Goal: Book appointment/travel/reservation: Book appointment/travel/reservation

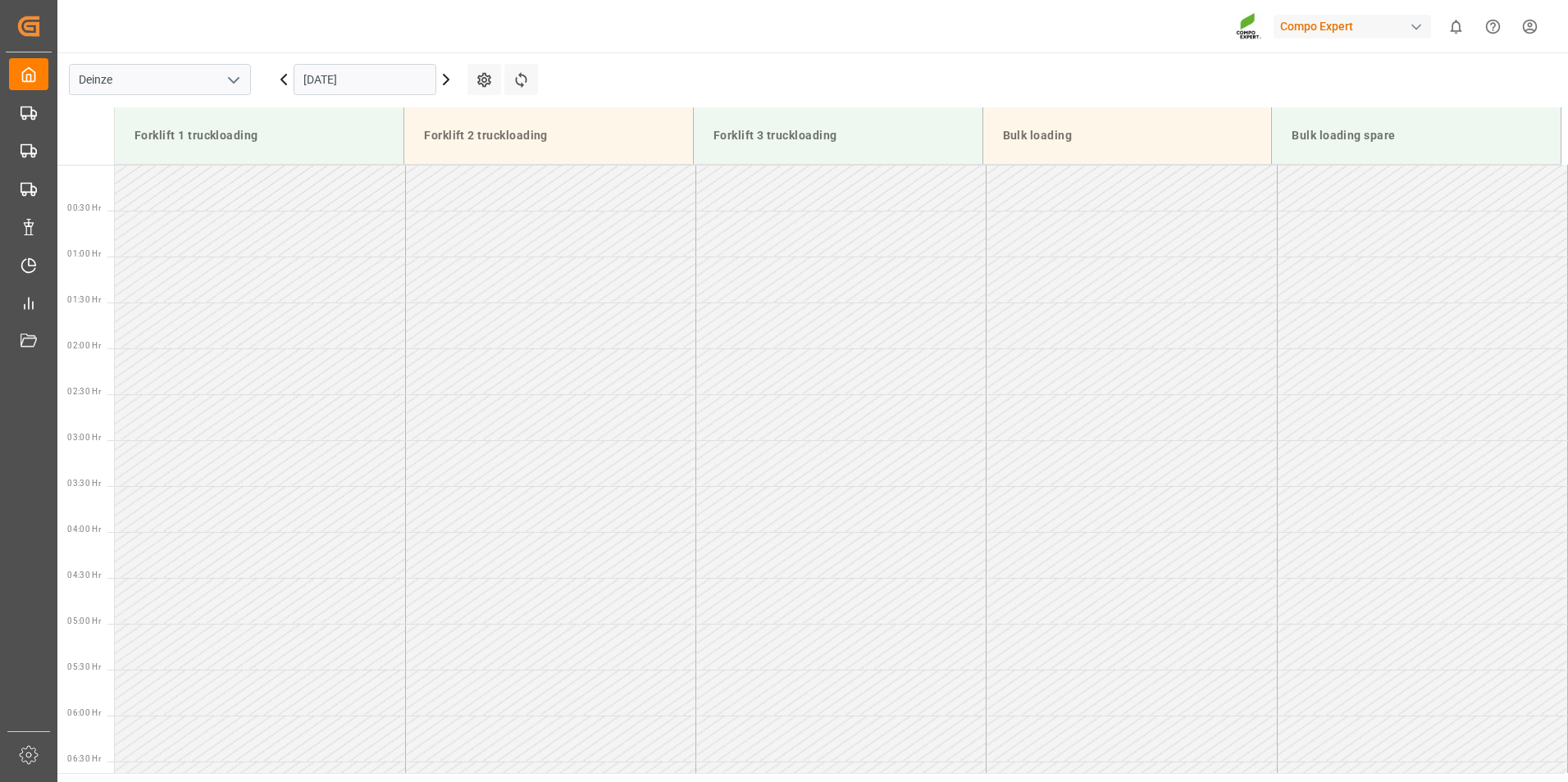
scroll to position [898, 0]
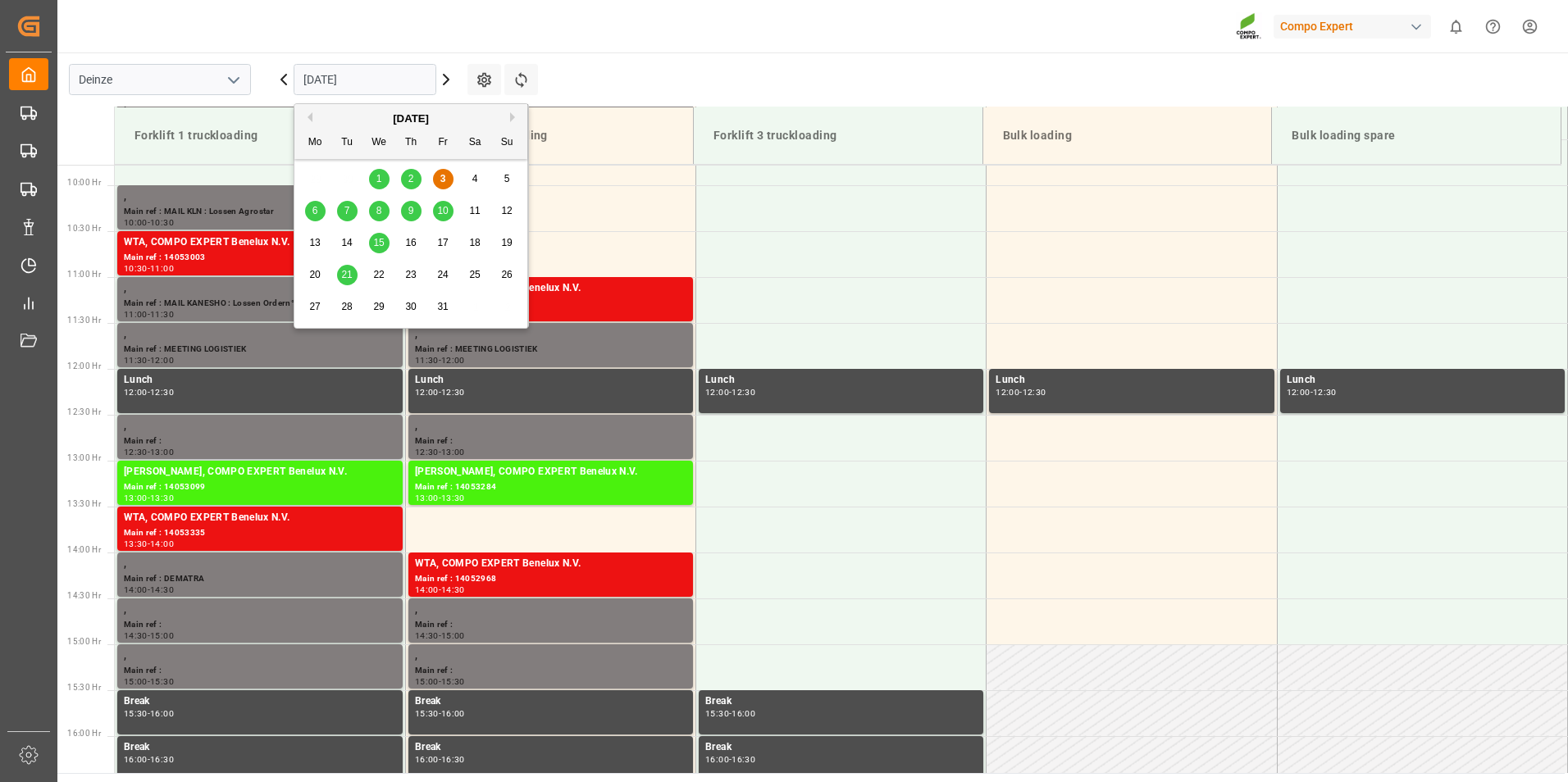
click at [384, 80] on input "[DATE]" at bounding box center [364, 79] width 142 height 31
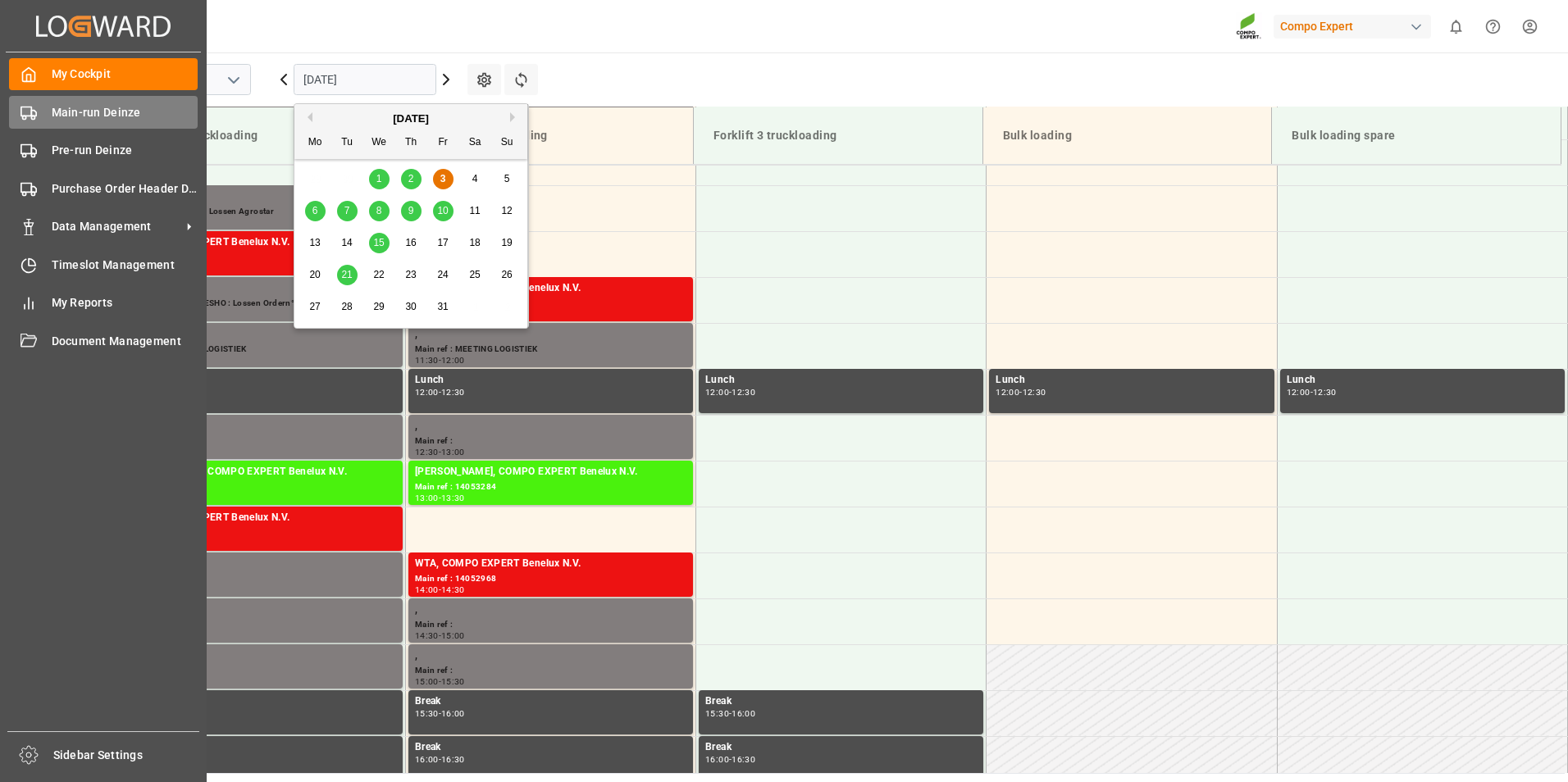
click at [34, 110] on polygon at bounding box center [34, 113] width 5 height 6
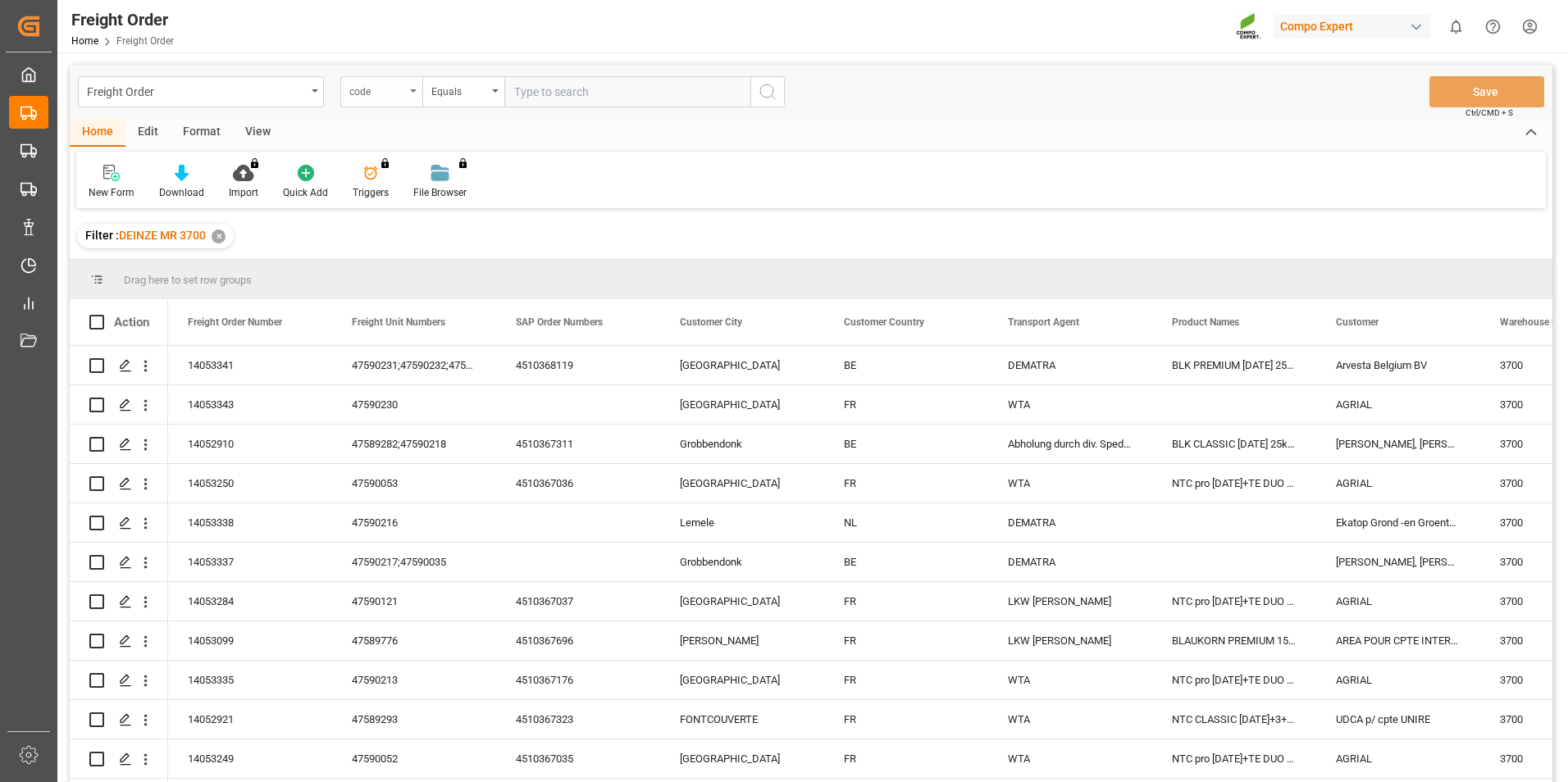
click at [414, 91] on icon "open menu" at bounding box center [413, 91] width 7 height 3
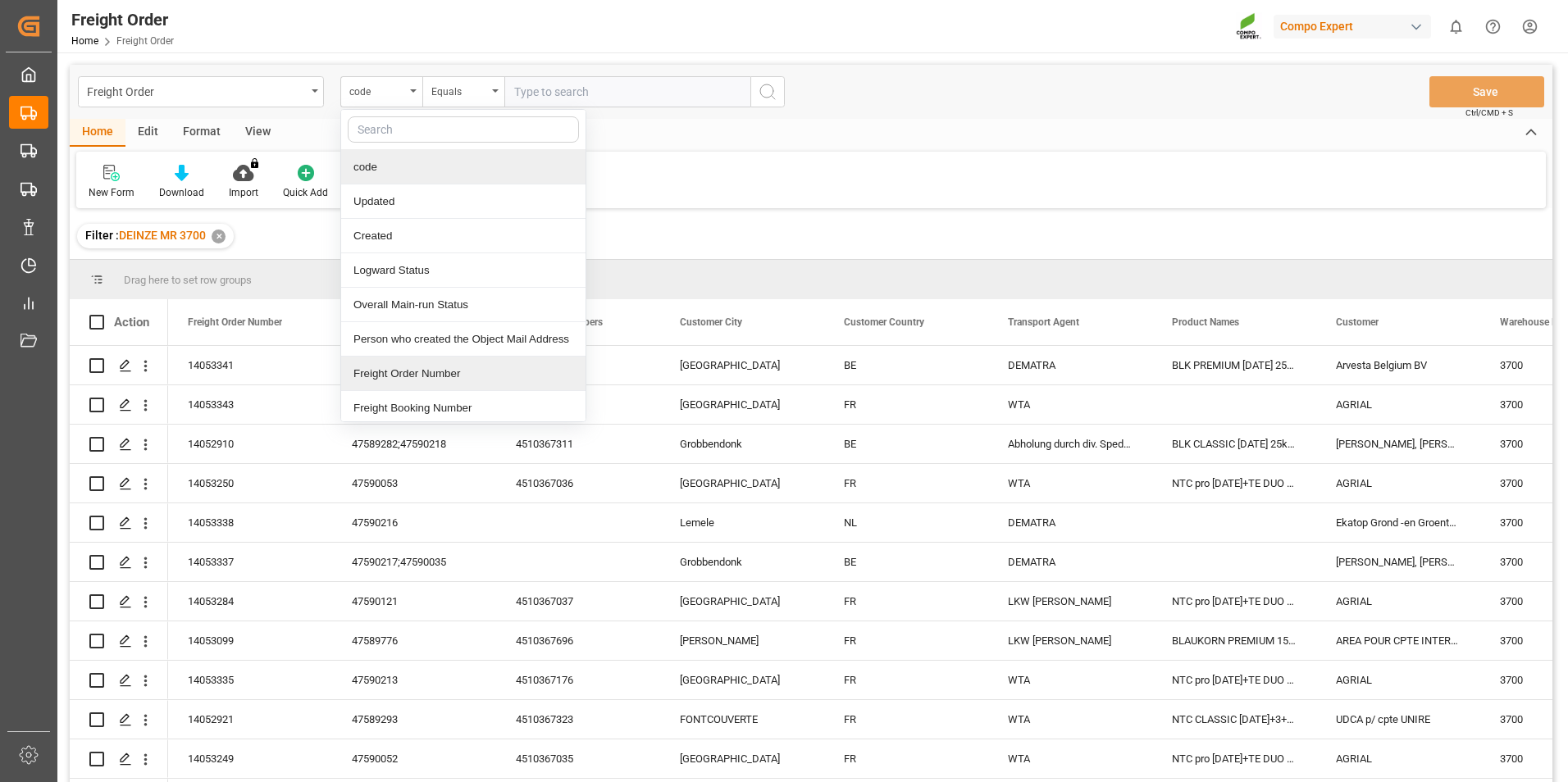
click at [387, 375] on div "Freight Order Number" at bounding box center [463, 374] width 244 height 35
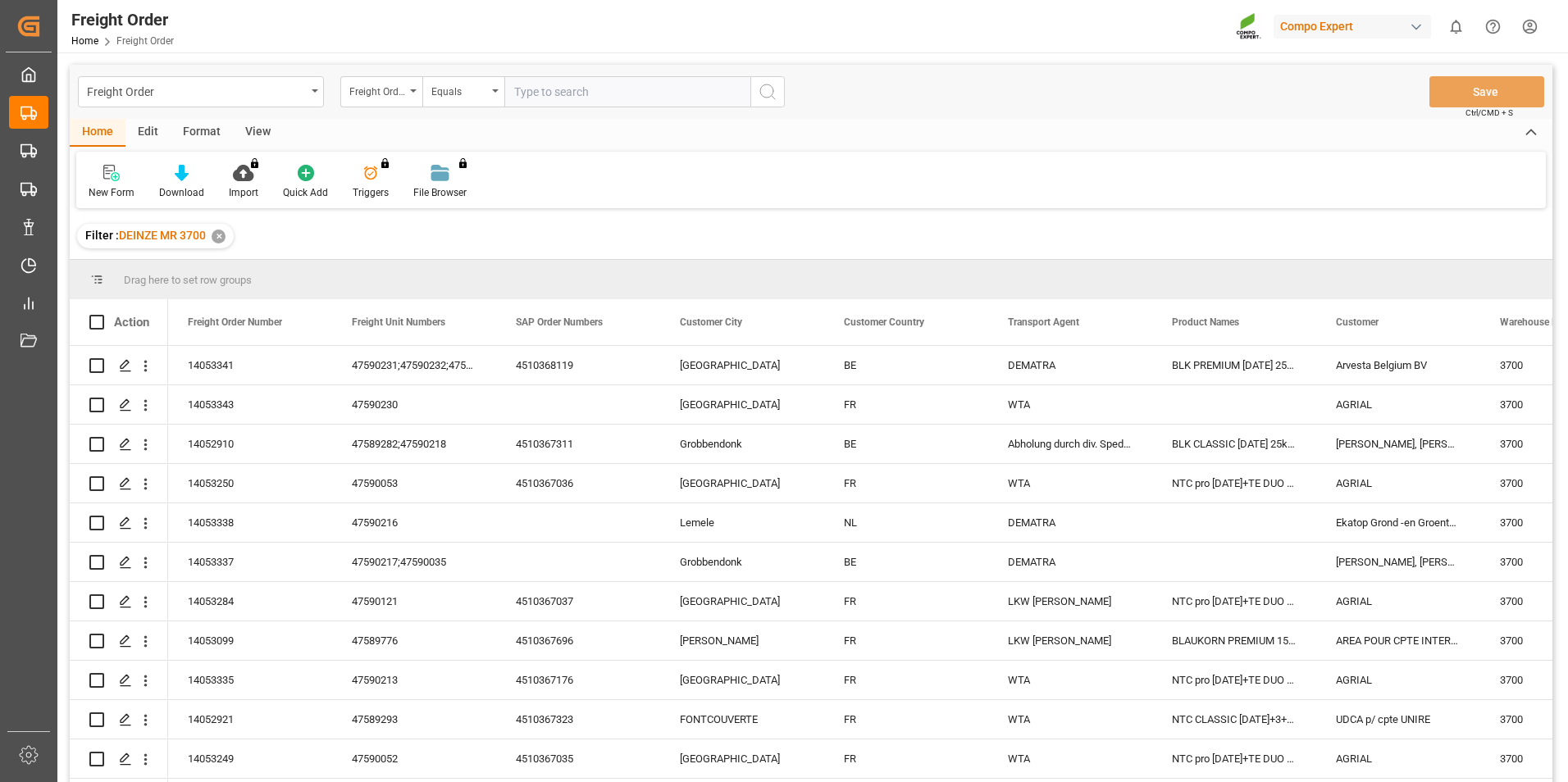
click at [545, 93] on input "text" at bounding box center [627, 91] width 246 height 31
type input "14053285"
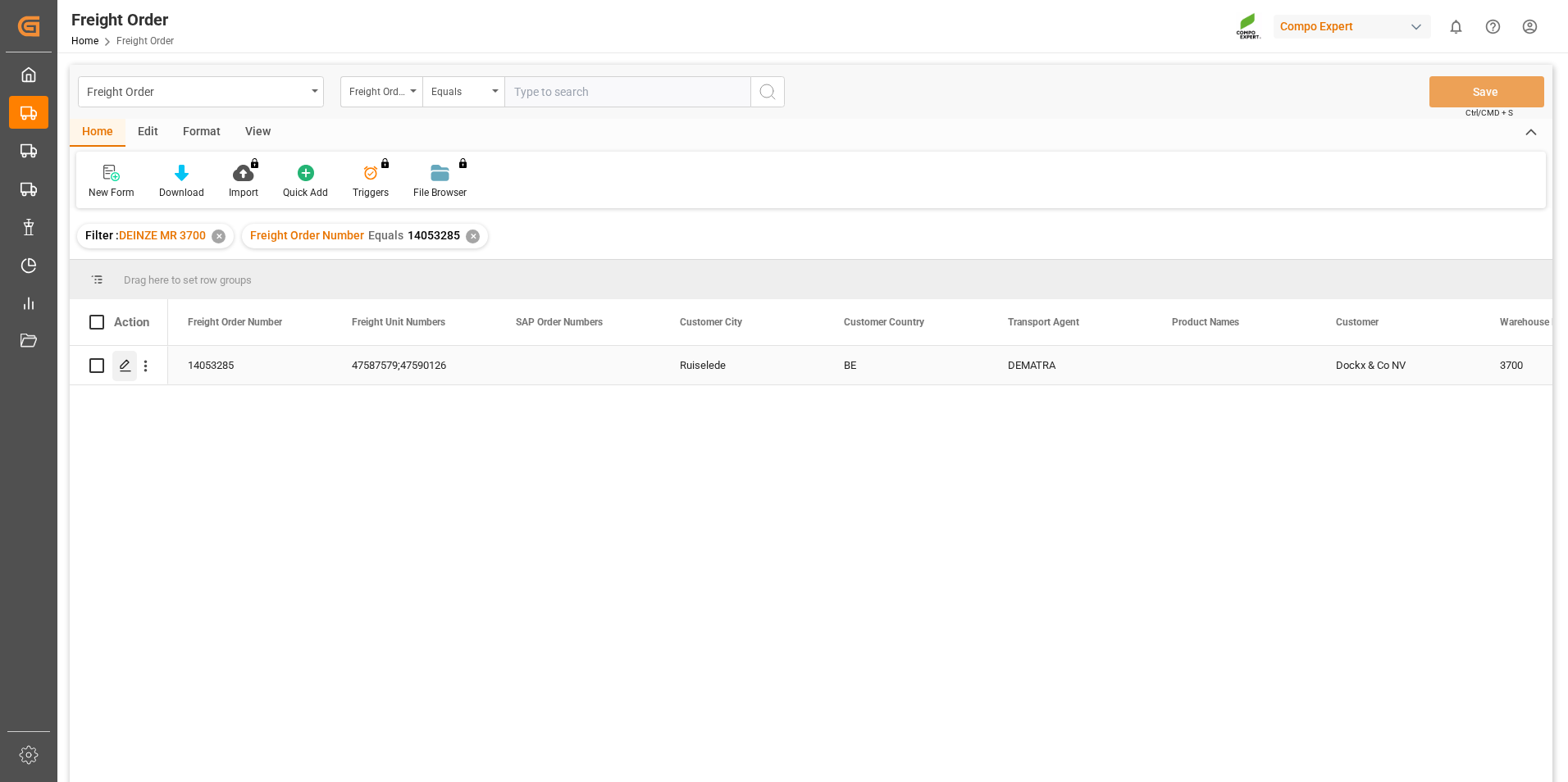
click at [125, 366] on polygon "Press SPACE to select this row." at bounding box center [125, 365] width 9 height 9
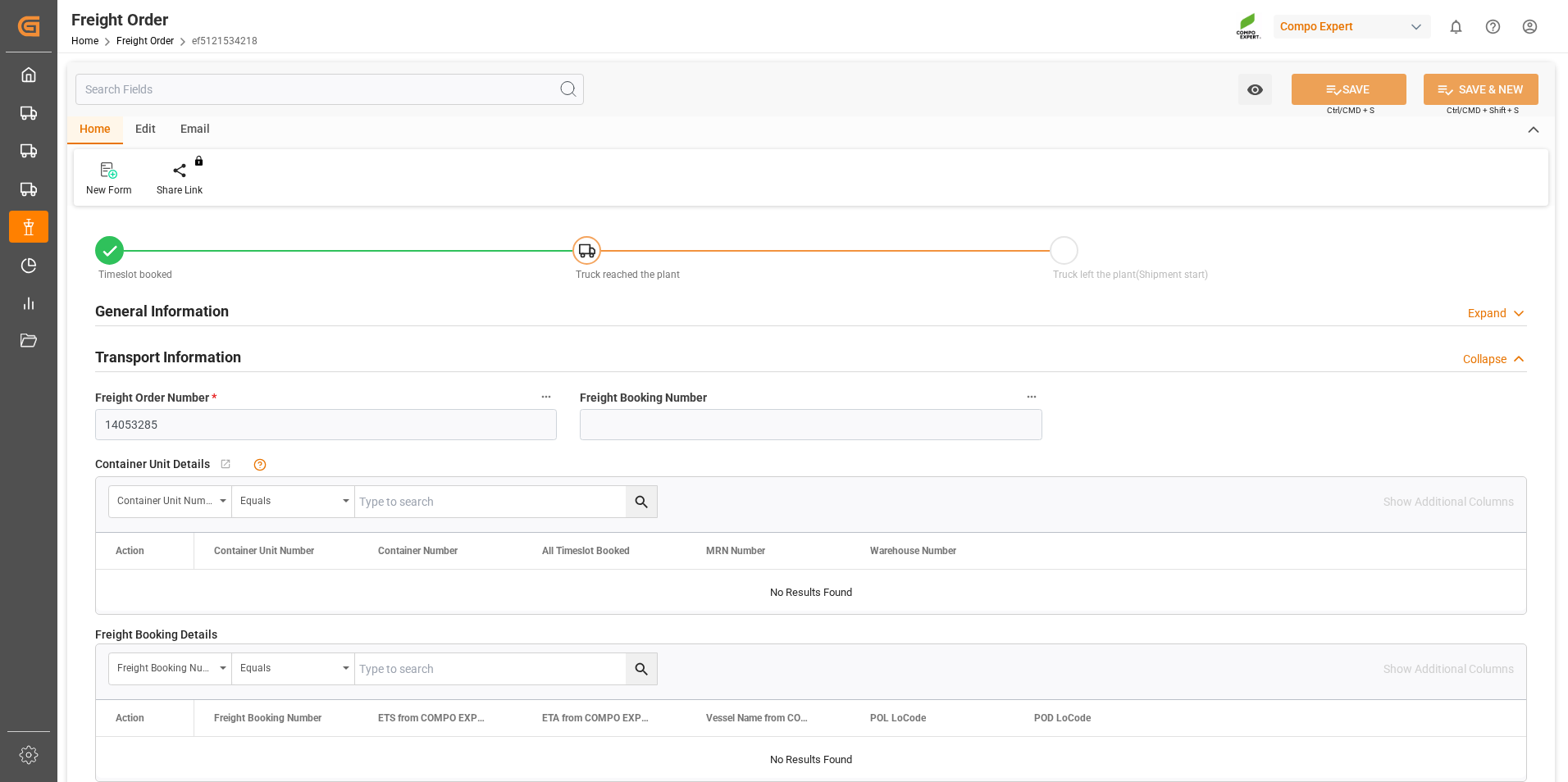
type input "[DATE] 00:00"
type input "[DATE] 10:01"
click at [192, 173] on icon at bounding box center [192, 170] width 11 height 16
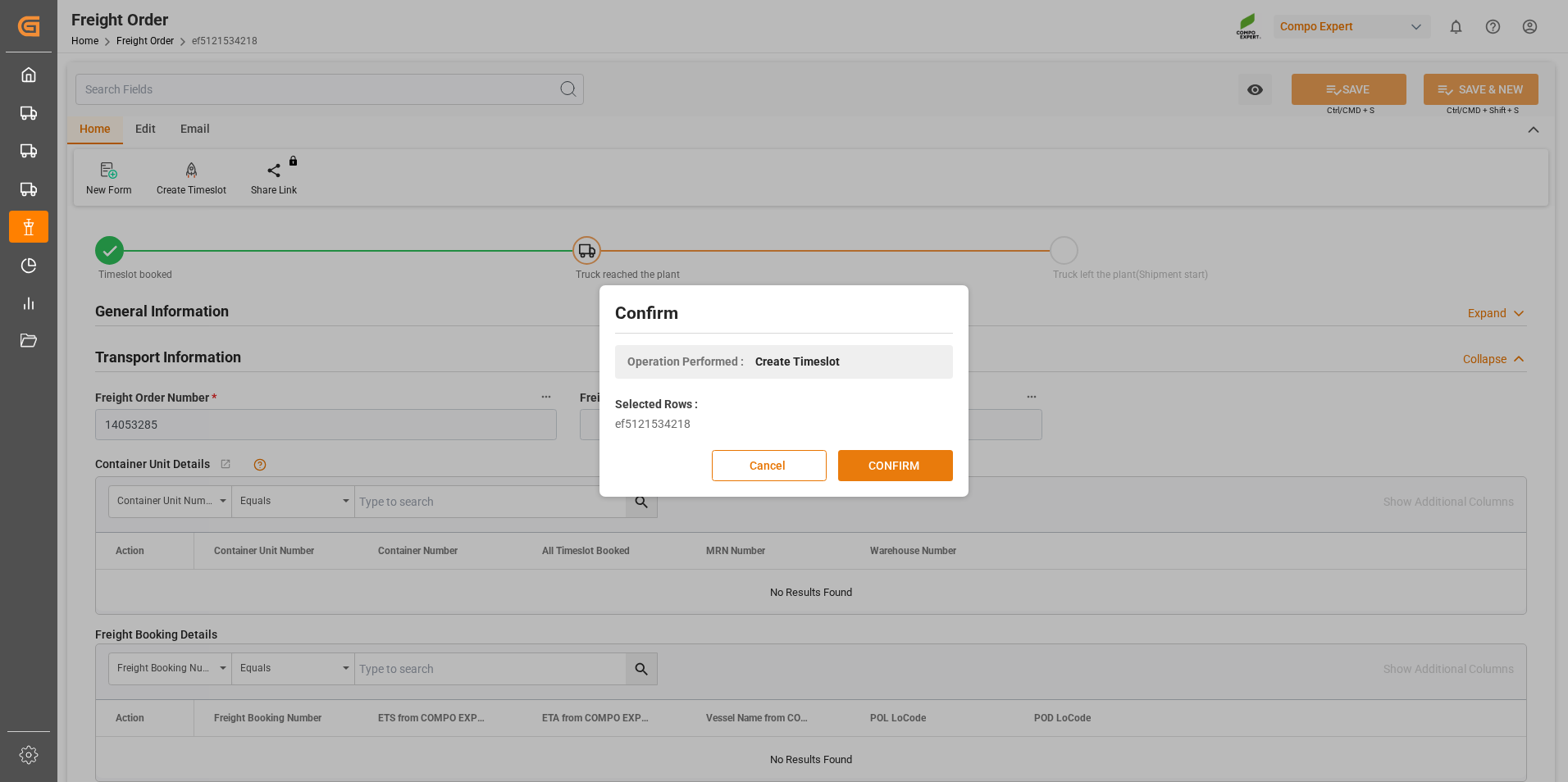
click at [884, 463] on button "CONFIRM" at bounding box center [895, 466] width 115 height 31
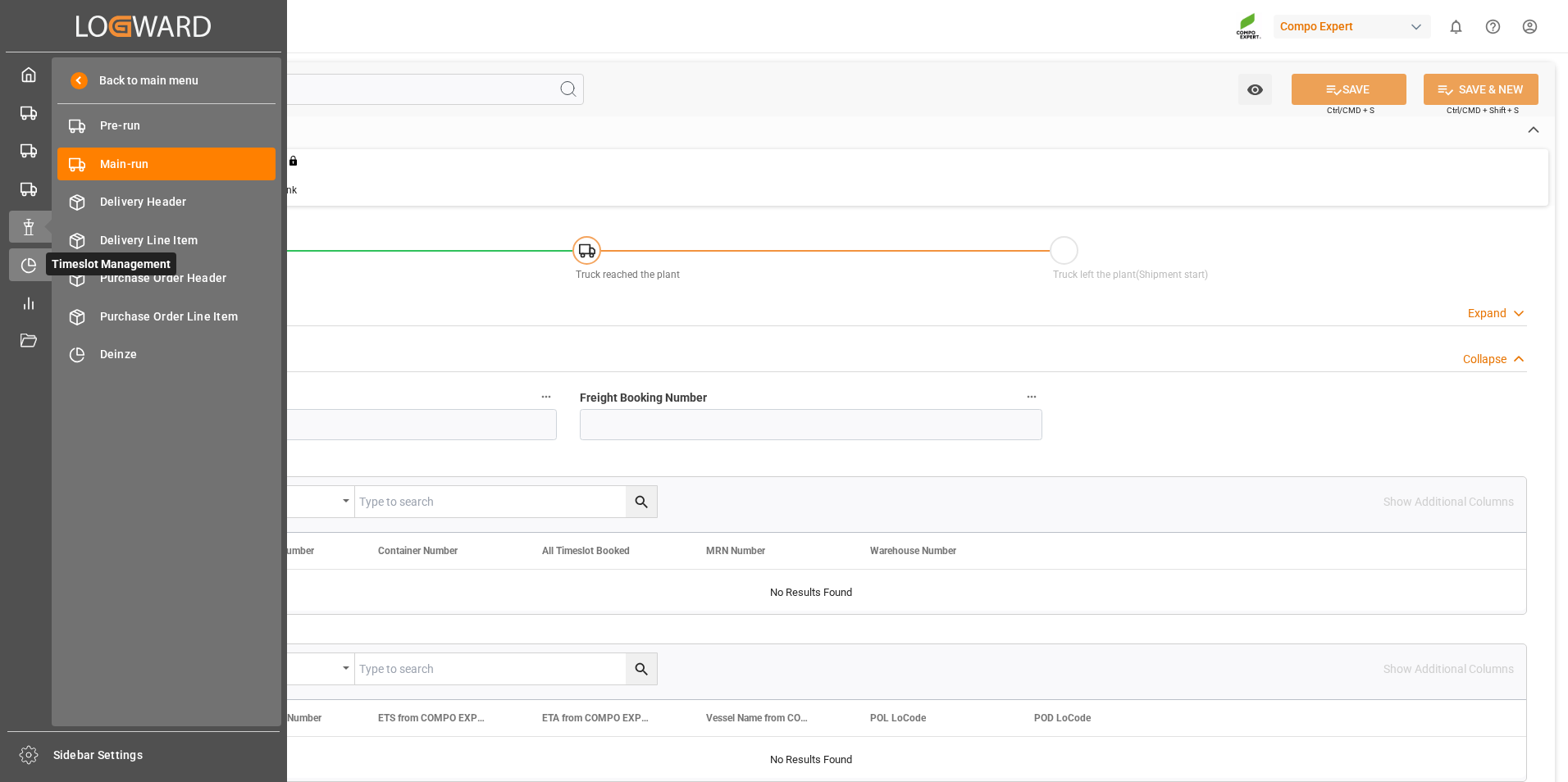
click at [28, 271] on icon at bounding box center [28, 265] width 16 height 16
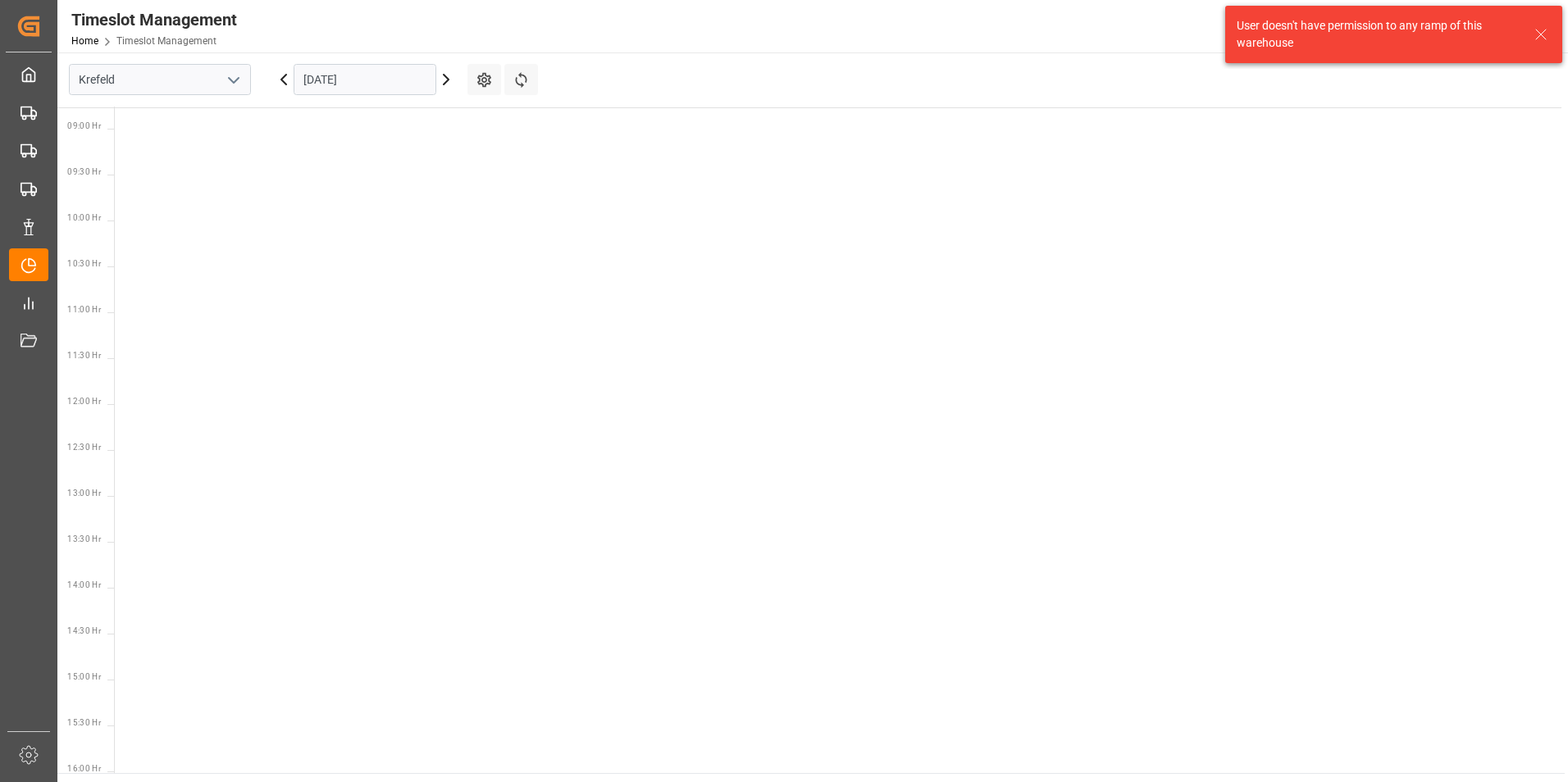
scroll to position [850, 0]
click at [236, 76] on icon "open menu" at bounding box center [233, 80] width 20 height 20
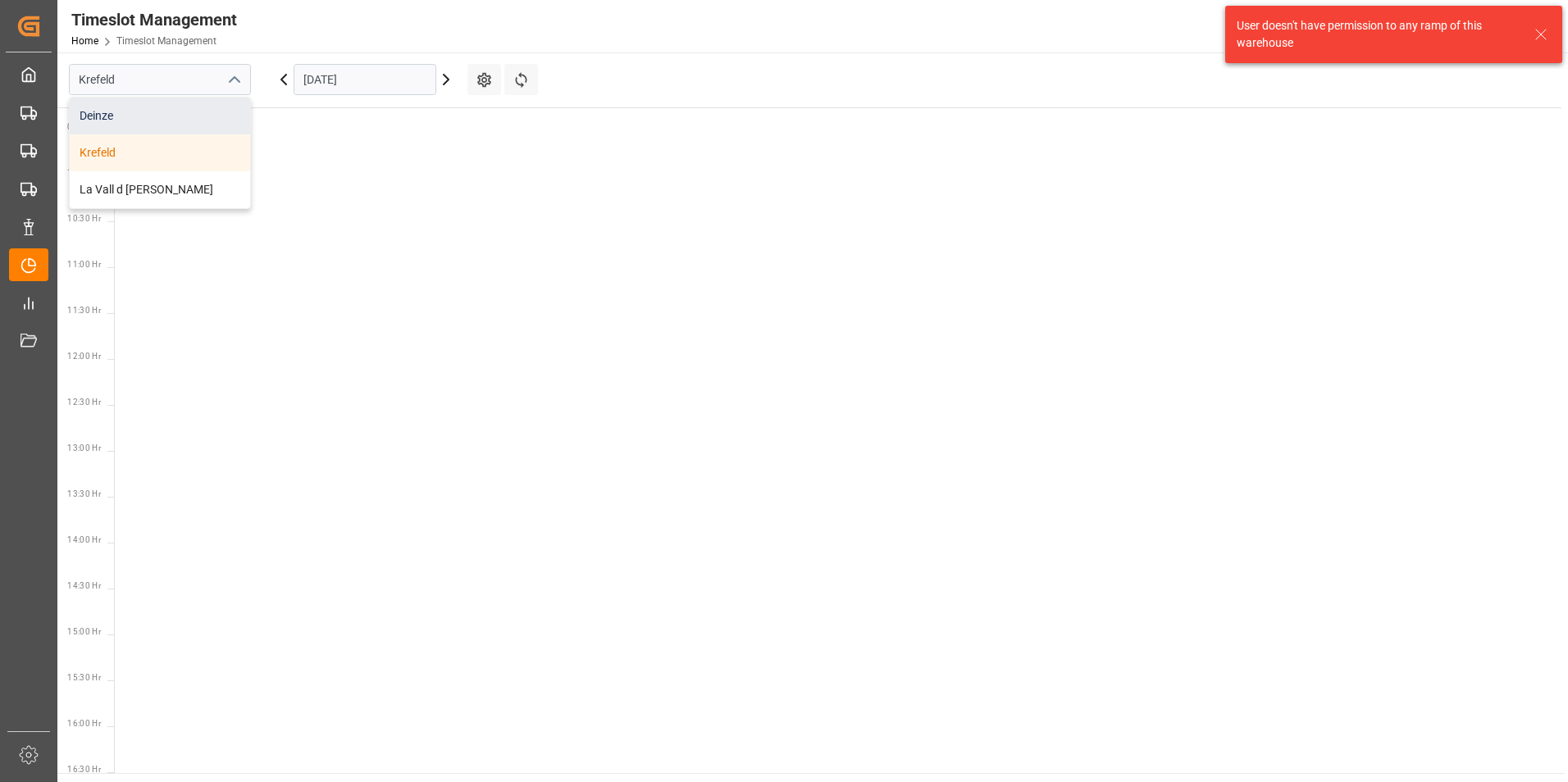
click at [98, 123] on div "Deinze" at bounding box center [160, 116] width 180 height 37
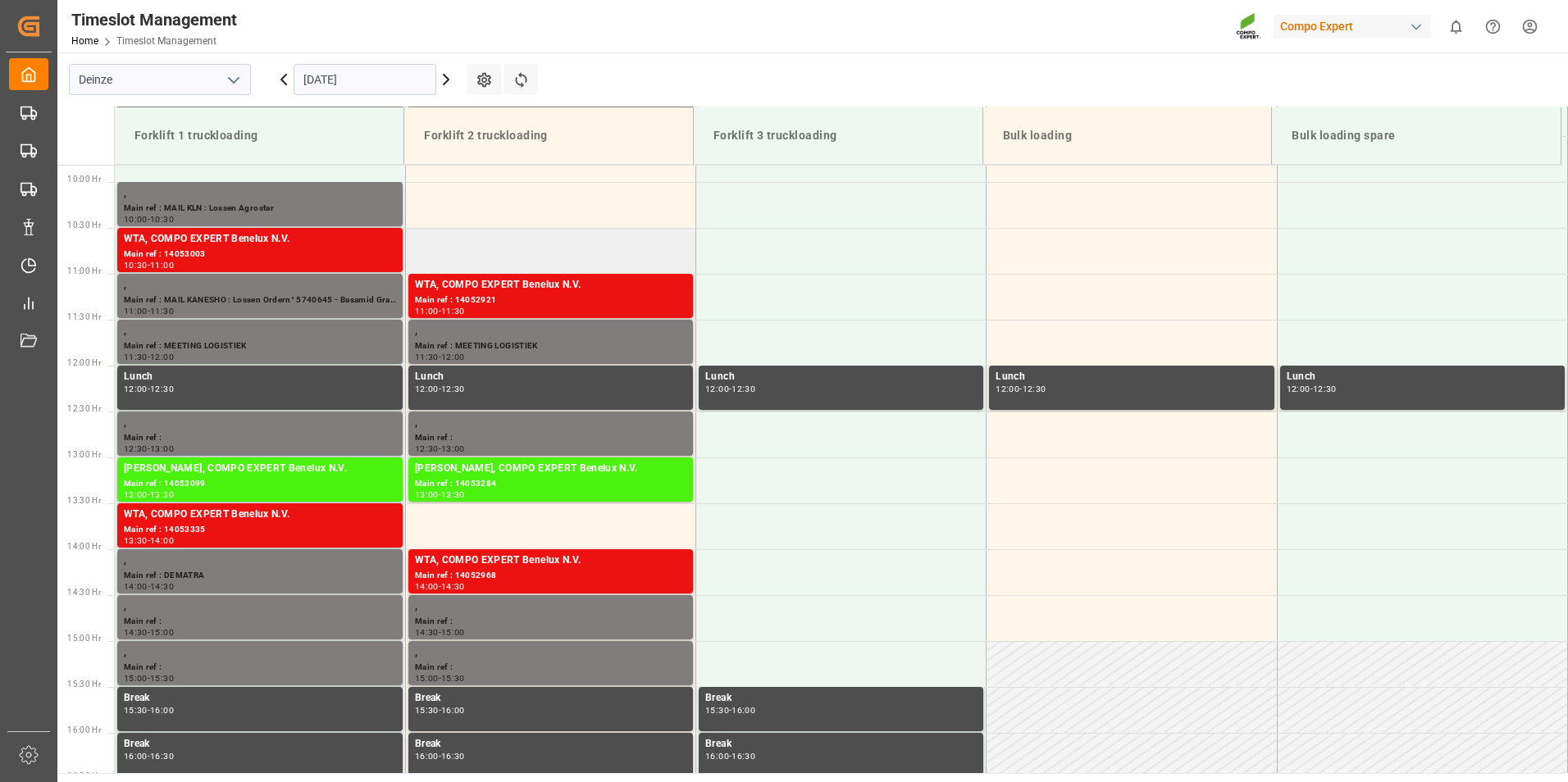
scroll to position [908, 0]
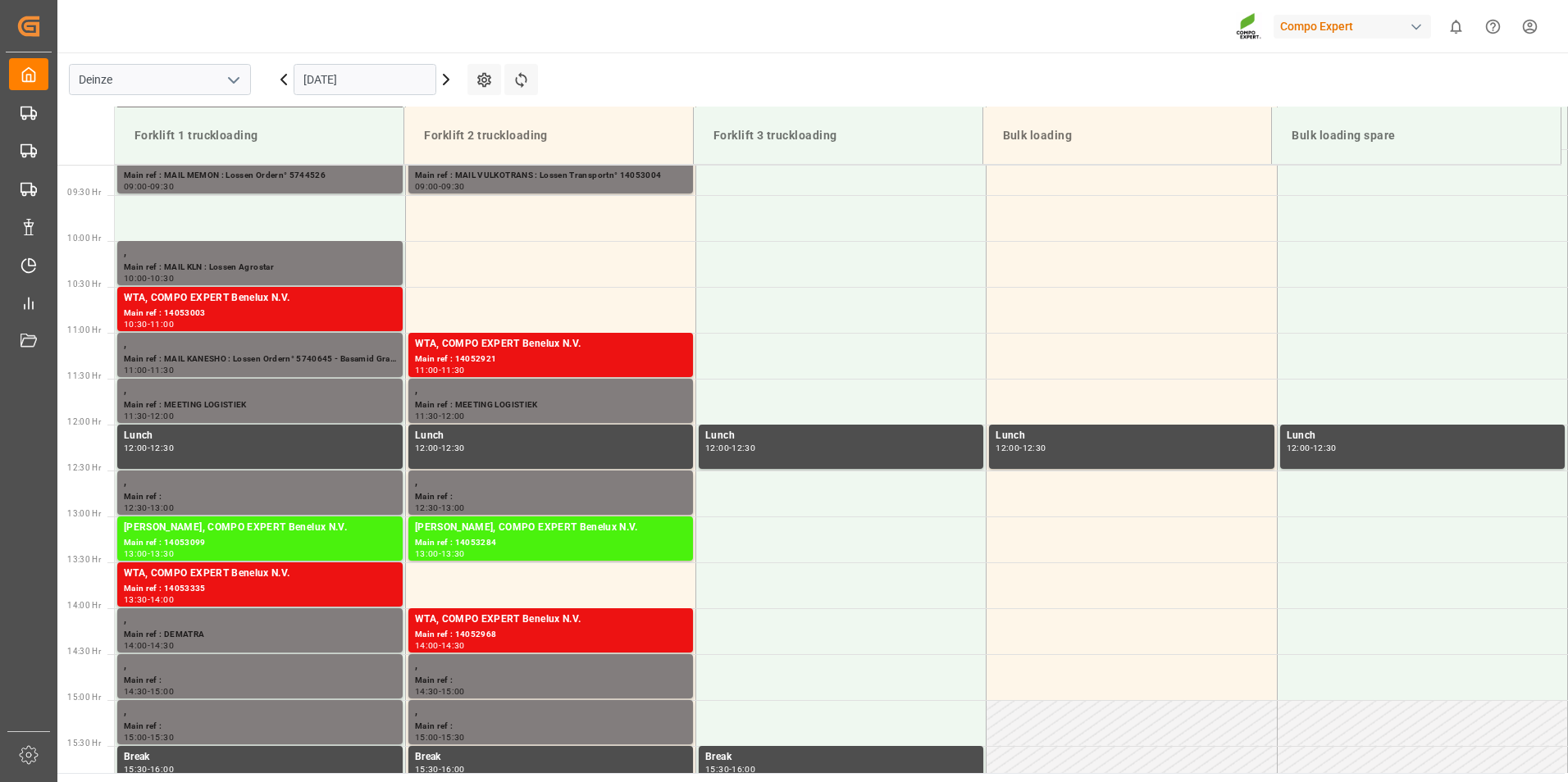
scroll to position [908, 0]
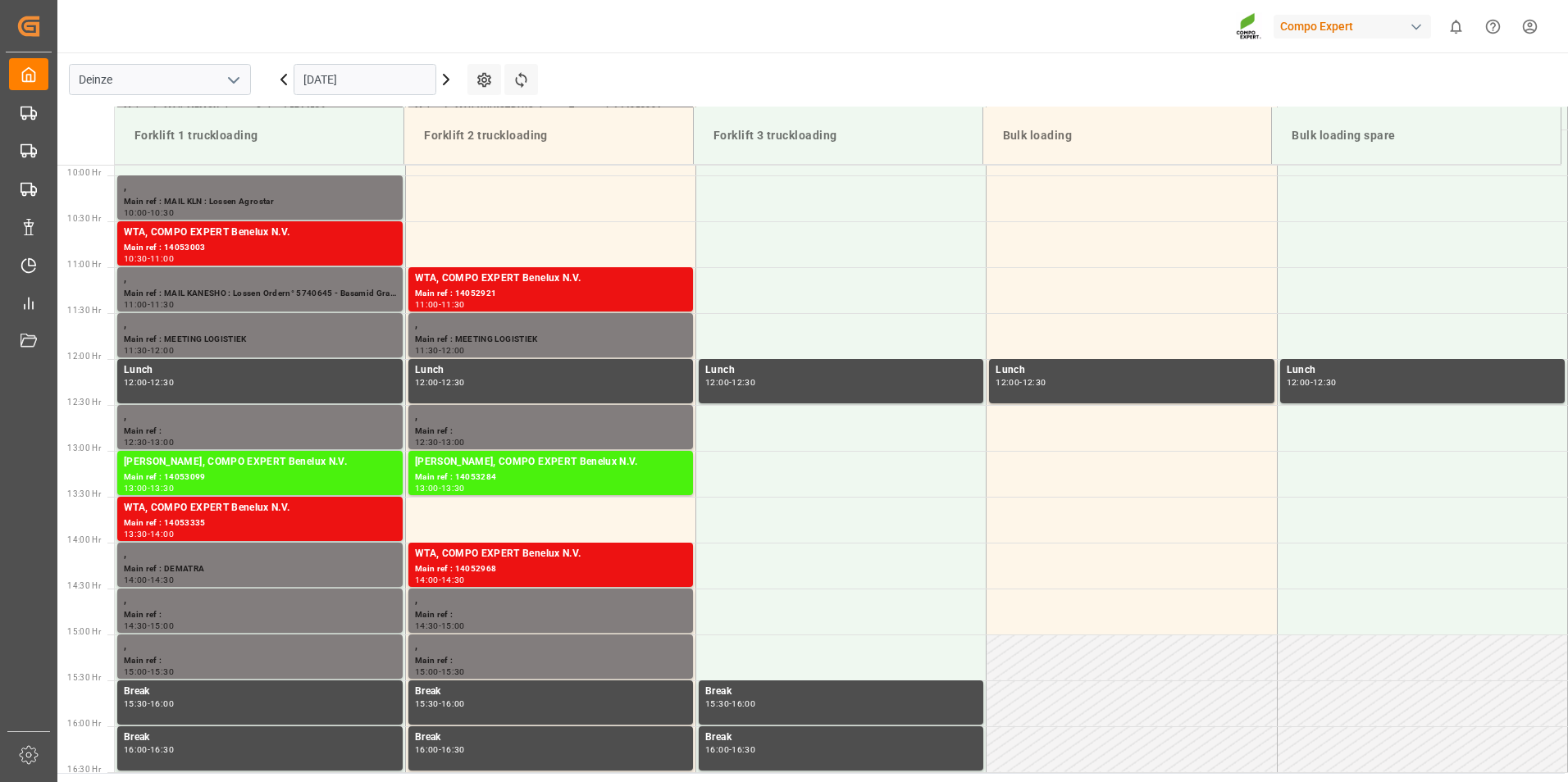
click at [387, 79] on input "[DATE]" at bounding box center [364, 79] width 142 height 31
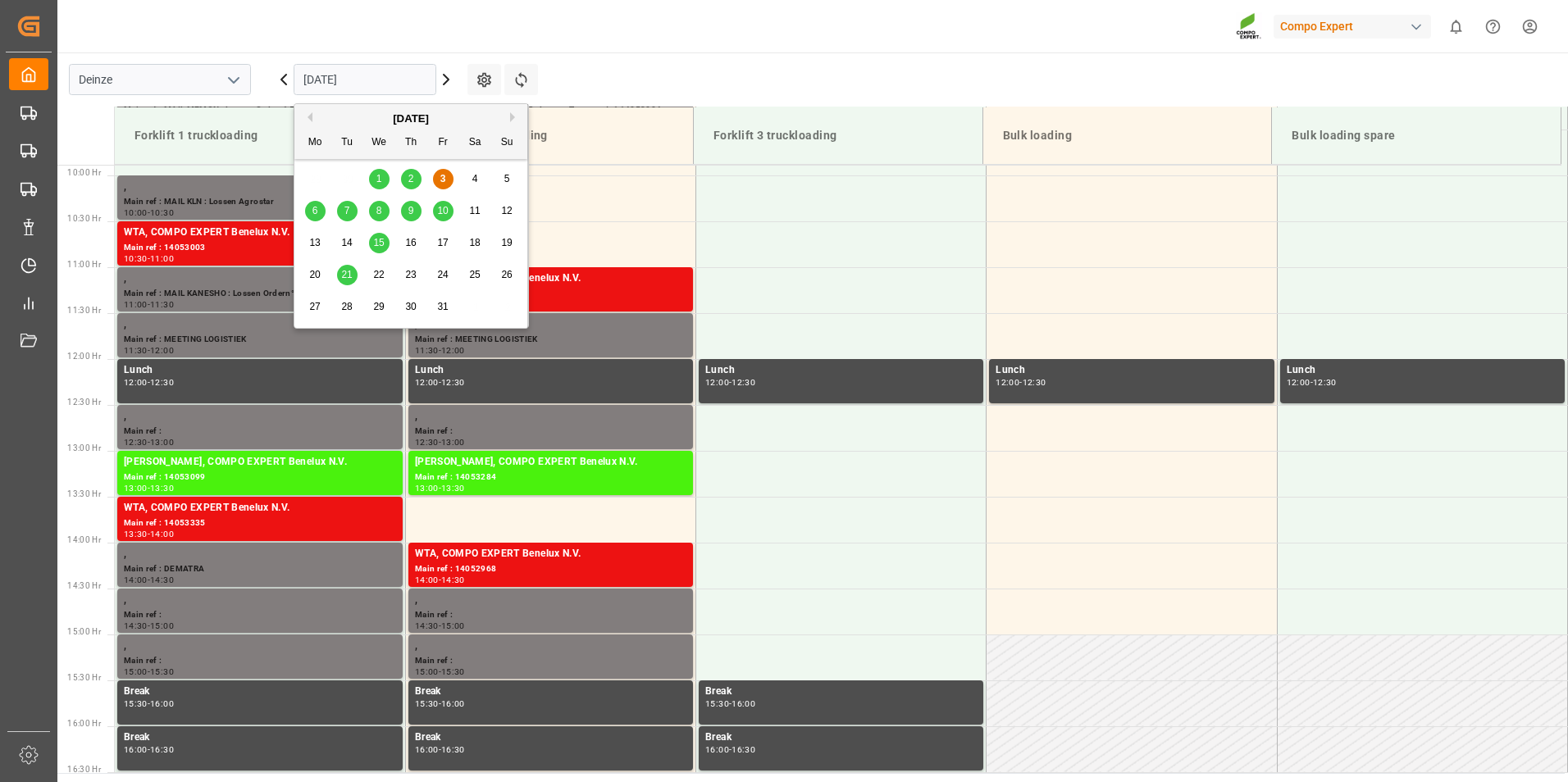
click at [318, 217] on div "6" at bounding box center [315, 211] width 21 height 20
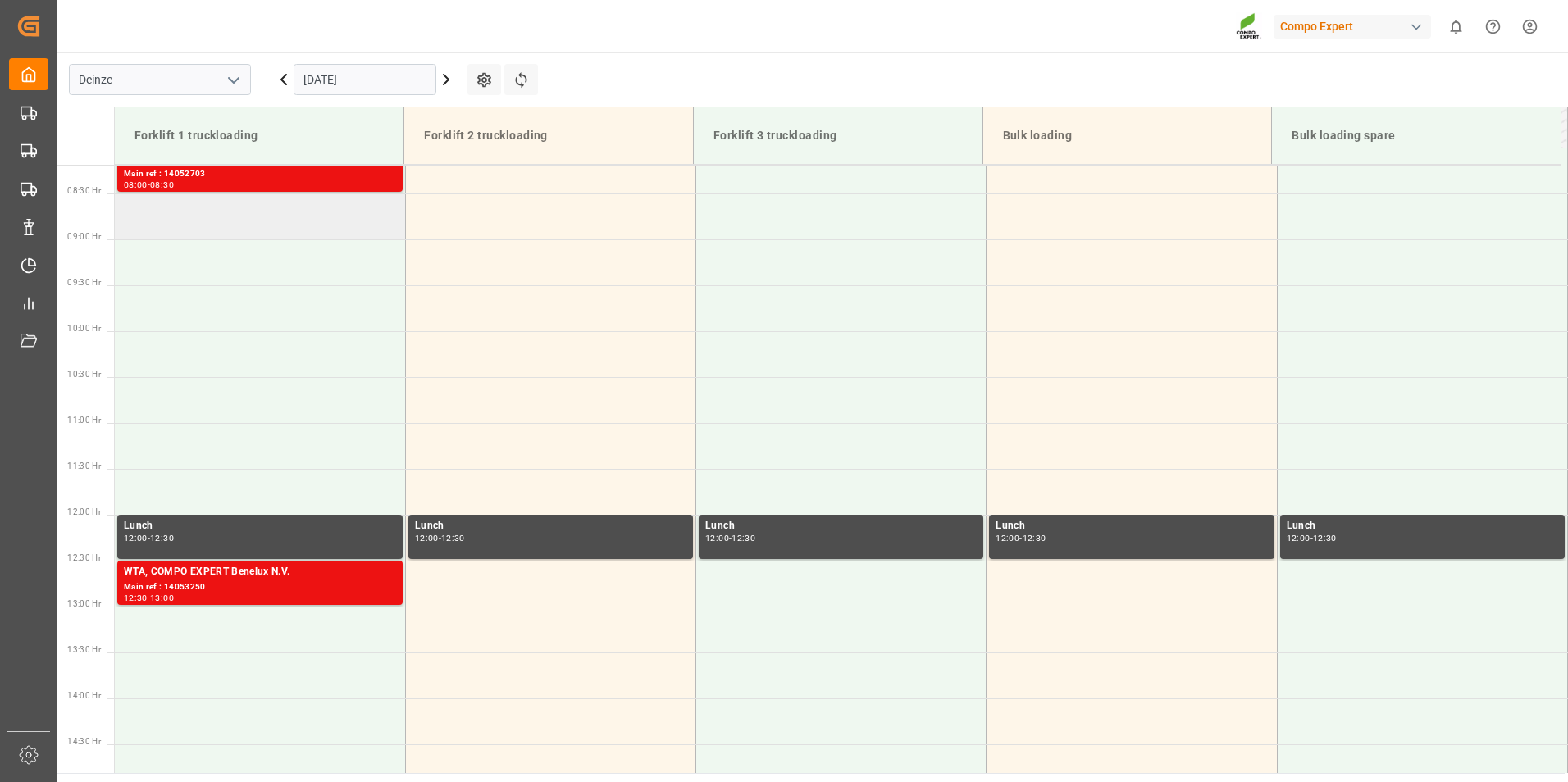
scroll to position [662, 0]
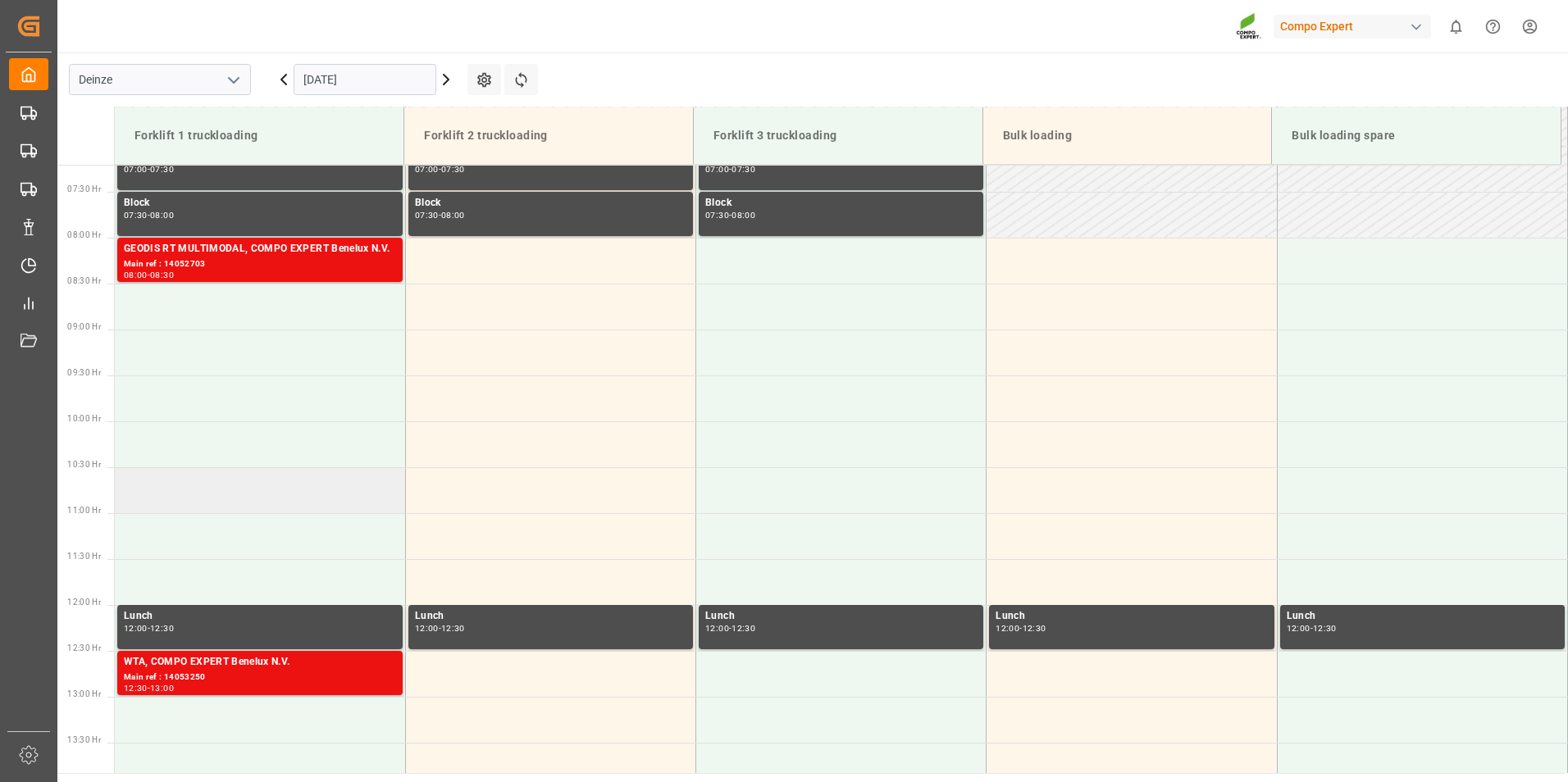
click at [137, 488] on td at bounding box center [260, 490] width 290 height 46
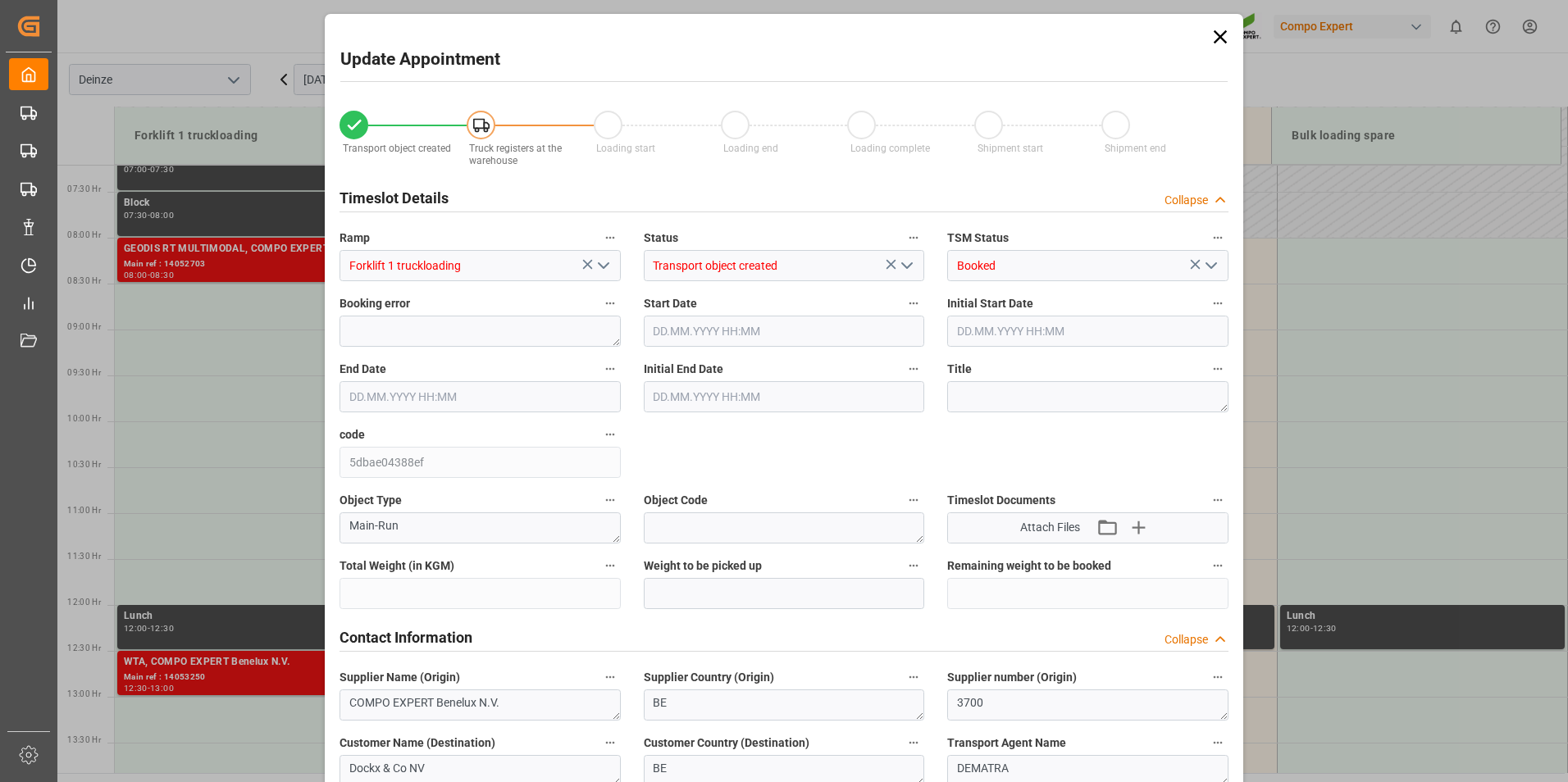
type input "25548"
type input "0"
type input "25"
type input "06.10.2025 10:30"
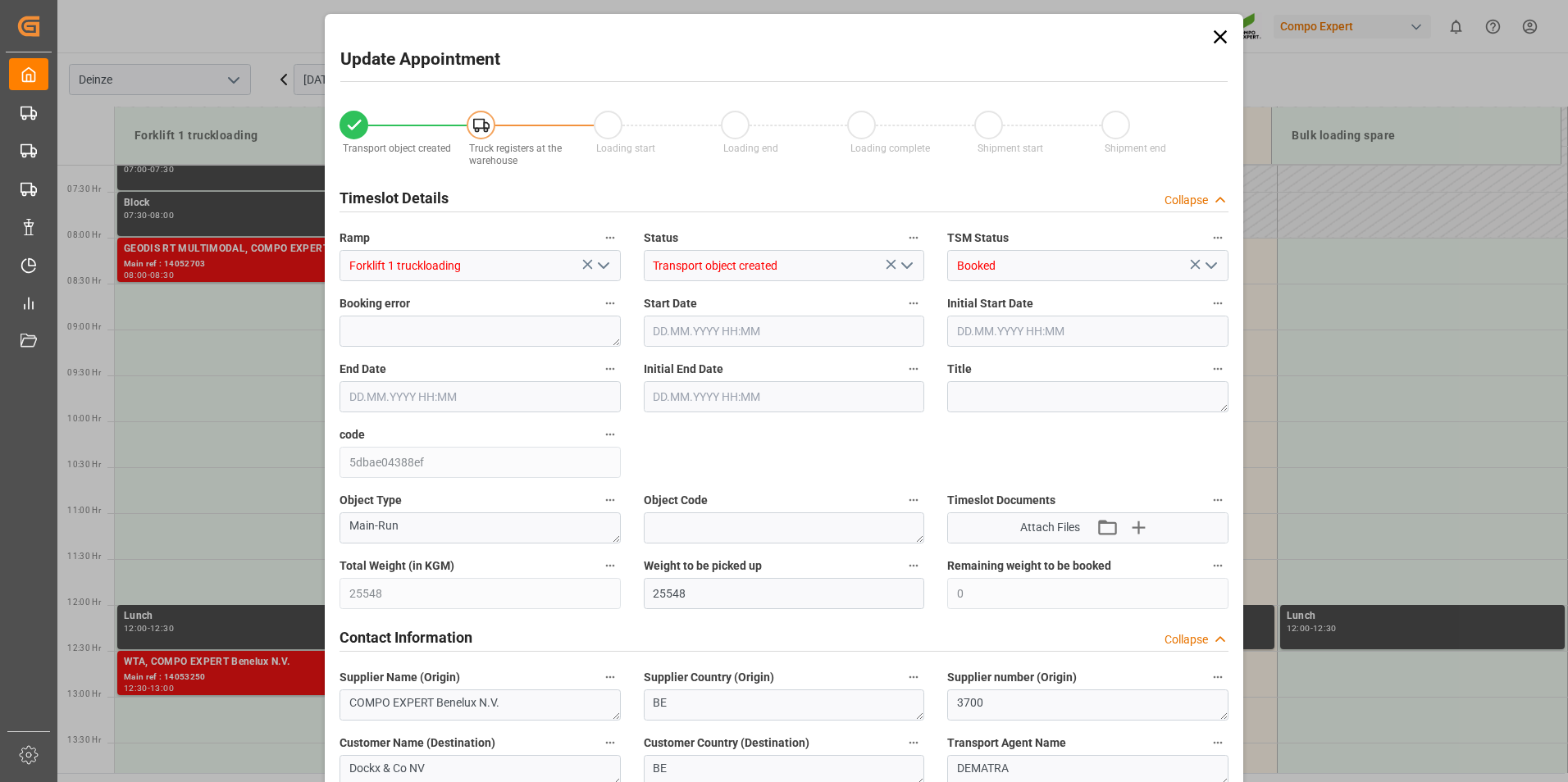
type input "06.10.2025 11:00"
type input "[DATE] 10:01"
type input "[DATE] 09:10"
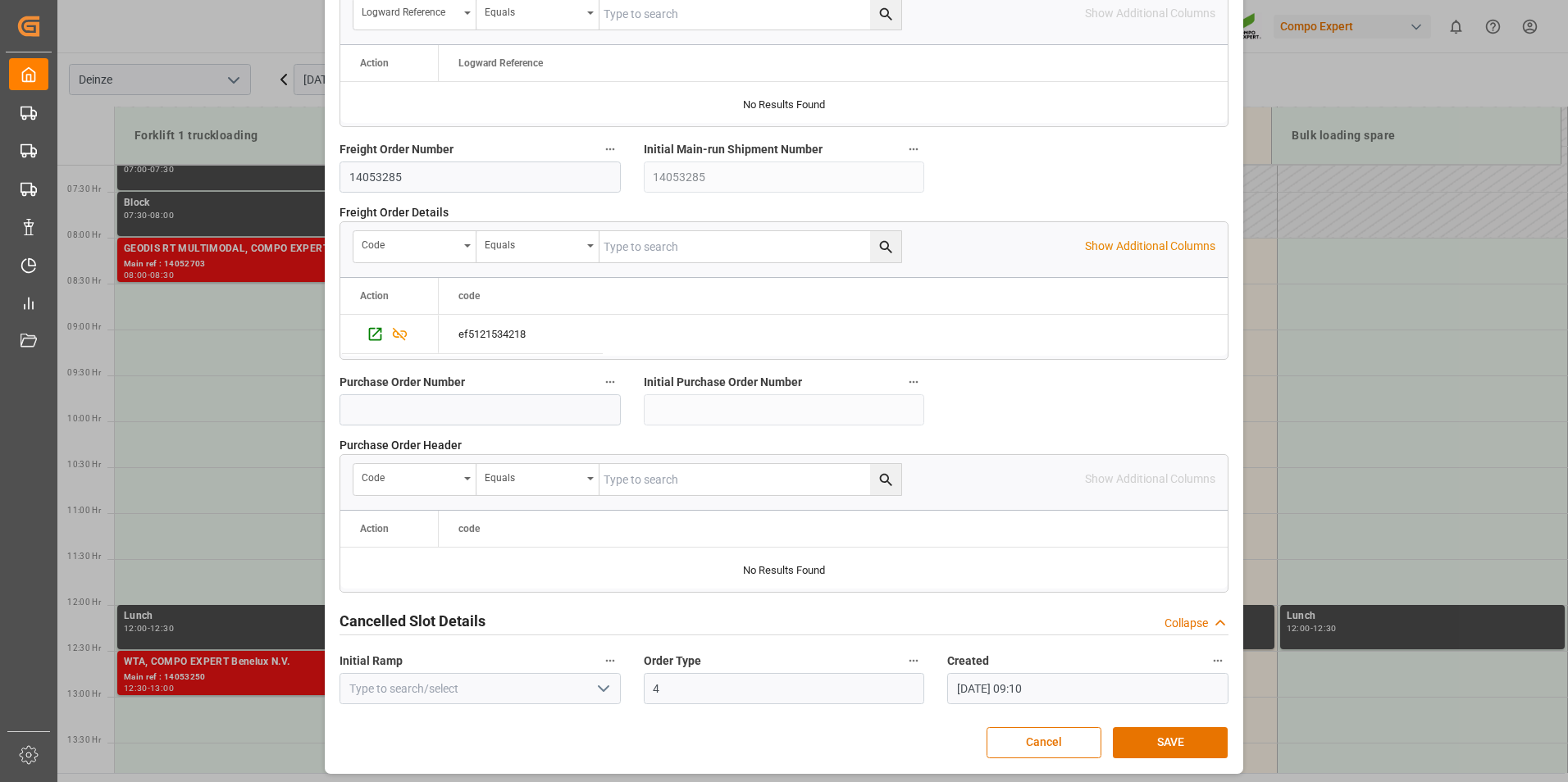
scroll to position [1493, 0]
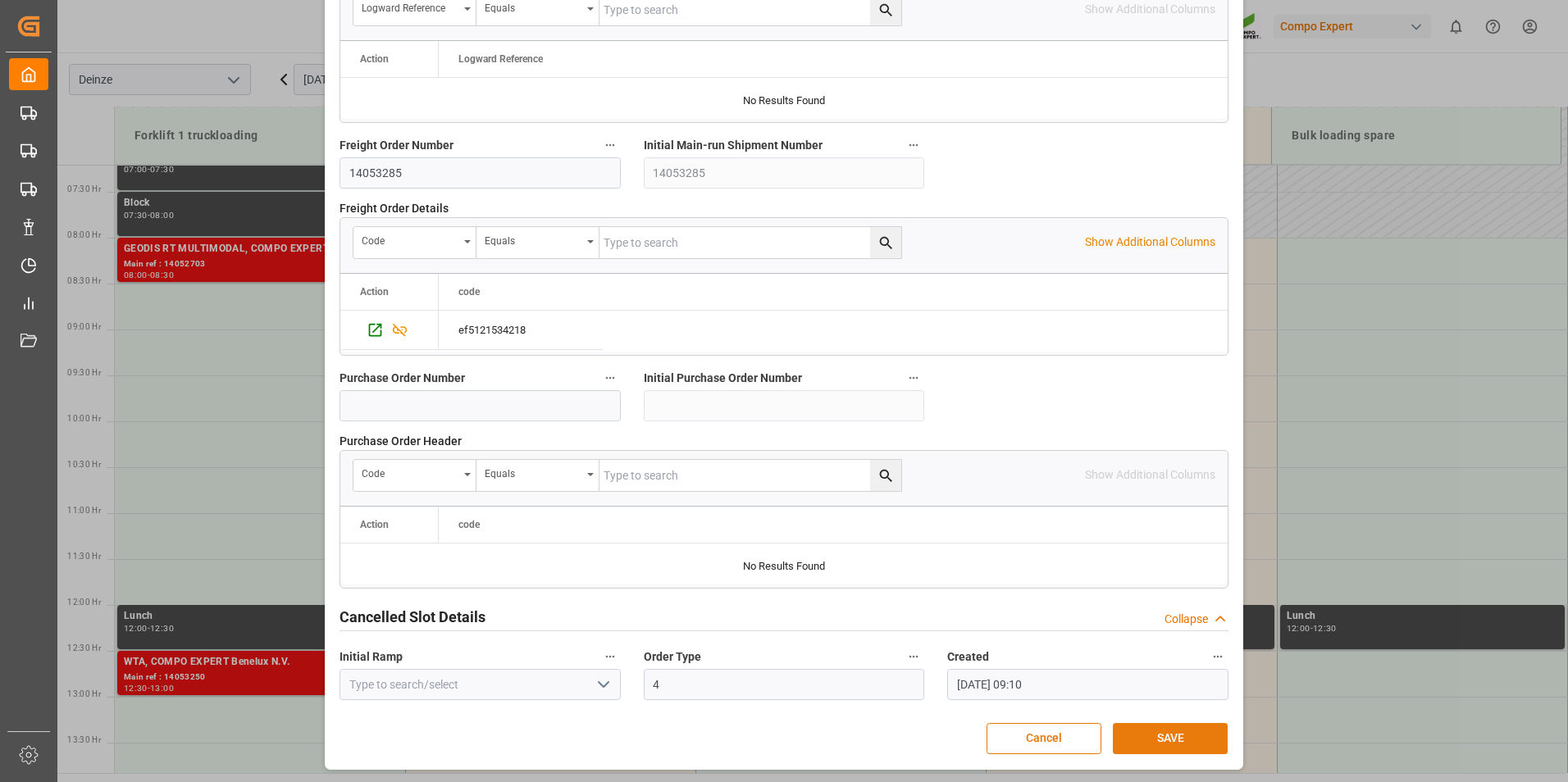
drag, startPoint x: 1156, startPoint y: 733, endPoint x: 1058, endPoint y: 719, distance: 99.0
click at [1154, 734] on button "SAVE" at bounding box center [1169, 739] width 115 height 31
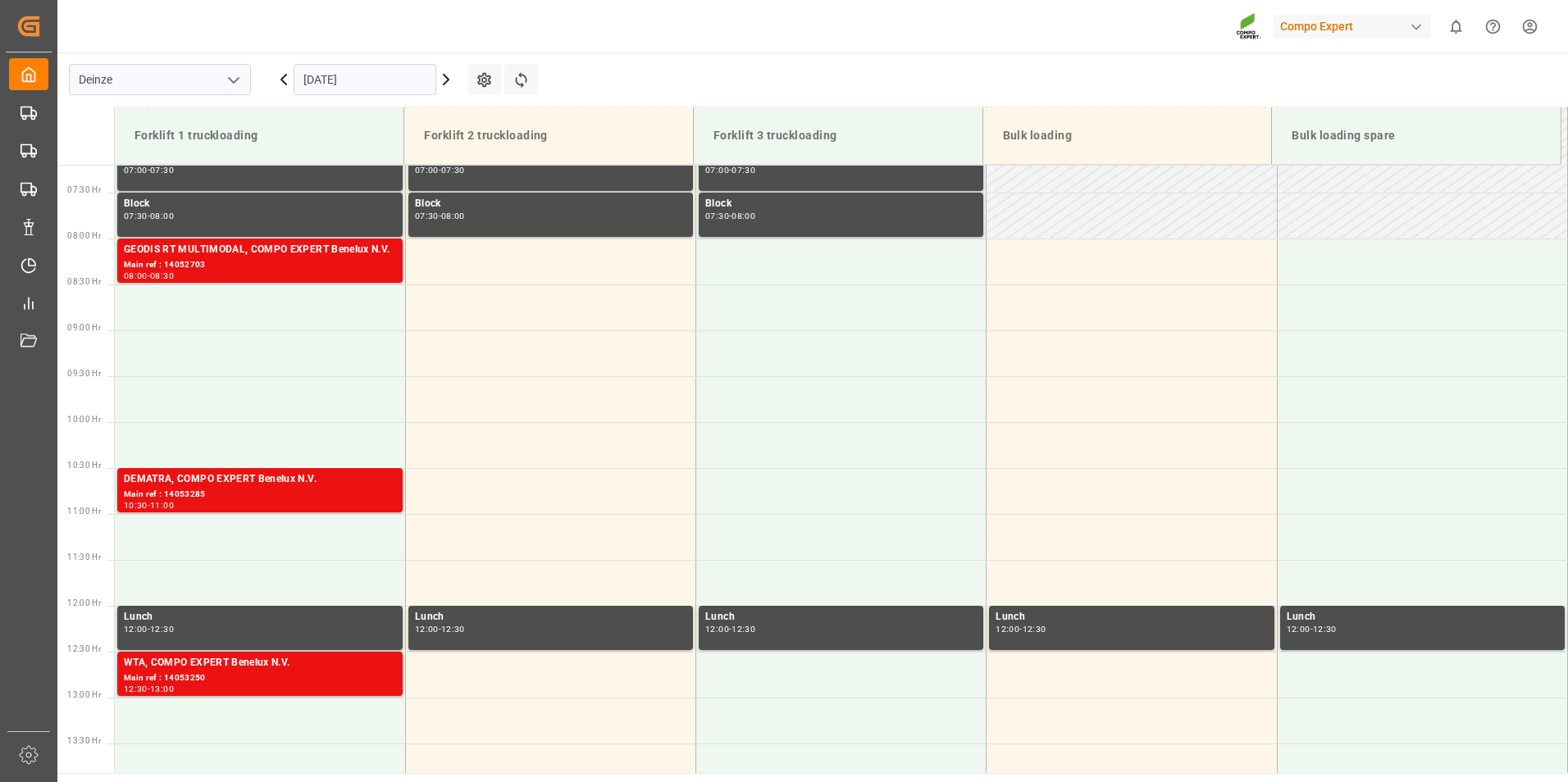
scroll to position [816, 0]
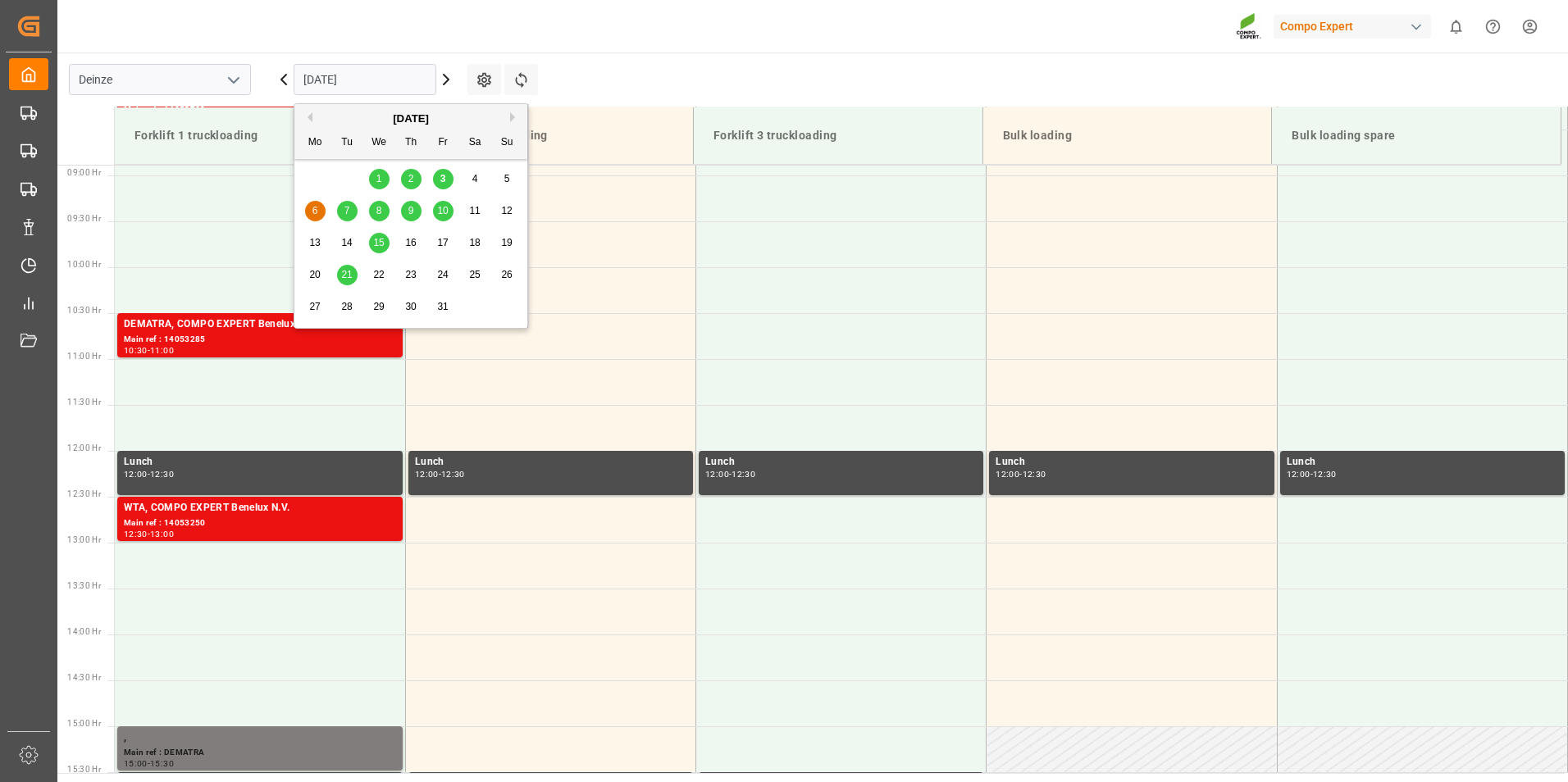
click at [401, 75] on input "06.10.2025" at bounding box center [364, 79] width 142 height 31
click at [382, 243] on span "15" at bounding box center [378, 243] width 10 height 11
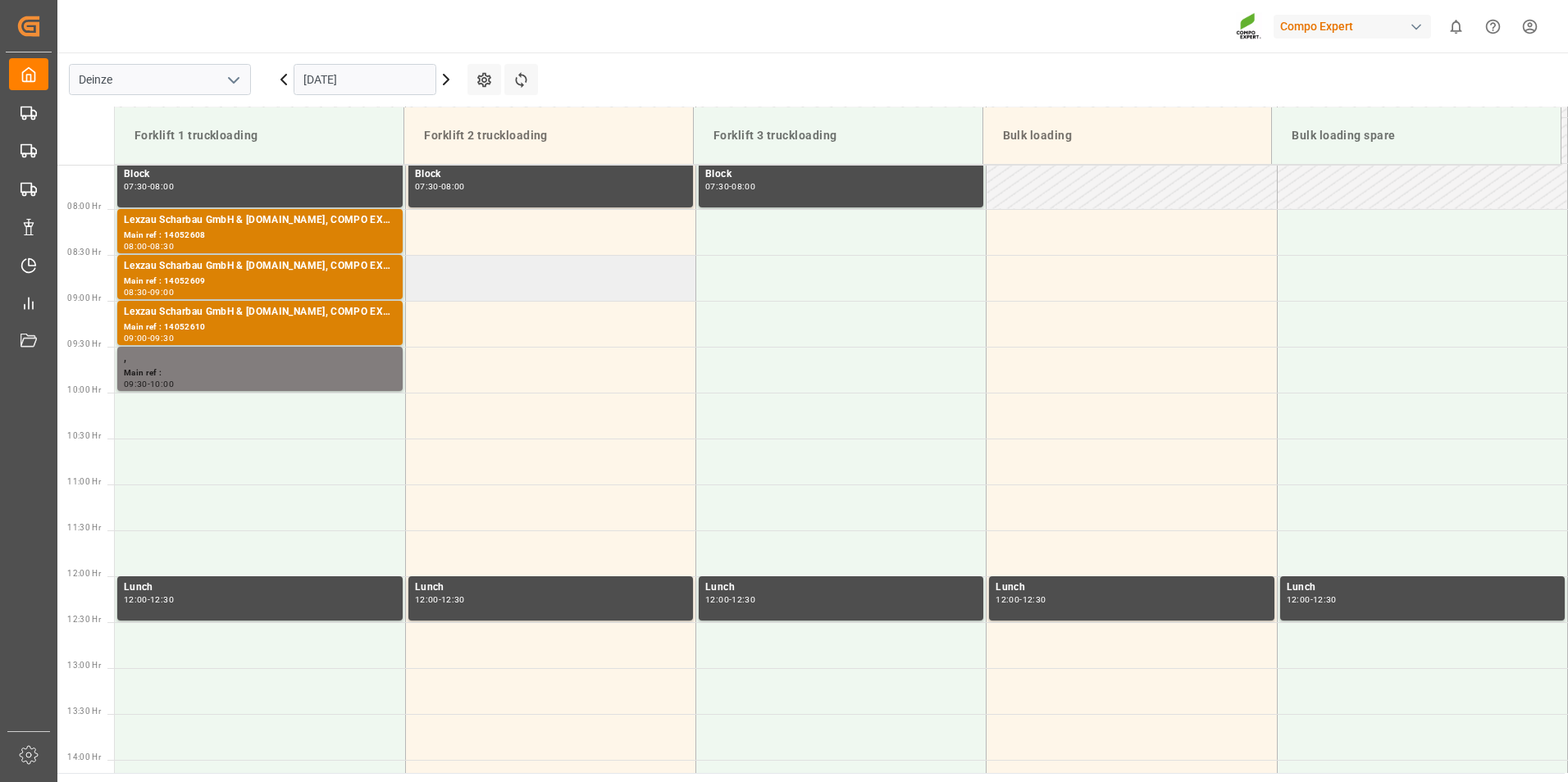
scroll to position [662, 0]
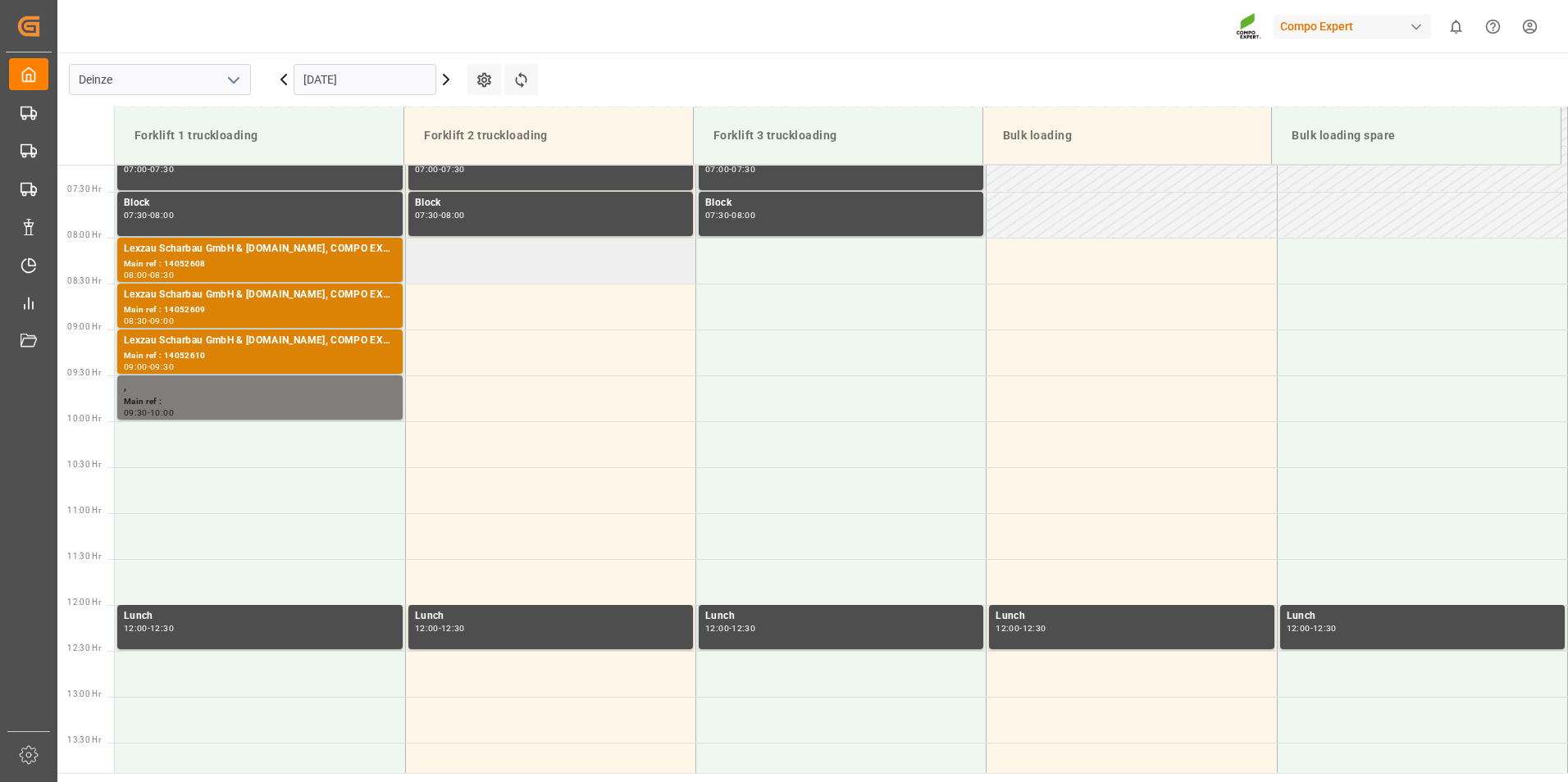
click at [433, 264] on td at bounding box center [550, 261] width 290 height 46
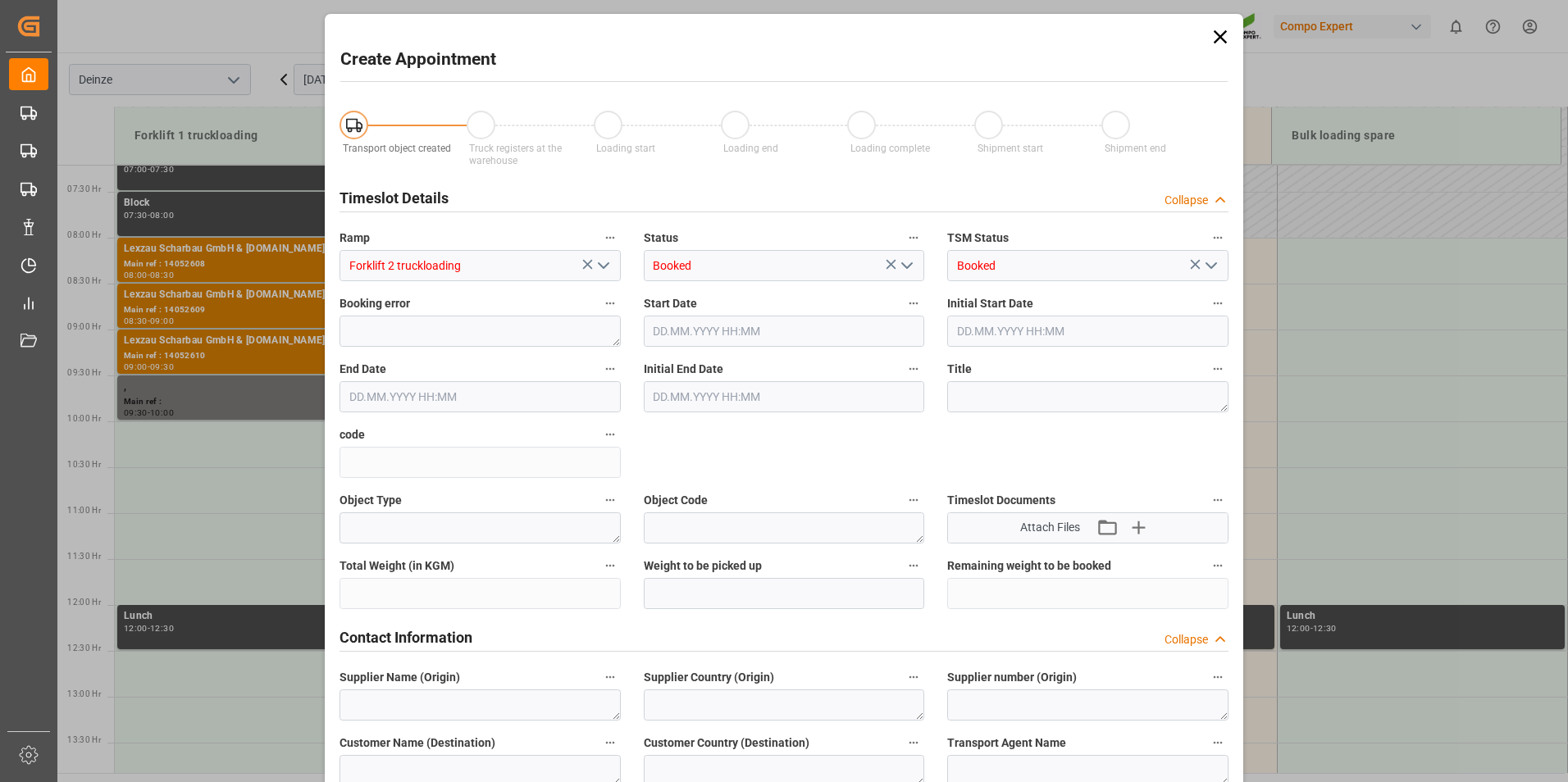
type input "15.10.2025 08:00"
type input "15.10.2025 08:30"
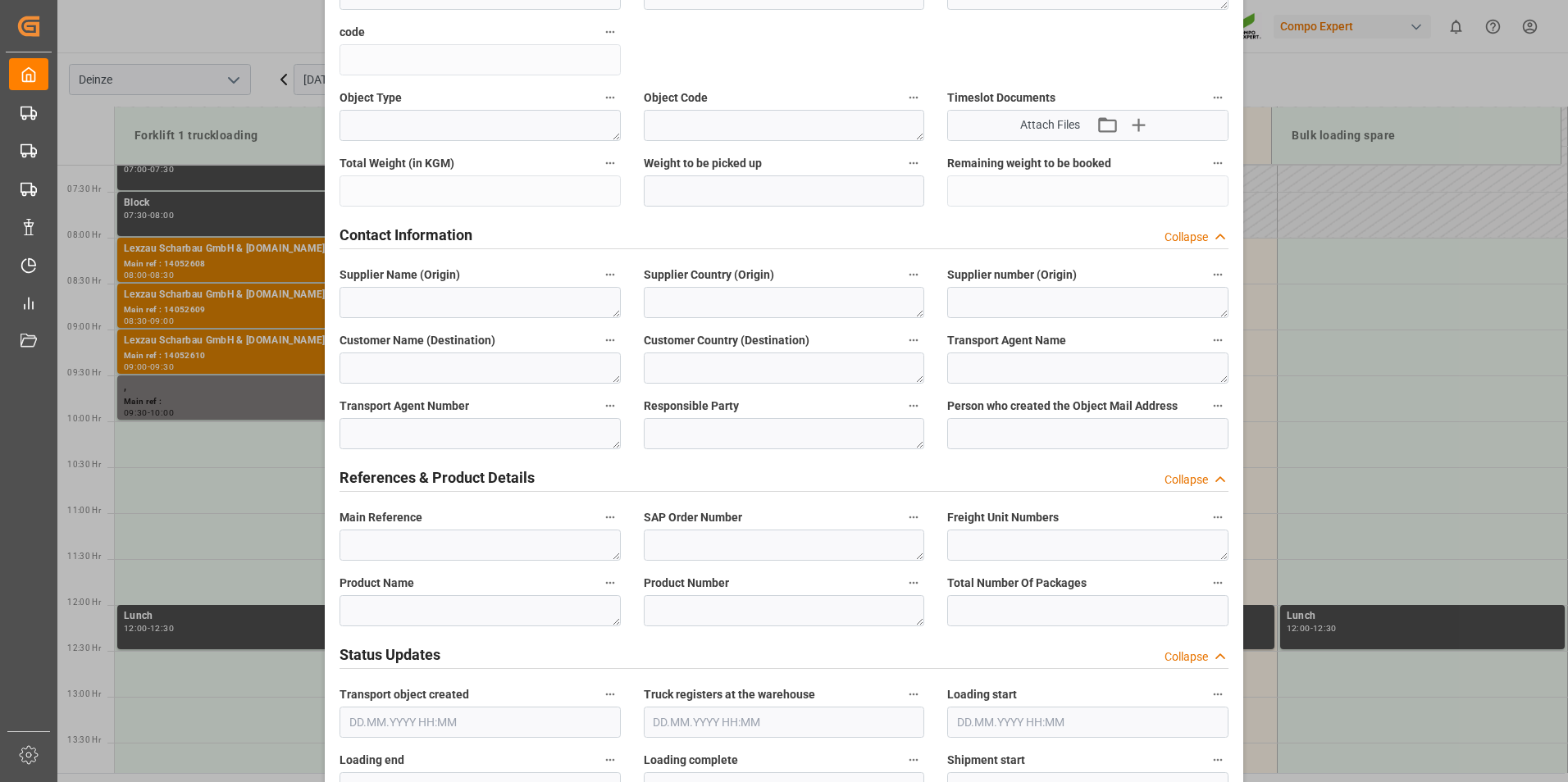
scroll to position [410, 0]
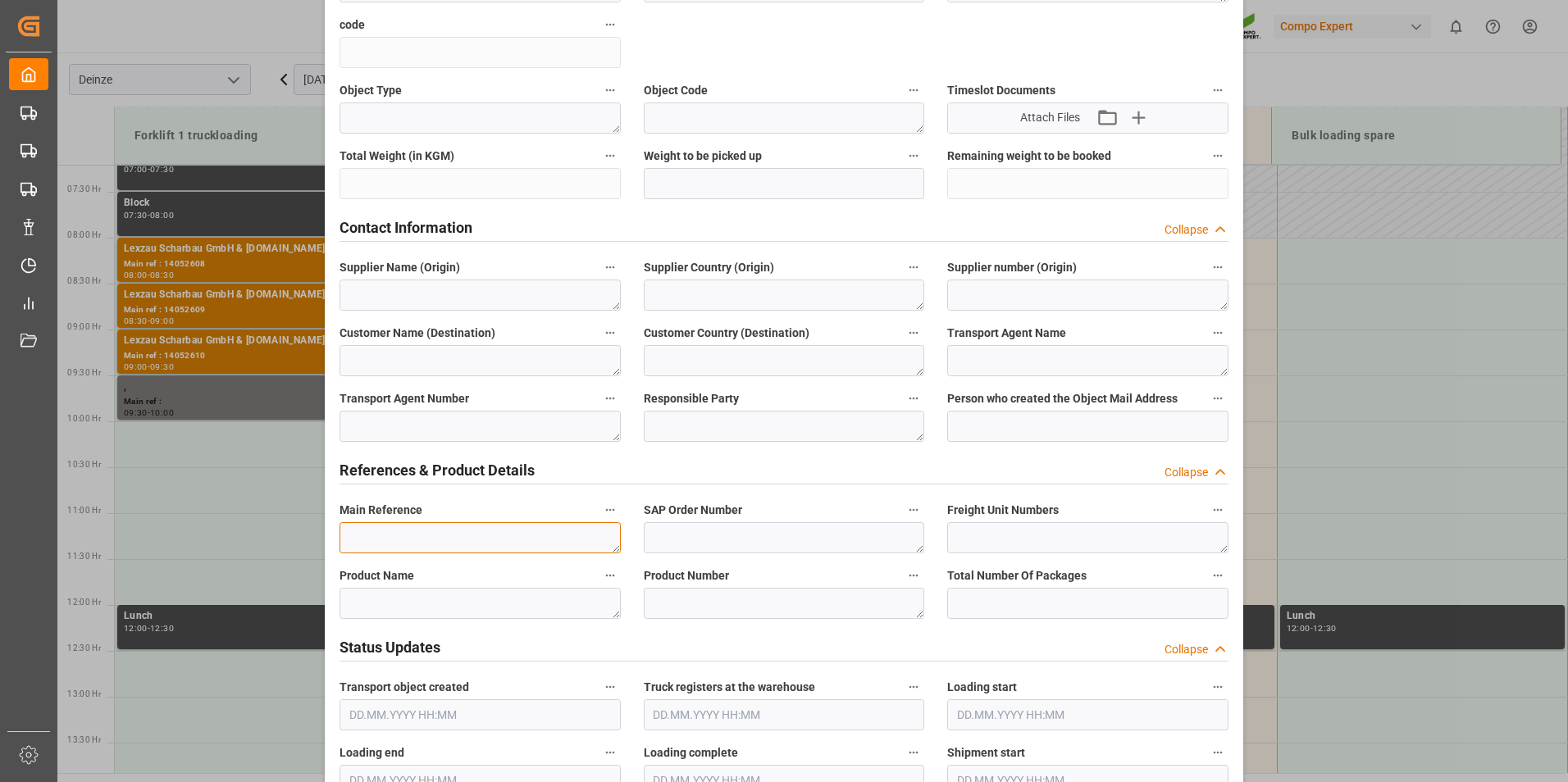
click at [368, 534] on textarea at bounding box center [480, 538] width 281 height 31
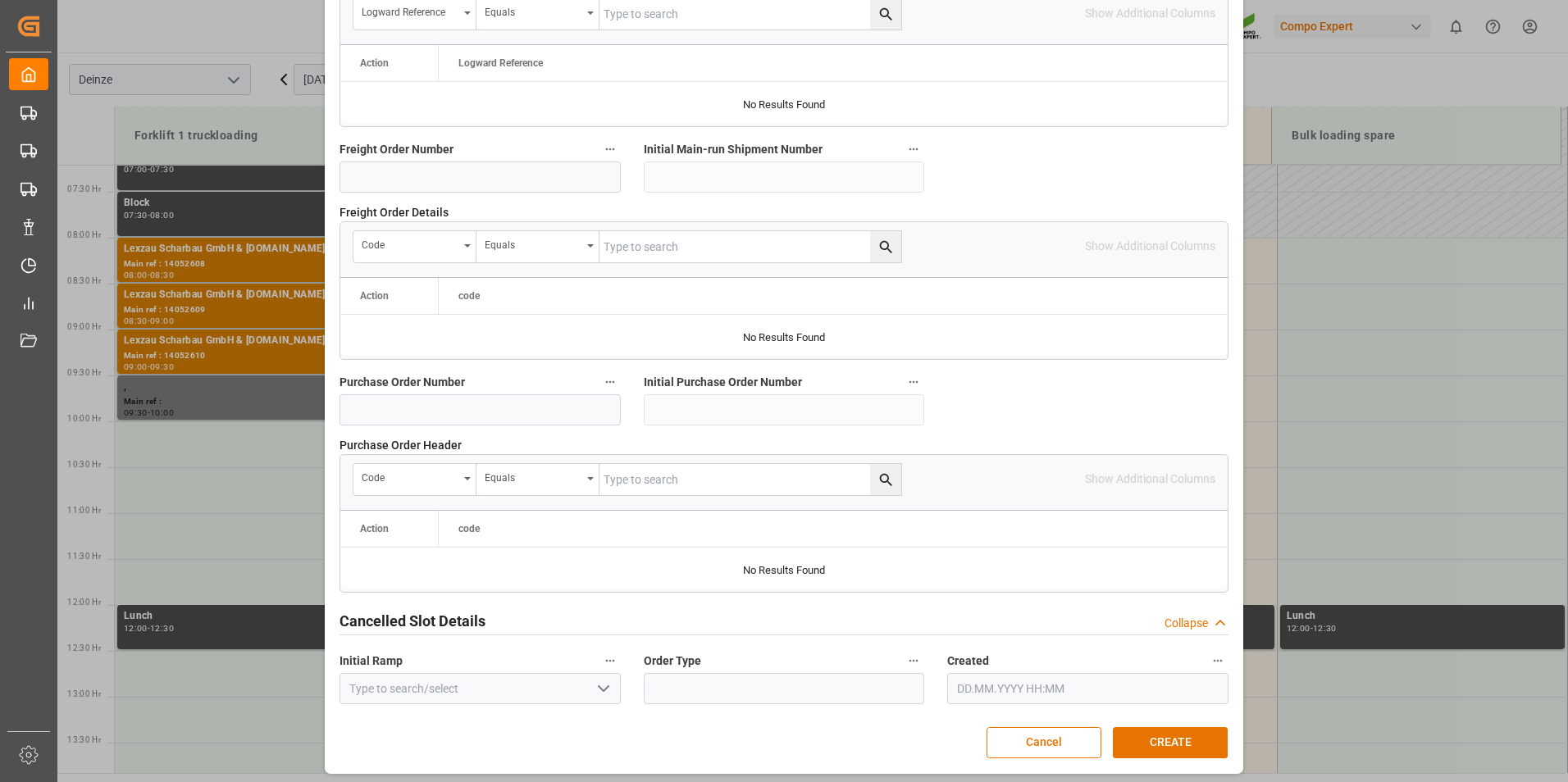
scroll to position [1493, 0]
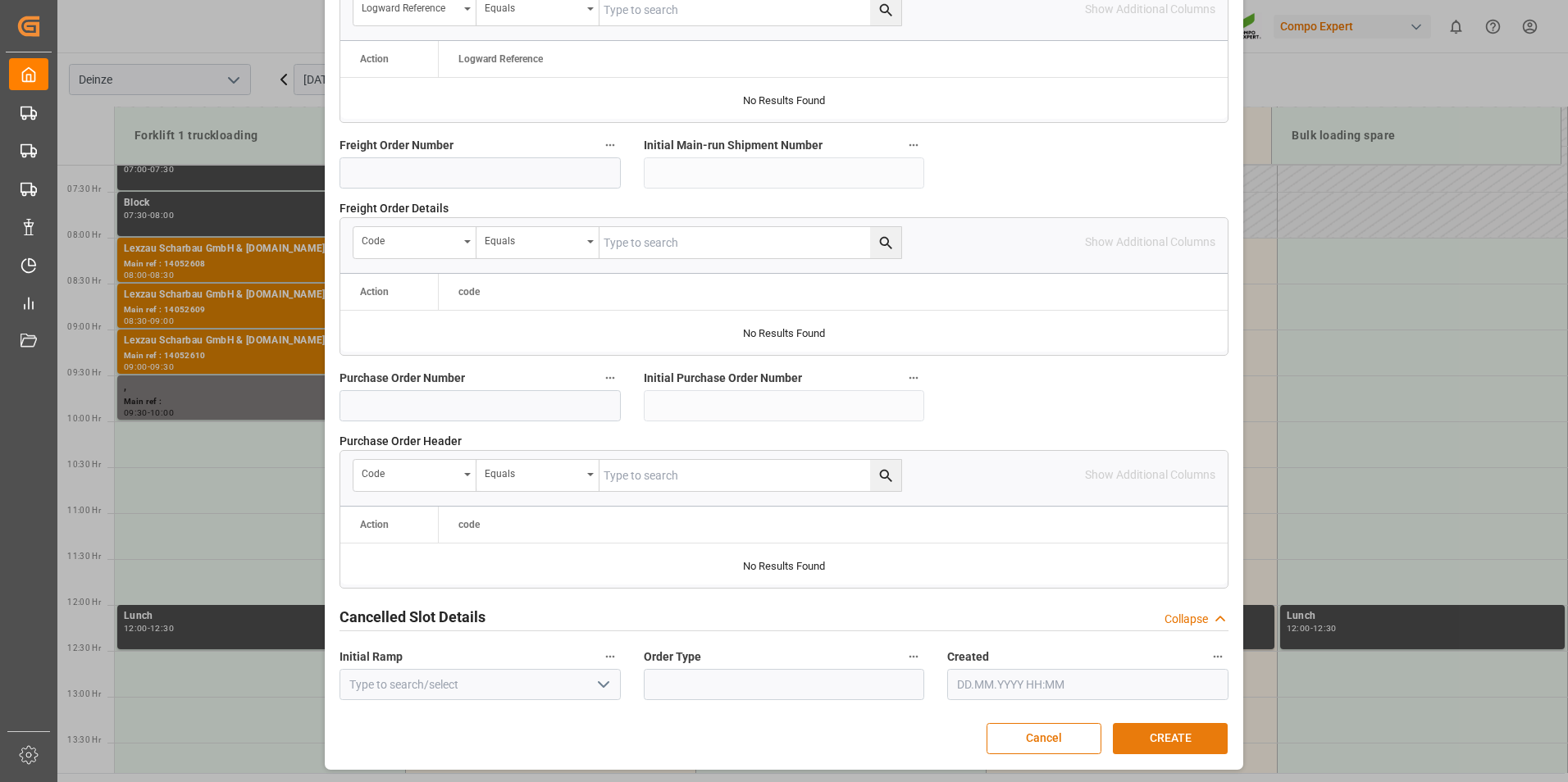
type textarea "MARC VERLOF"
click at [1158, 736] on button "CREATE" at bounding box center [1169, 739] width 115 height 31
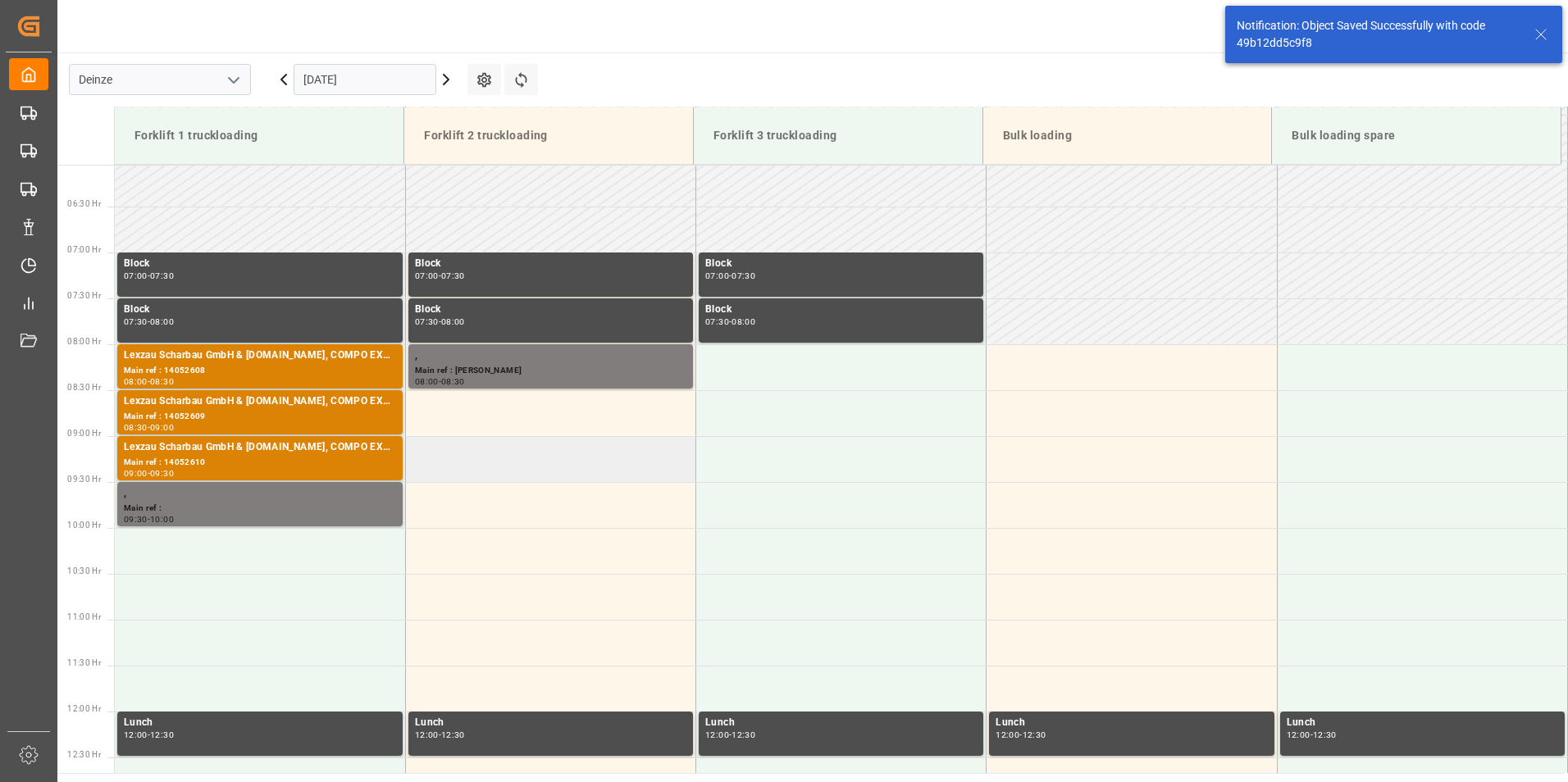
scroll to position [633, 0]
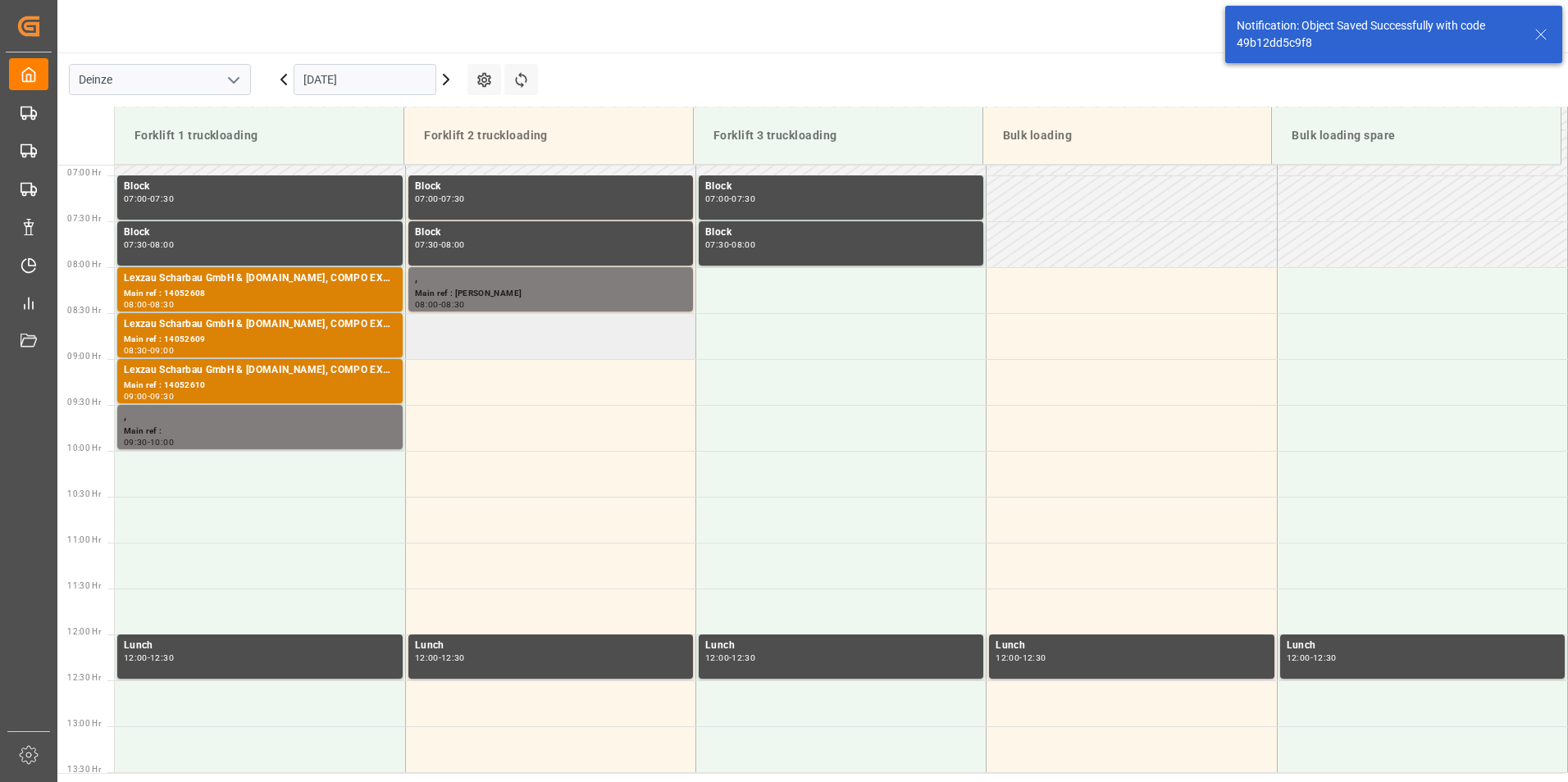
click at [477, 342] on td at bounding box center [550, 336] width 290 height 46
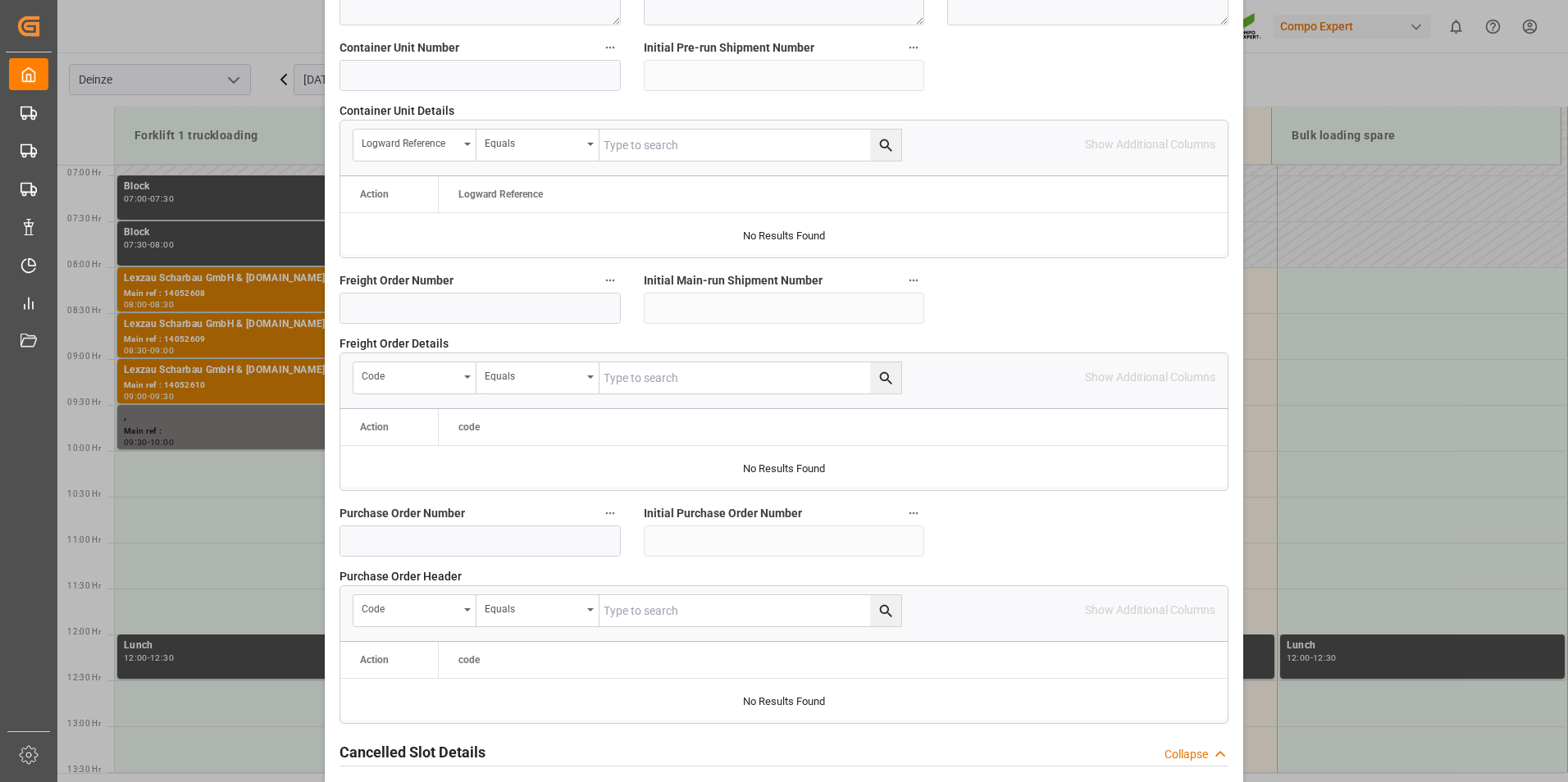
scroll to position [1493, 0]
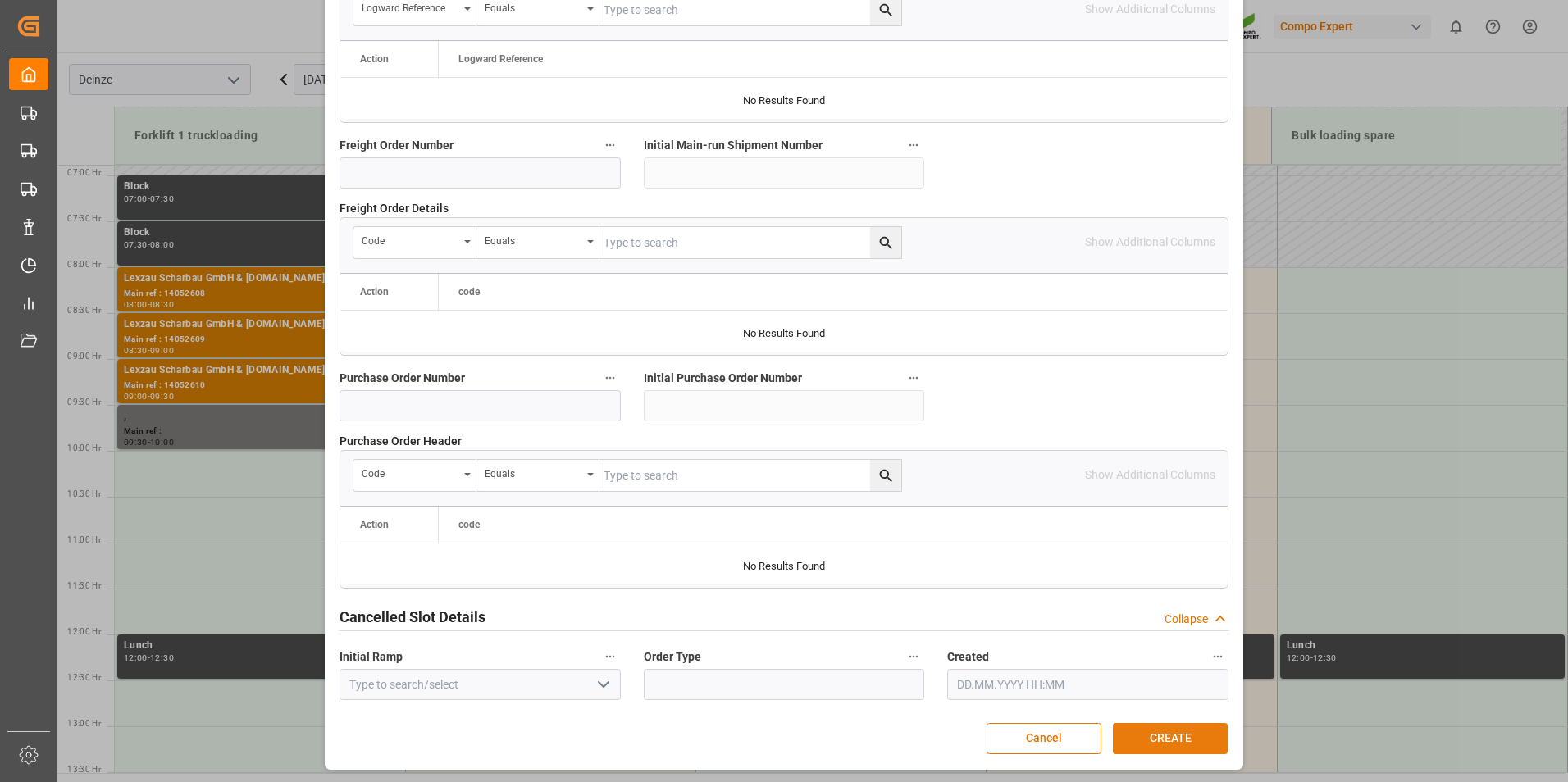
click at [1136, 735] on button "CREATE" at bounding box center [1169, 739] width 115 height 31
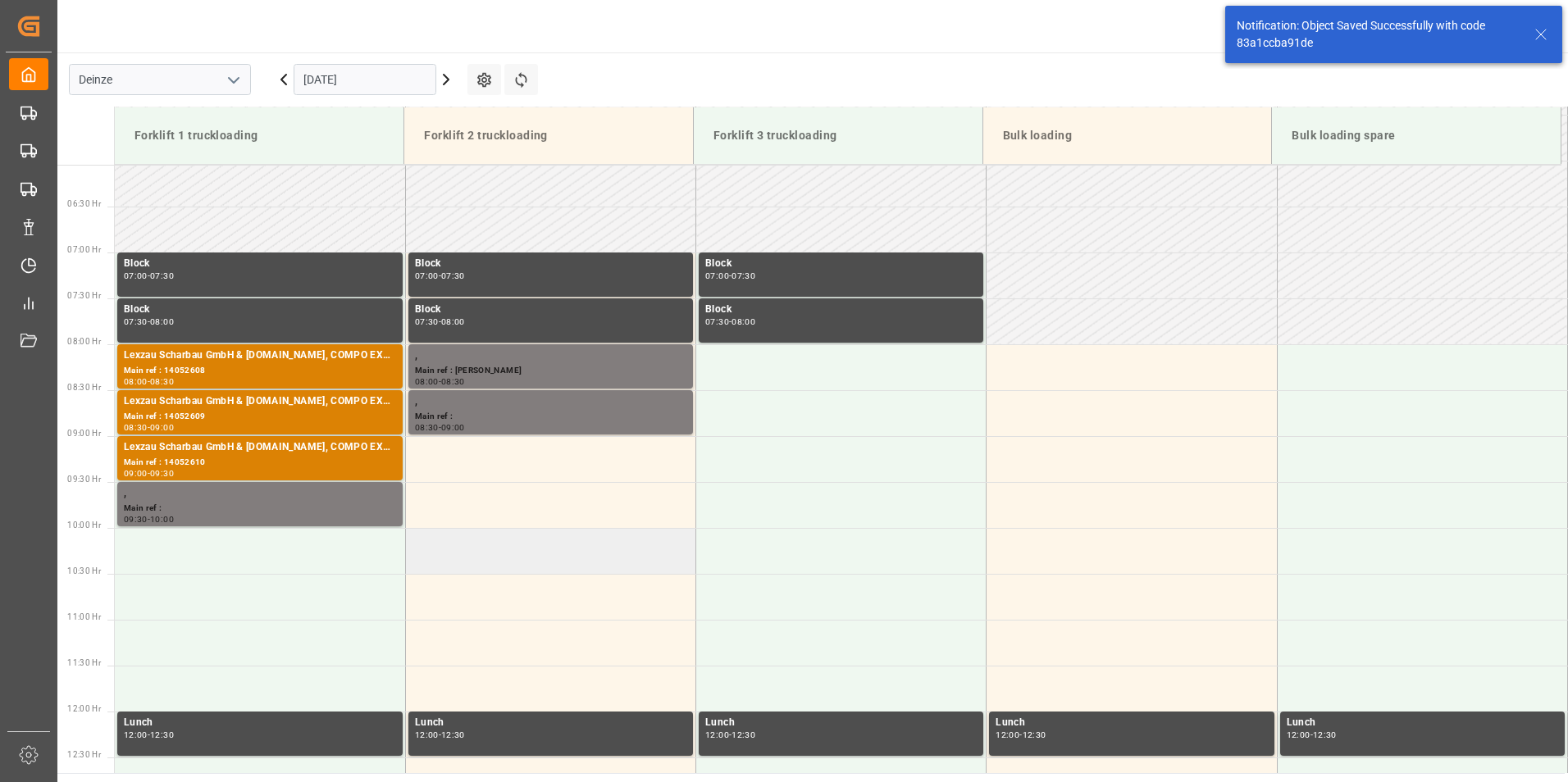
scroll to position [633, 0]
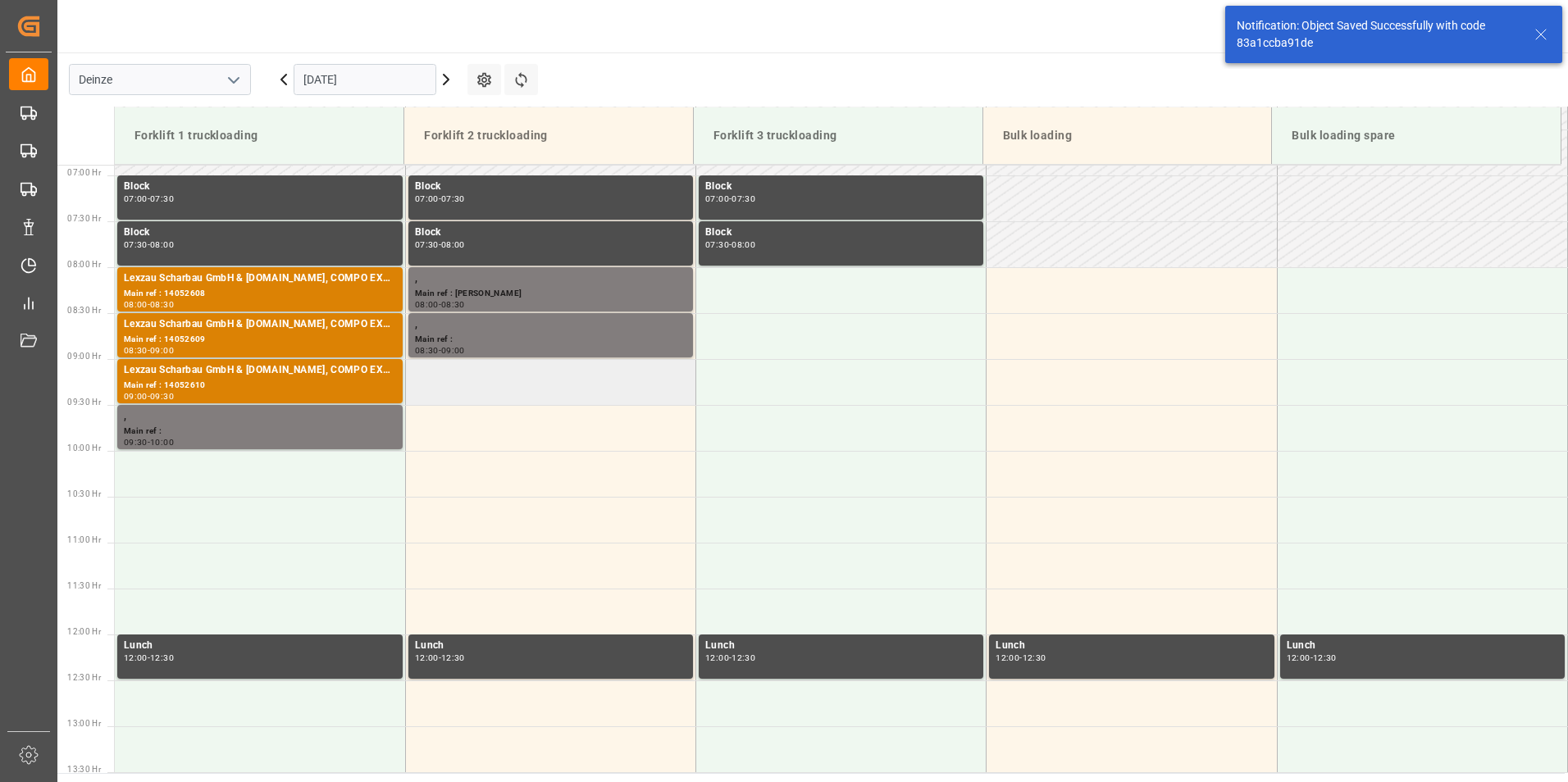
click at [450, 385] on td at bounding box center [550, 382] width 290 height 46
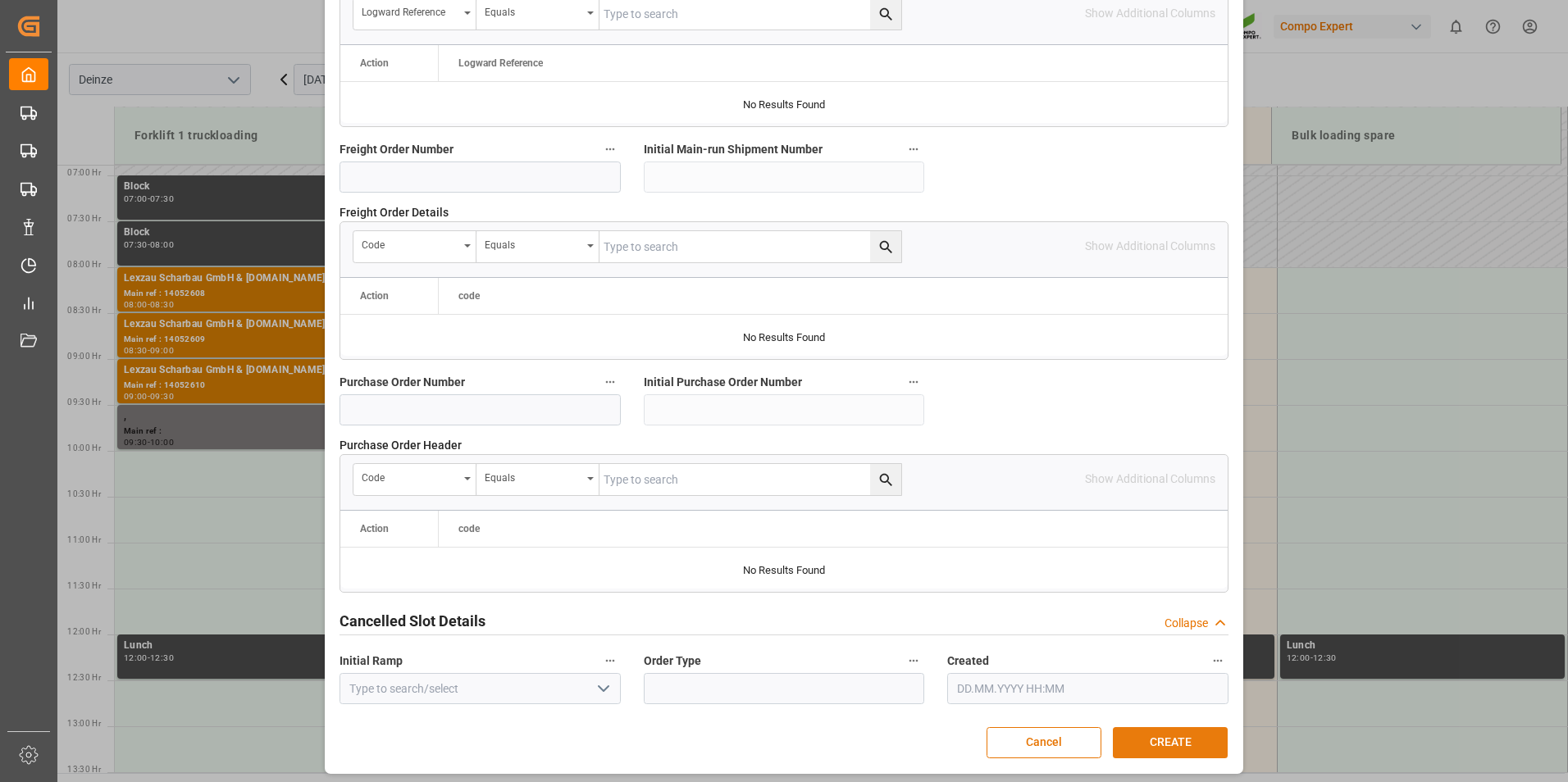
scroll to position [1493, 0]
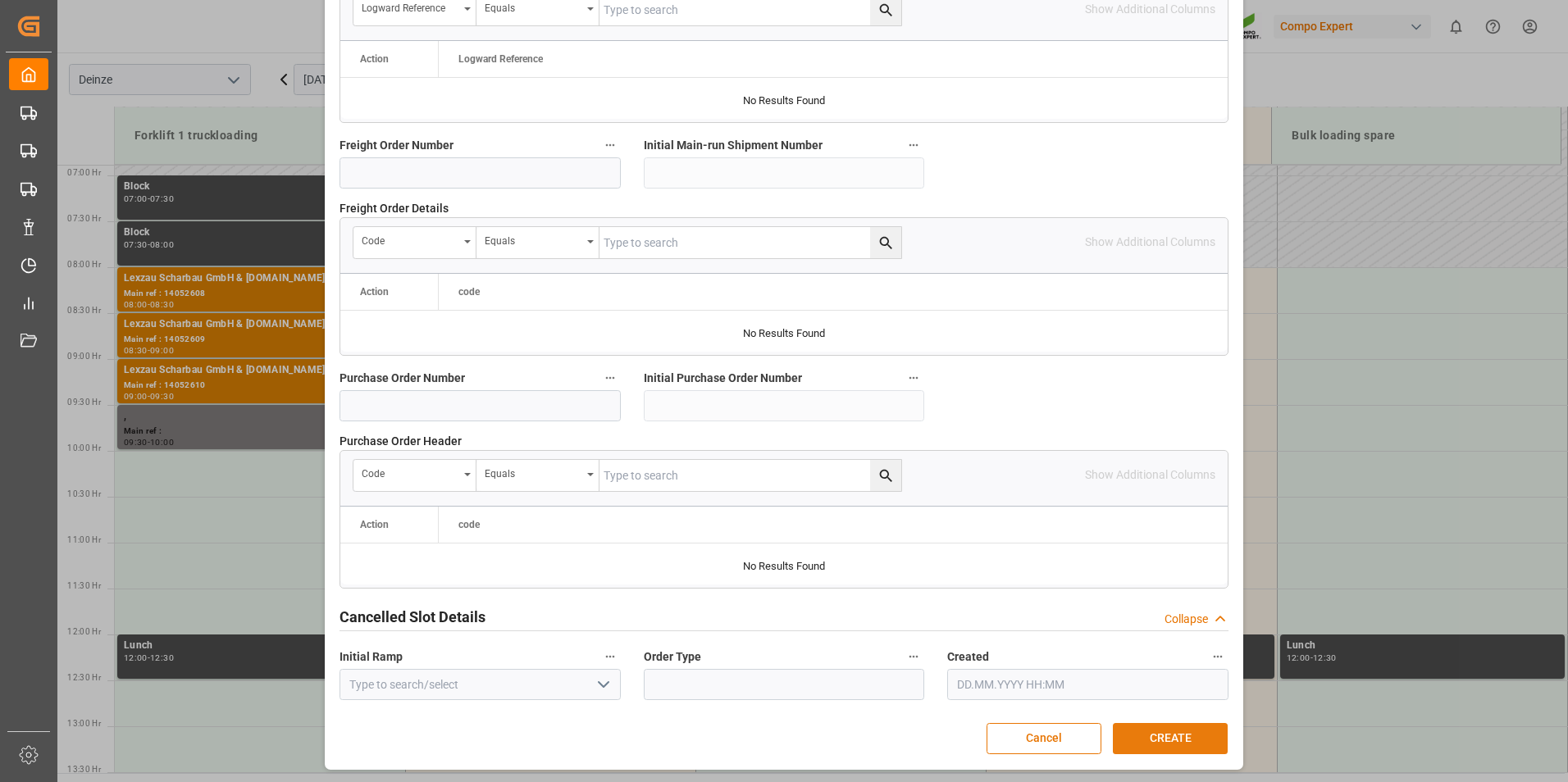
click at [1156, 738] on button "CREATE" at bounding box center [1169, 739] width 115 height 31
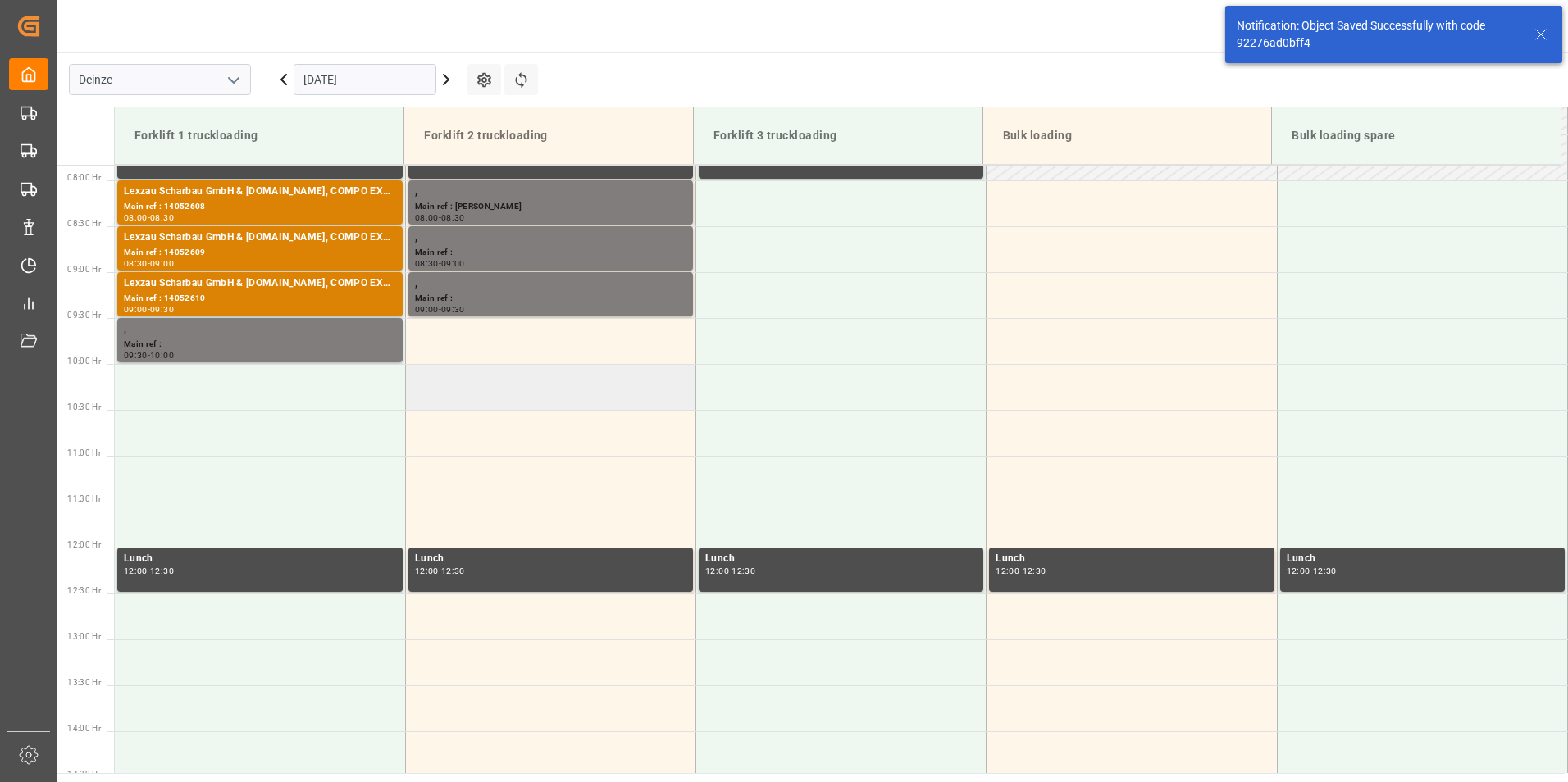
scroll to position [724, 0]
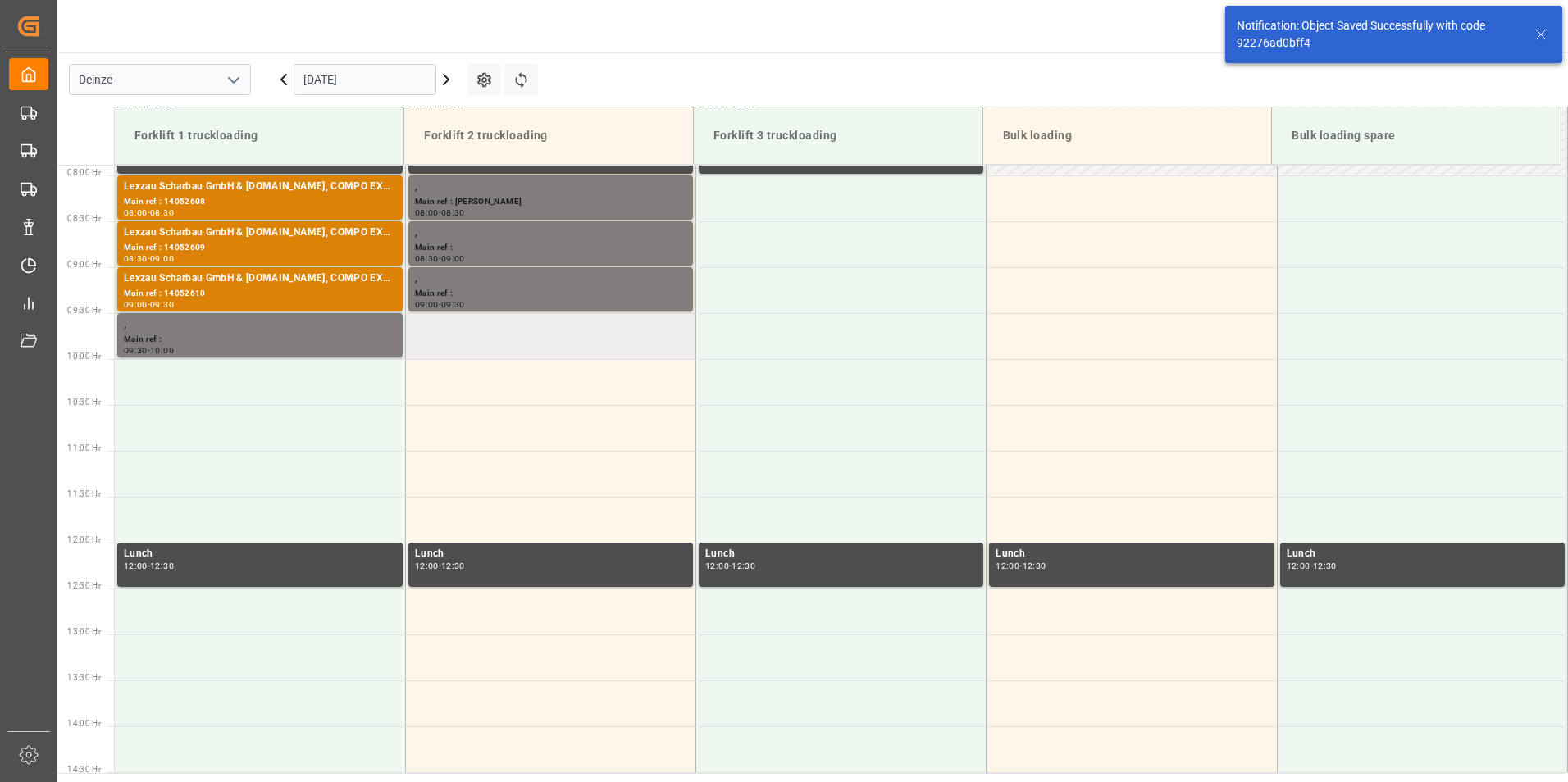
click at [444, 347] on td at bounding box center [550, 336] width 290 height 46
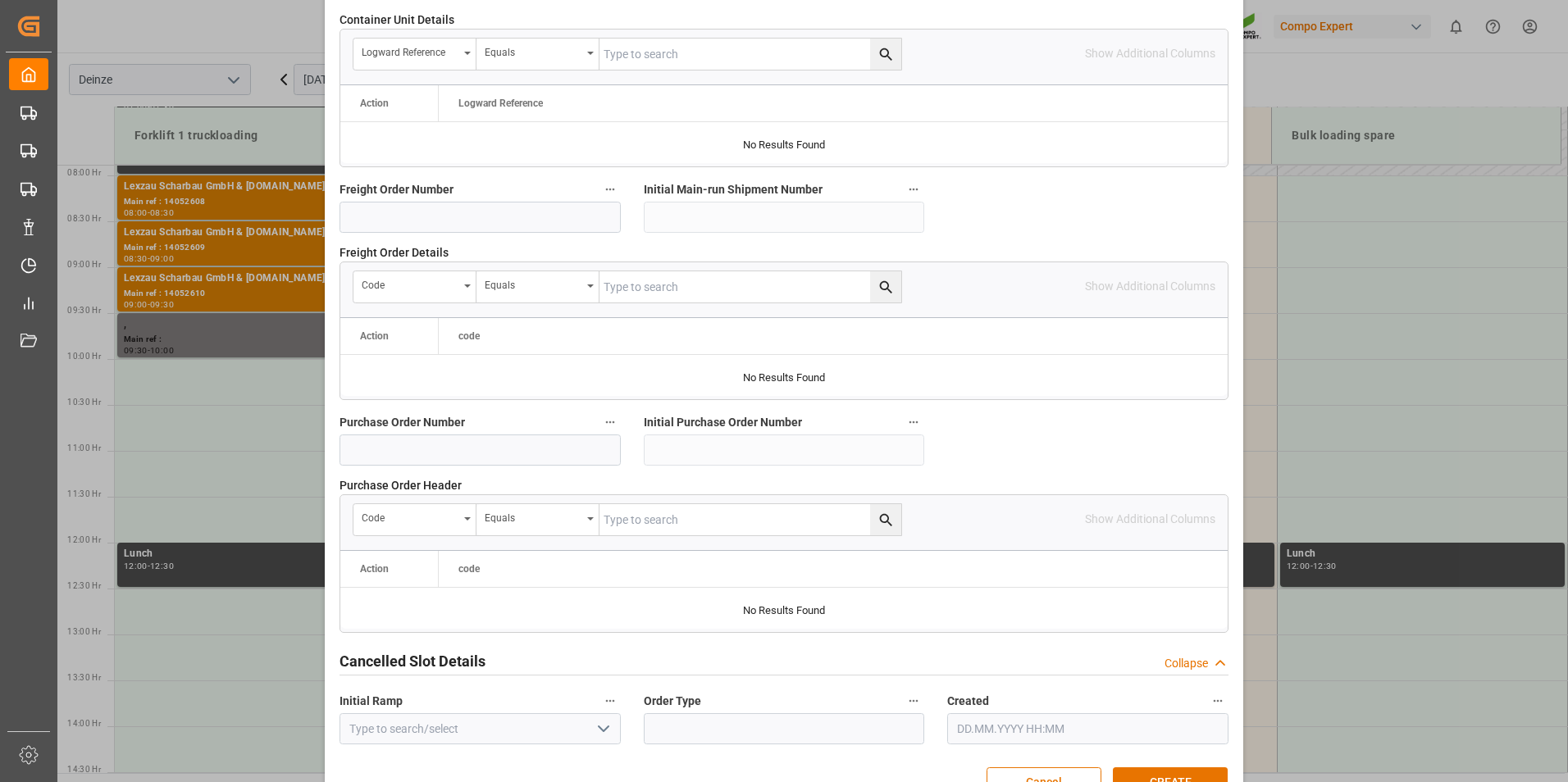
scroll to position [1493, 0]
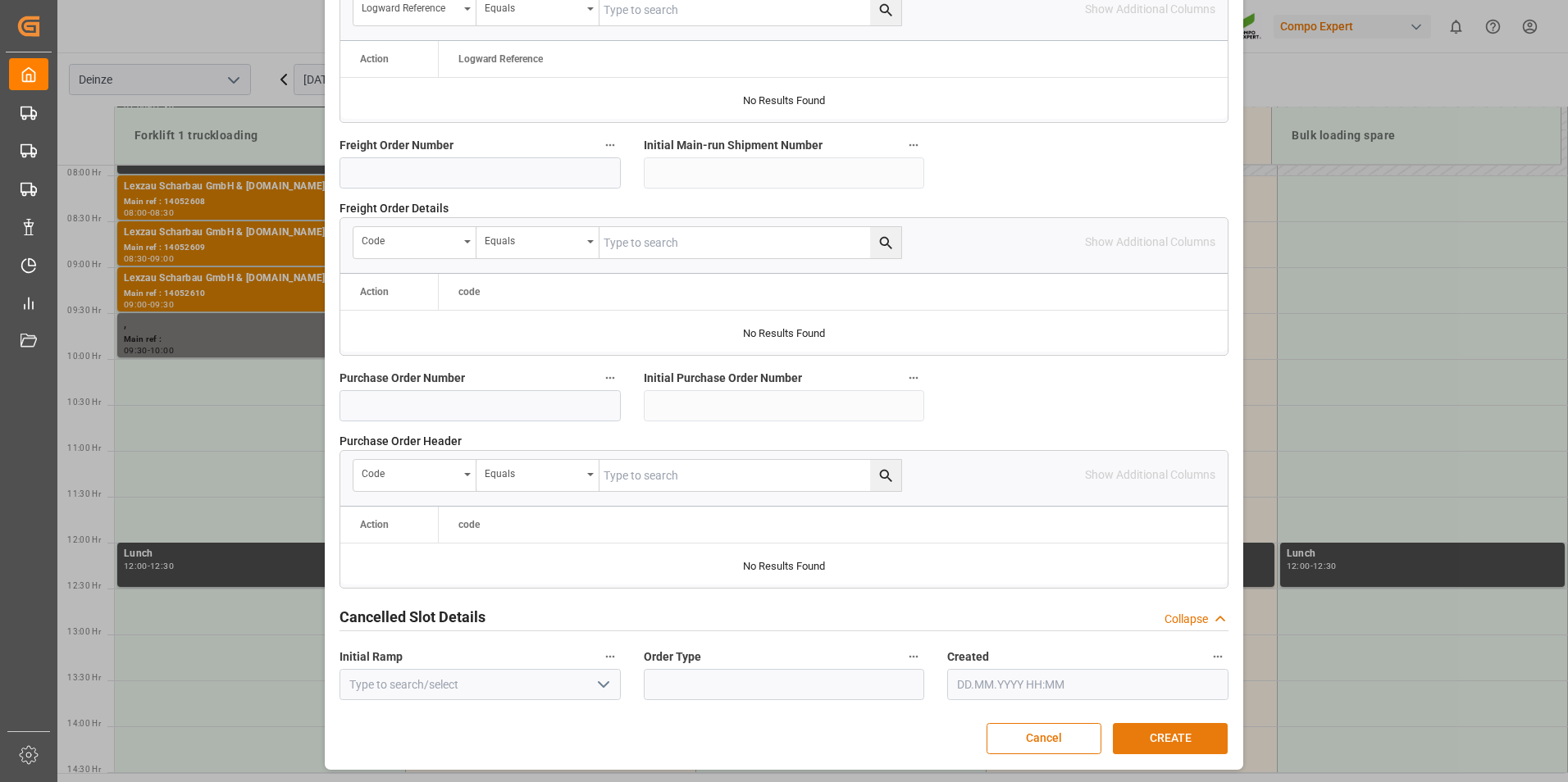
click at [1149, 736] on button "CREATE" at bounding box center [1169, 739] width 115 height 31
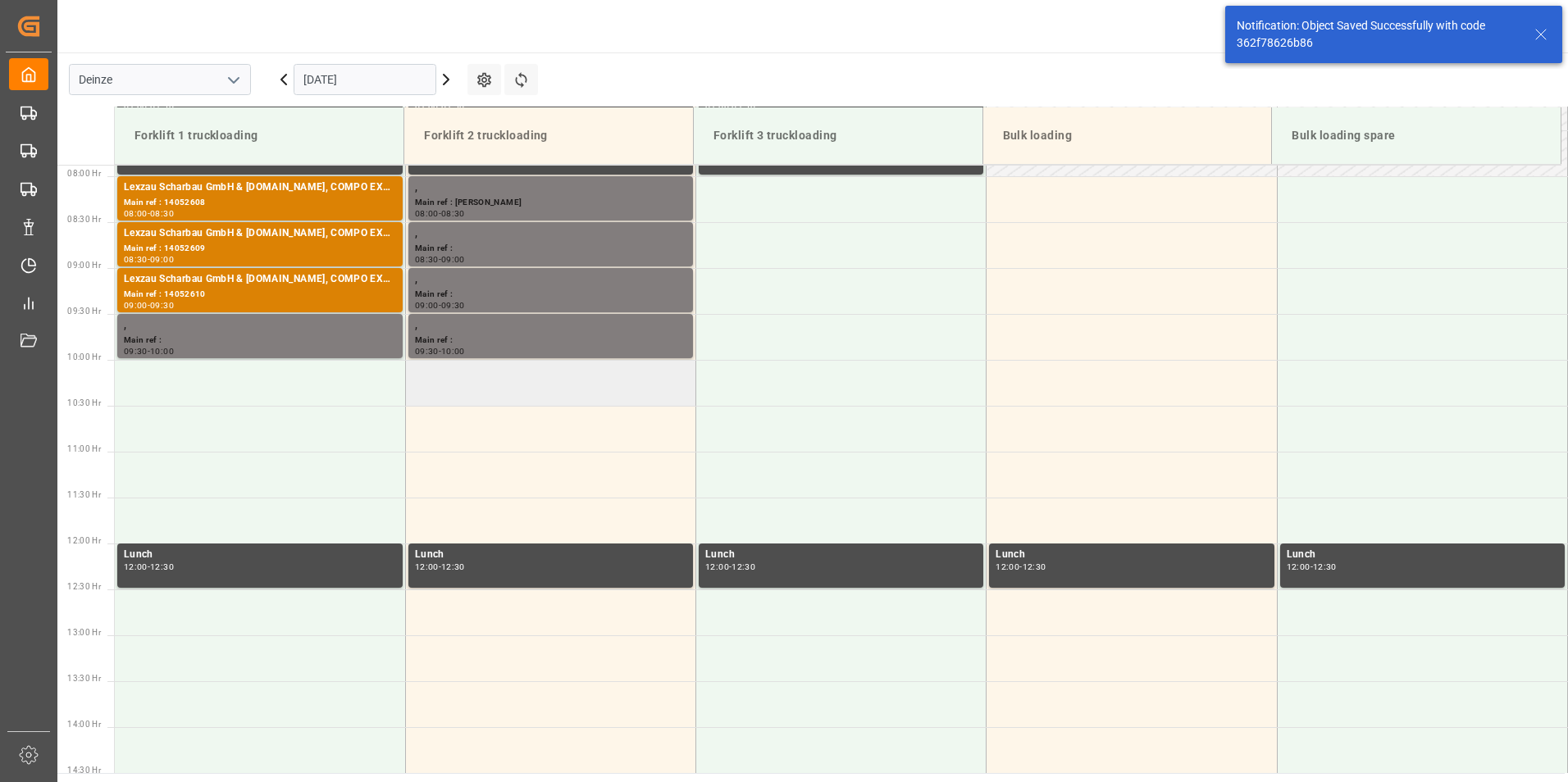
scroll to position [724, 0]
click at [447, 390] on td at bounding box center [550, 382] width 290 height 46
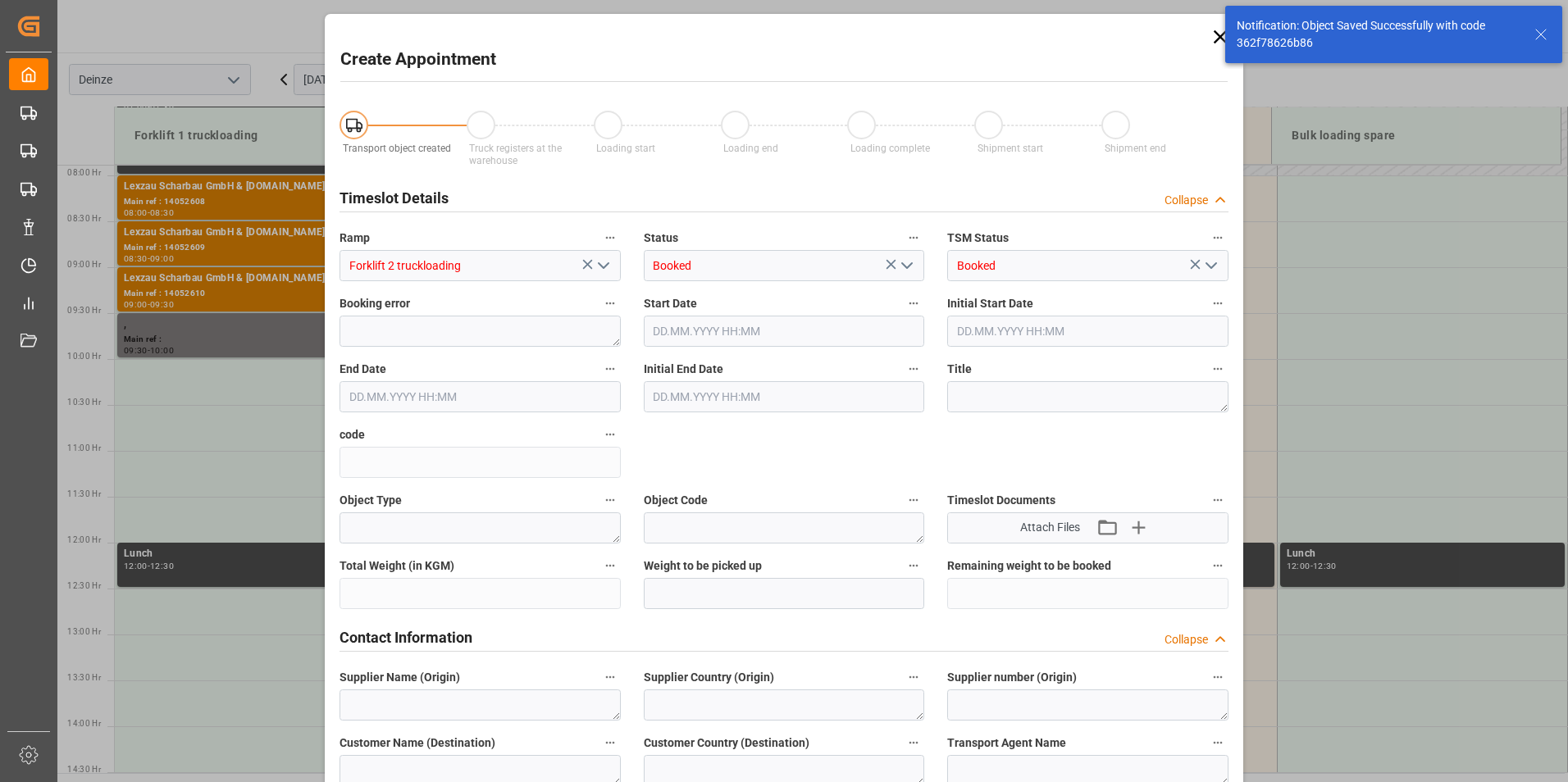
type input "15.10.2025 10:00"
type input "15.10.2025 10:30"
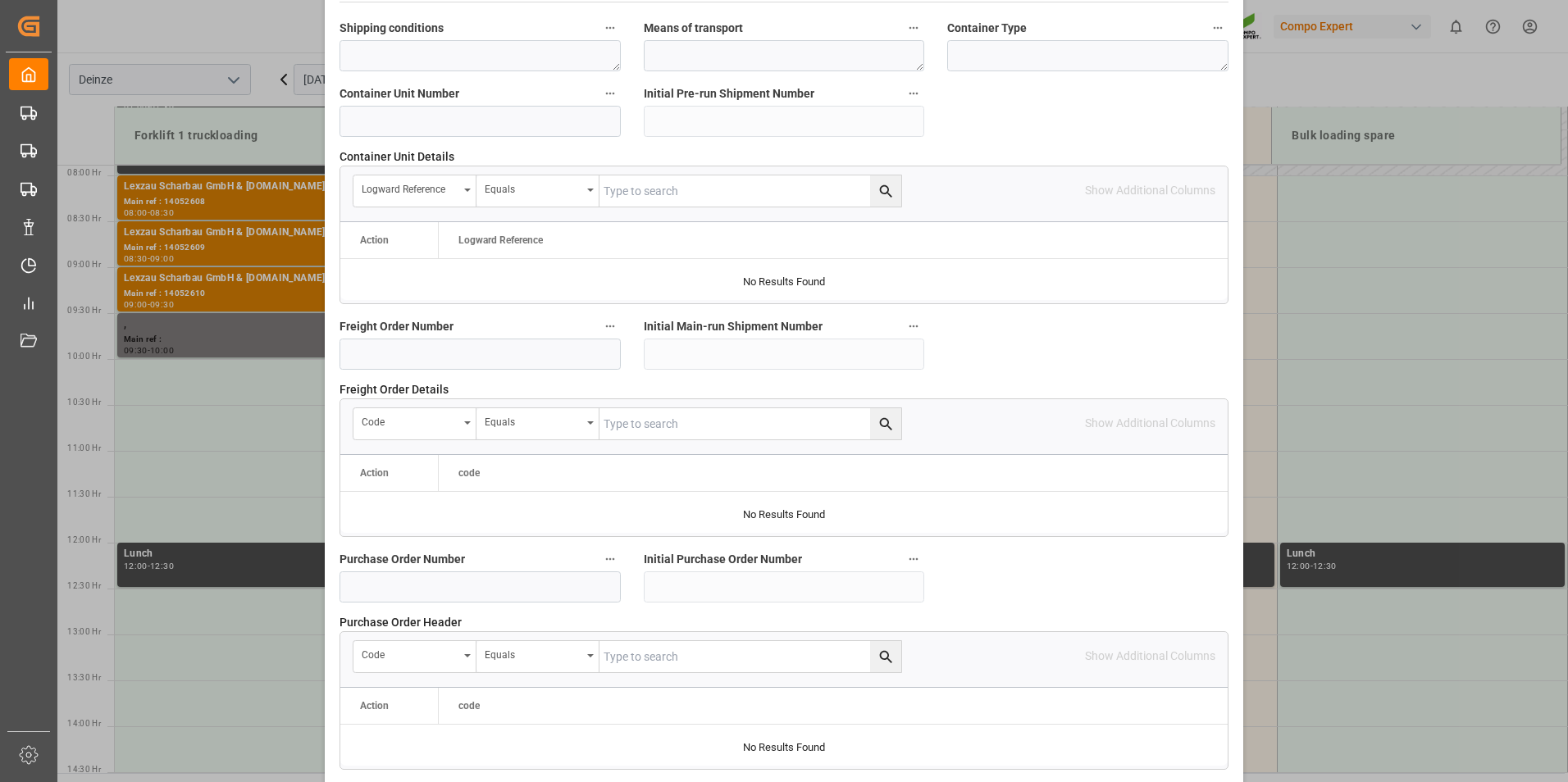
scroll to position [1476, 0]
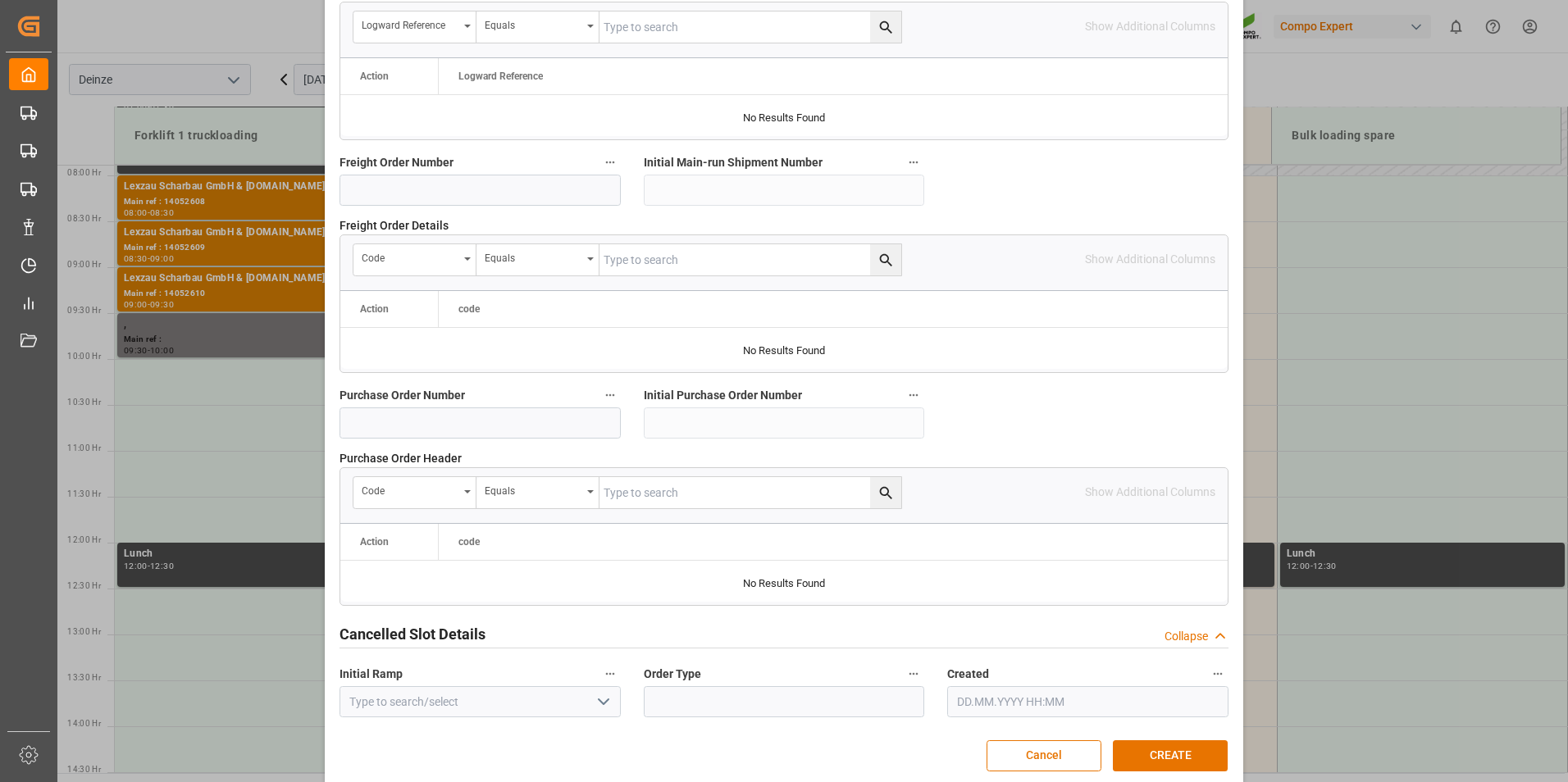
click at [1134, 752] on button "CREATE" at bounding box center [1169, 756] width 115 height 31
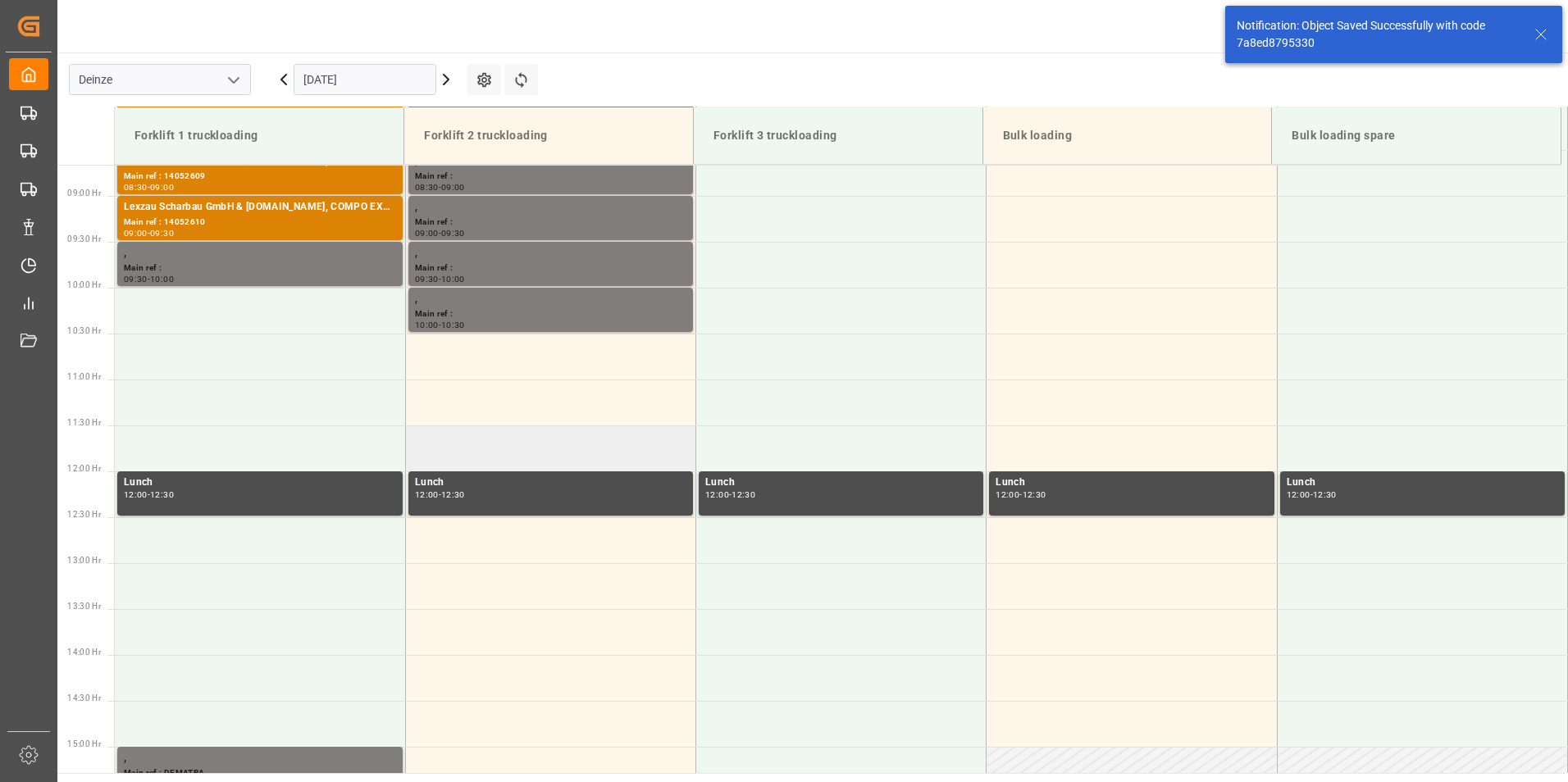
scroll to position [816, 0]
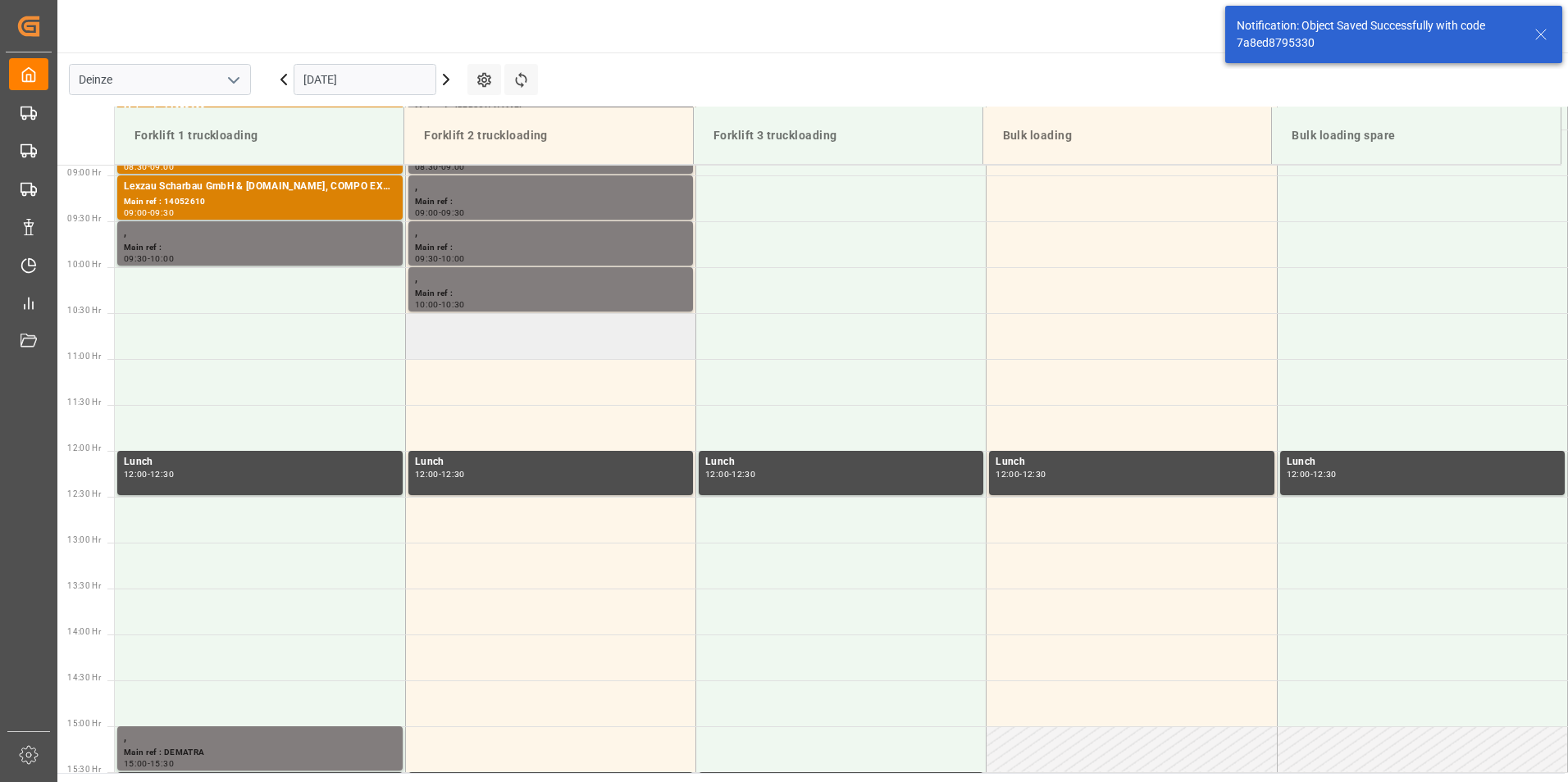
click at [439, 336] on td at bounding box center [550, 336] width 290 height 46
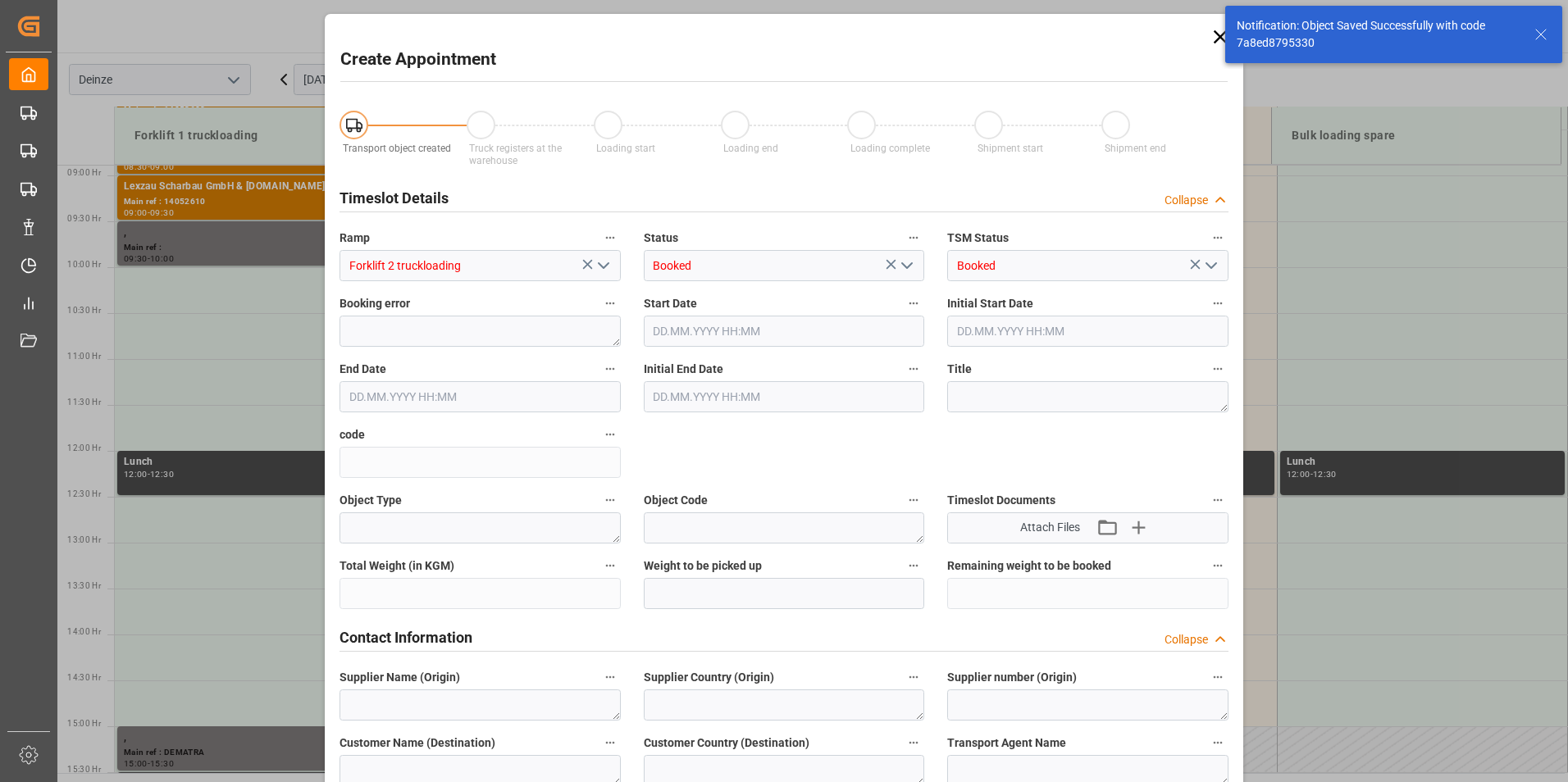
type input "15.10.2025 10:30"
type input "15.10.2025 11:00"
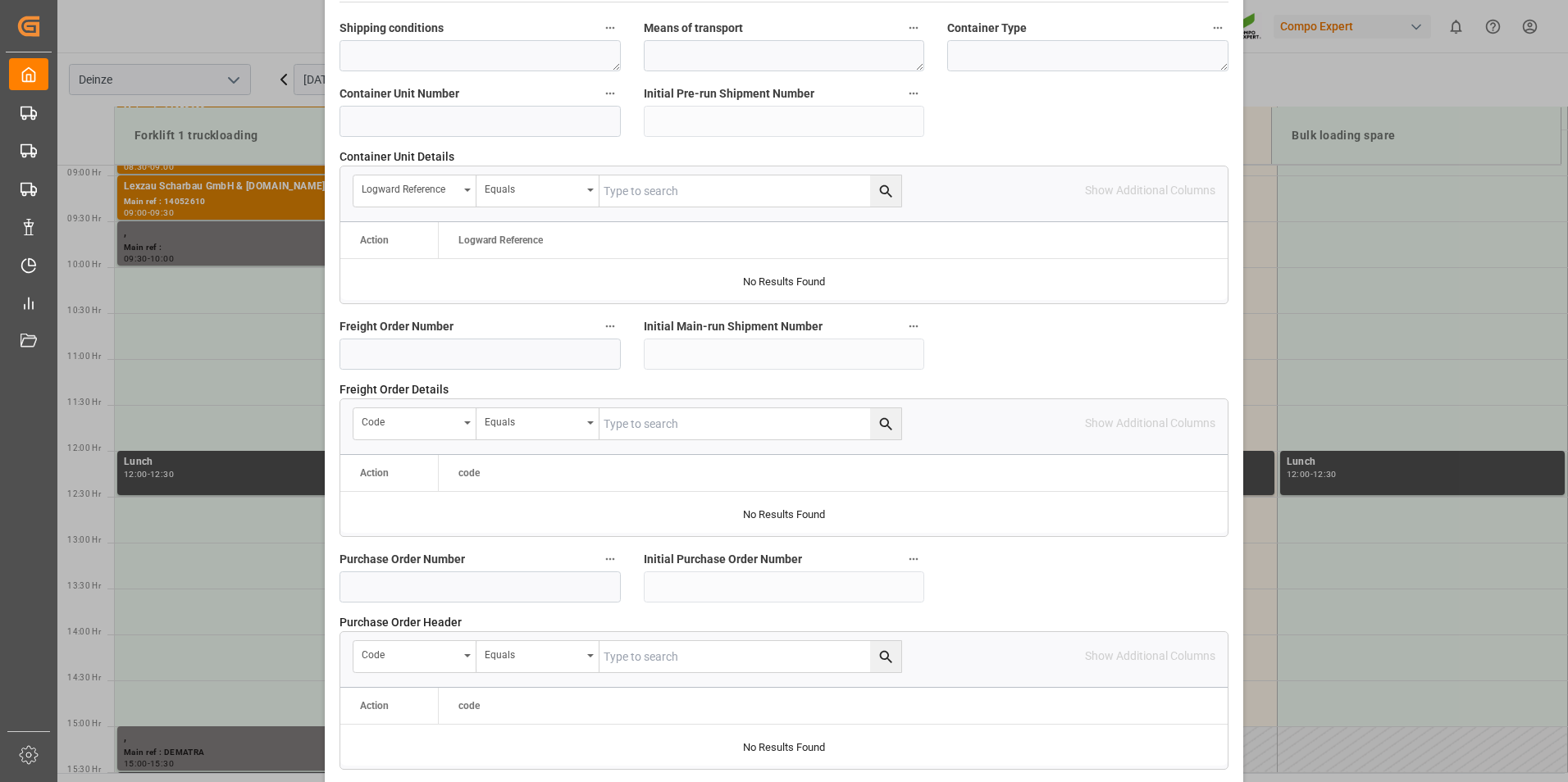
scroll to position [1493, 0]
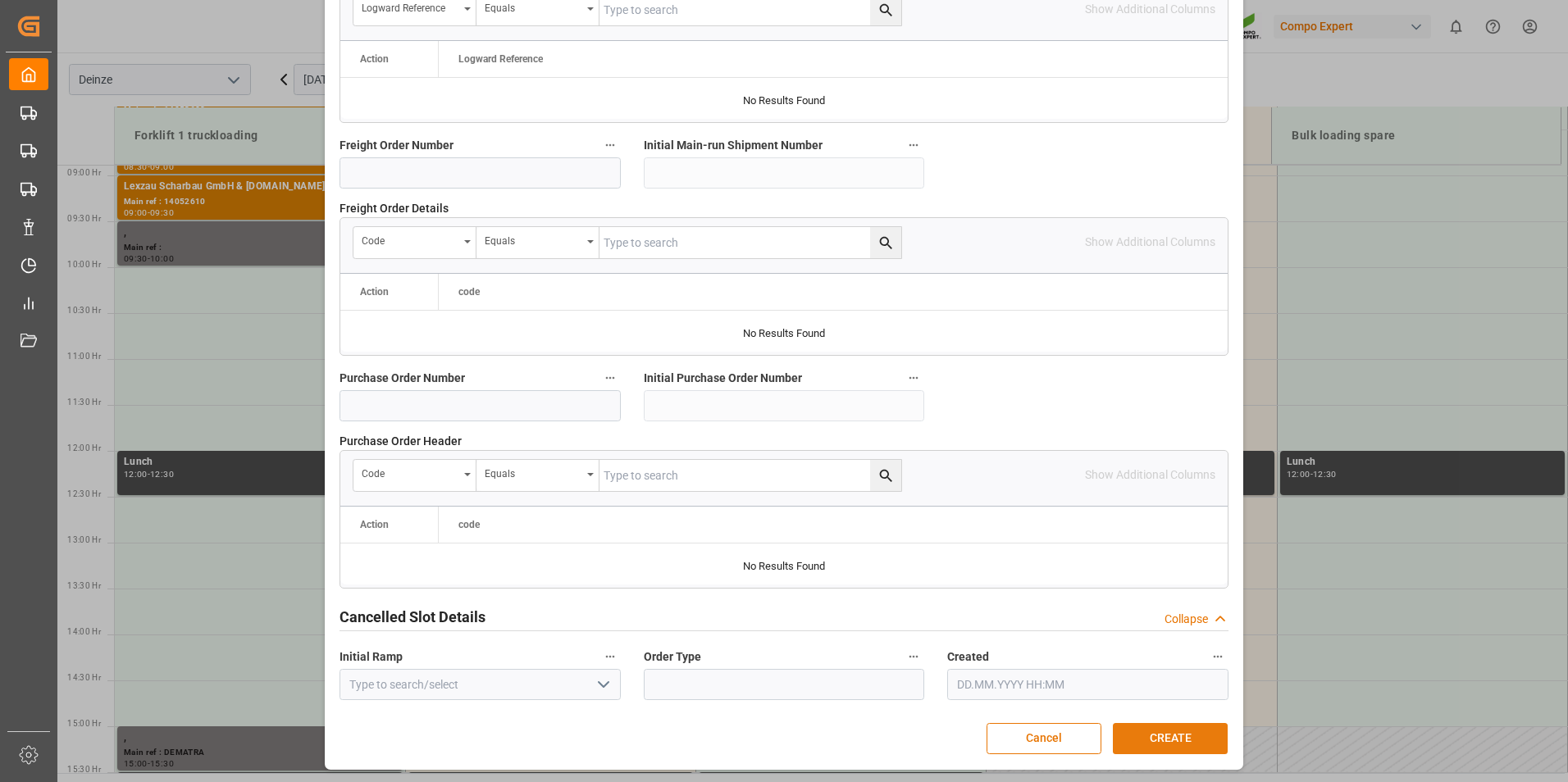
click at [1159, 738] on button "CREATE" at bounding box center [1169, 739] width 115 height 31
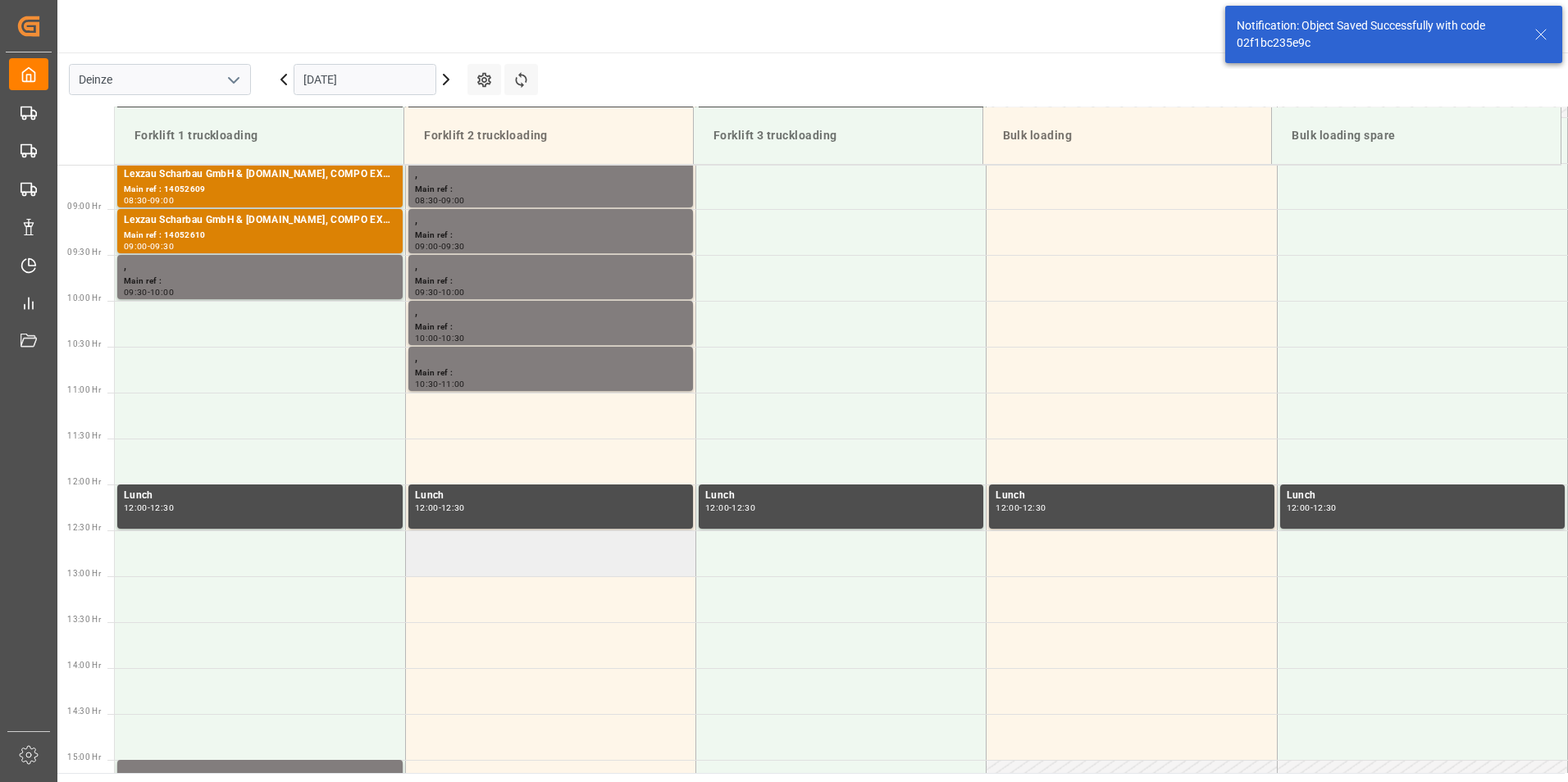
scroll to position [816, 0]
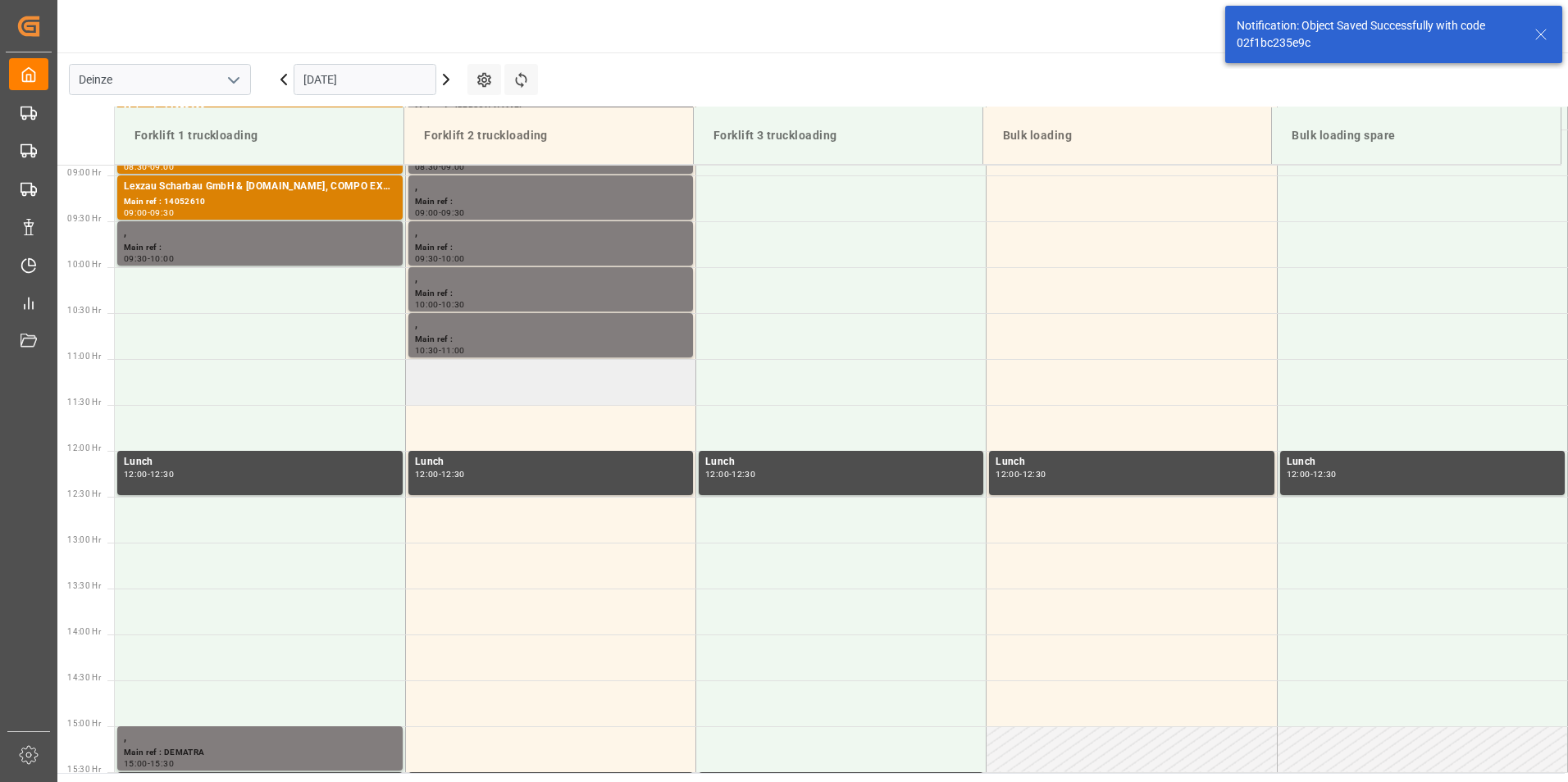
click at [476, 390] on td at bounding box center [550, 382] width 290 height 46
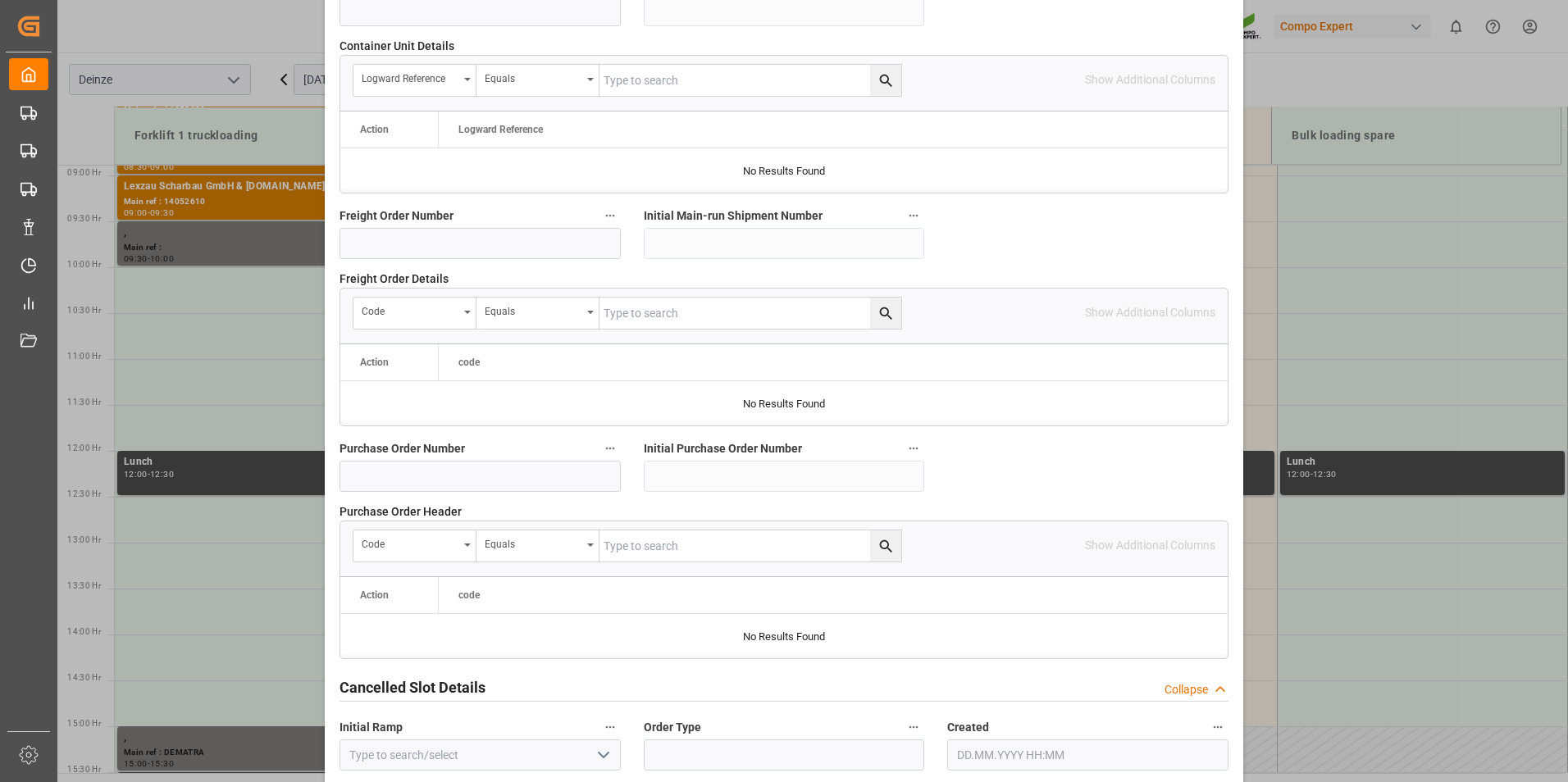
scroll to position [1493, 0]
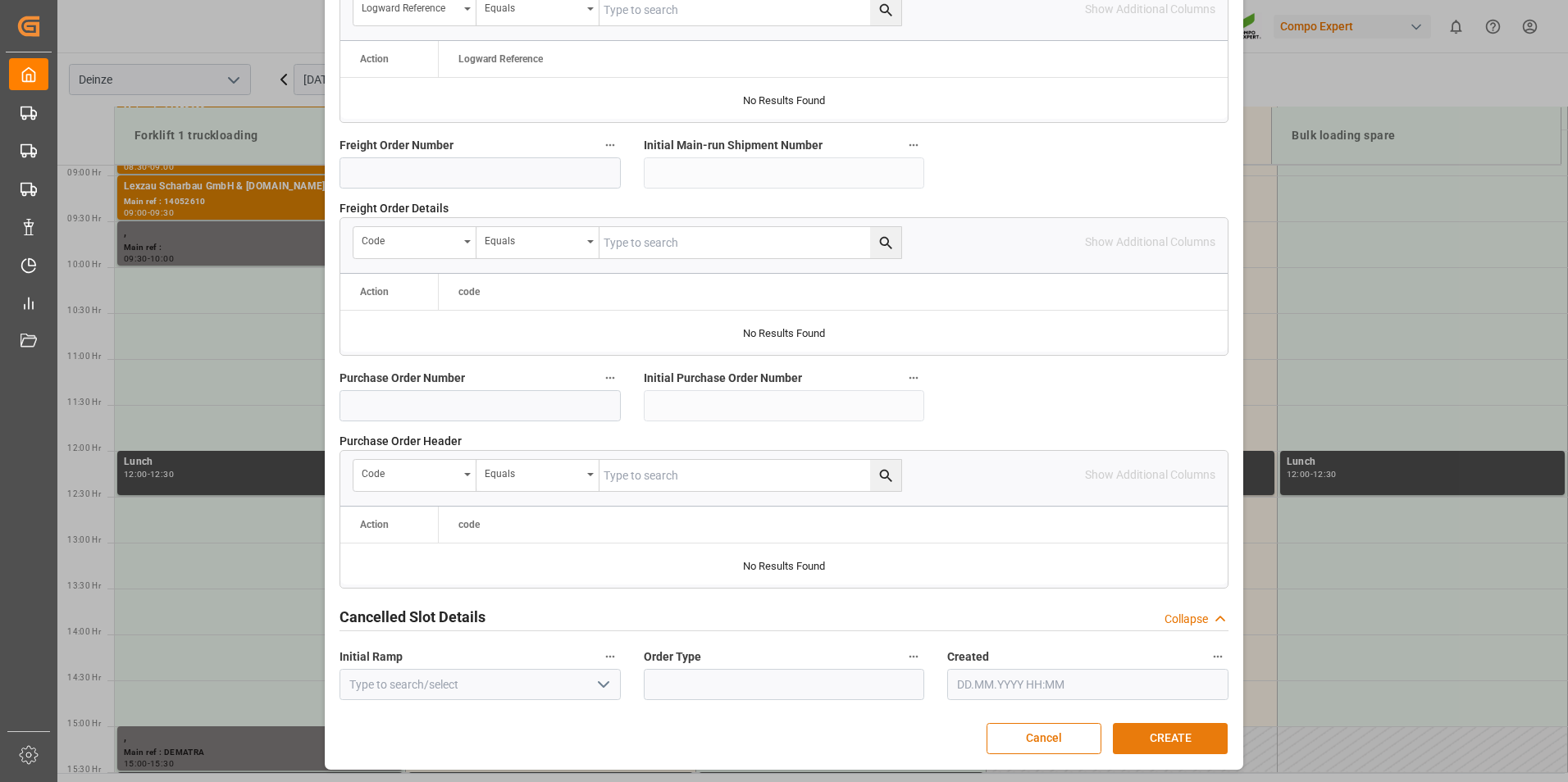
click at [1162, 728] on button "CREATE" at bounding box center [1169, 739] width 115 height 31
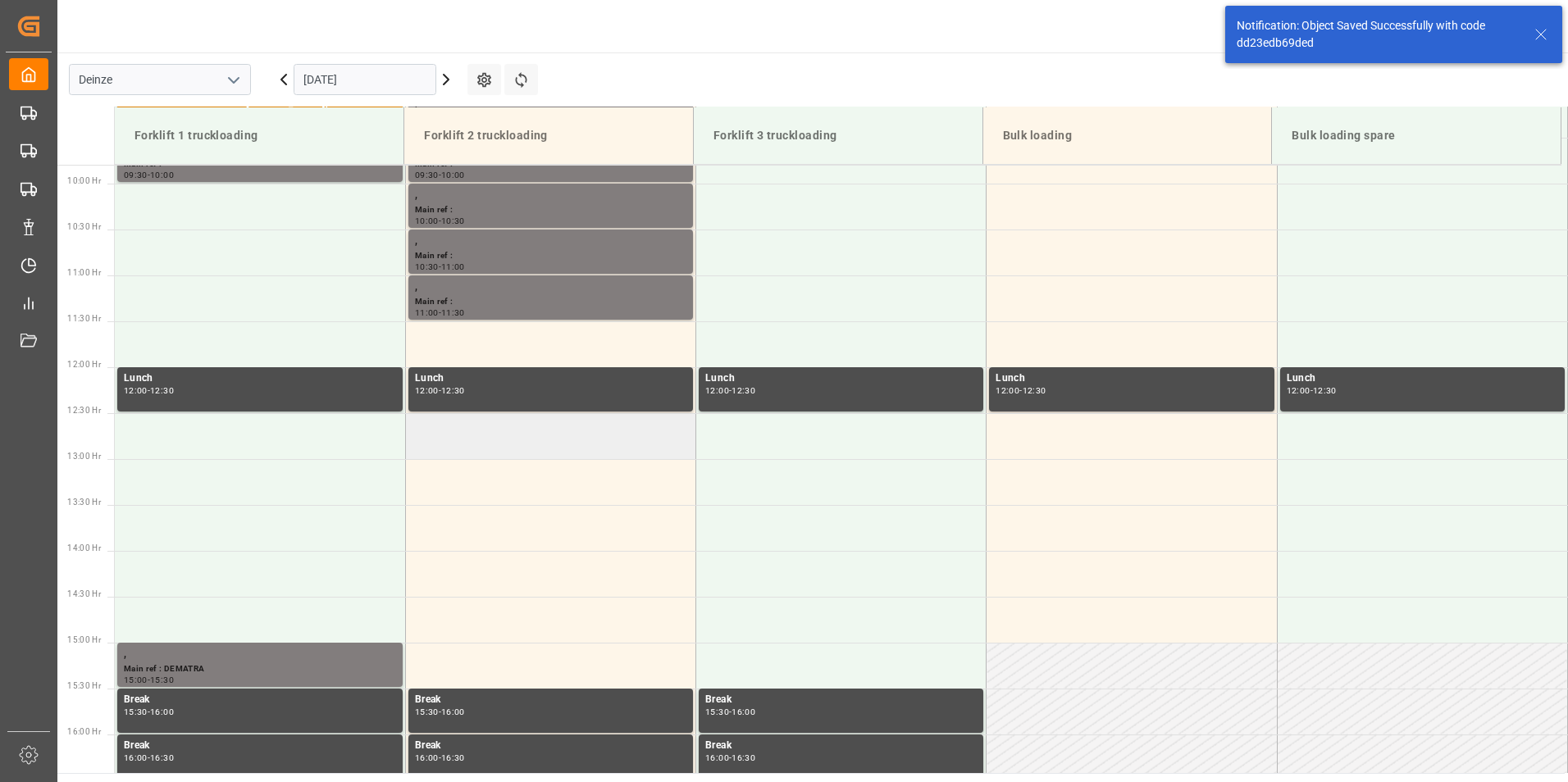
scroll to position [908, 0]
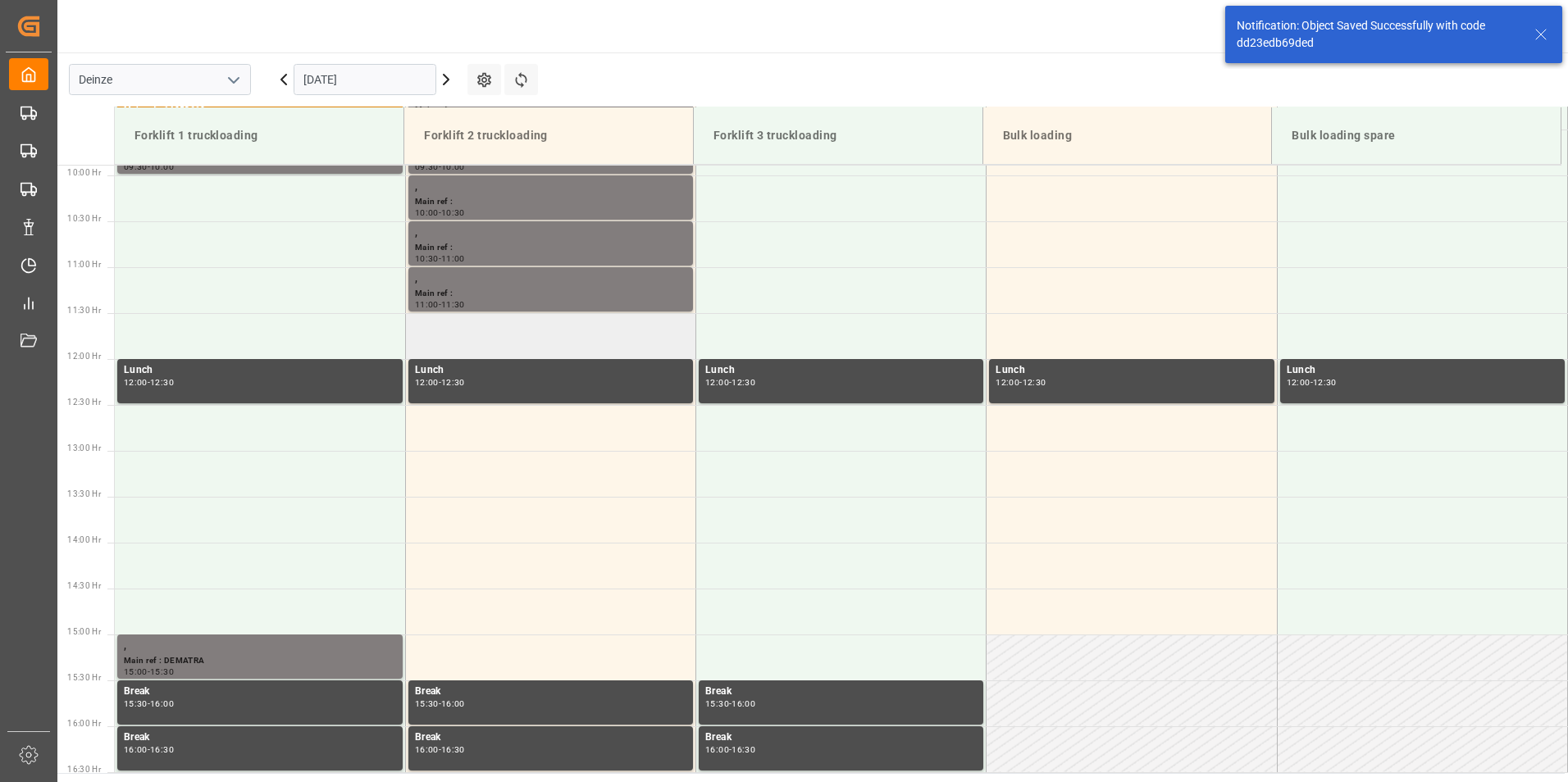
click at [508, 337] on td at bounding box center [550, 336] width 290 height 46
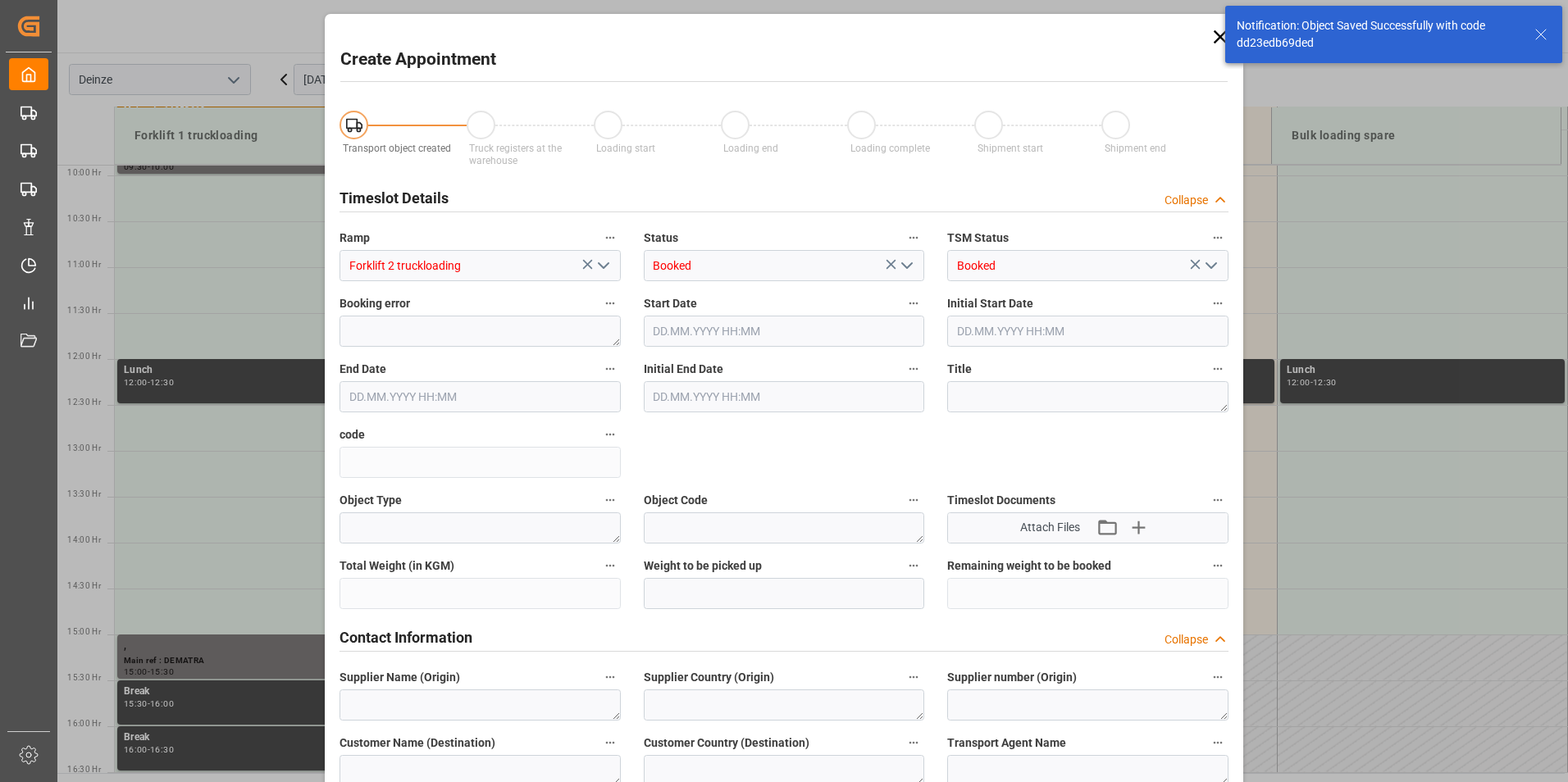
type input "15.10.2025 11:30"
type input "15.10.2025 12:00"
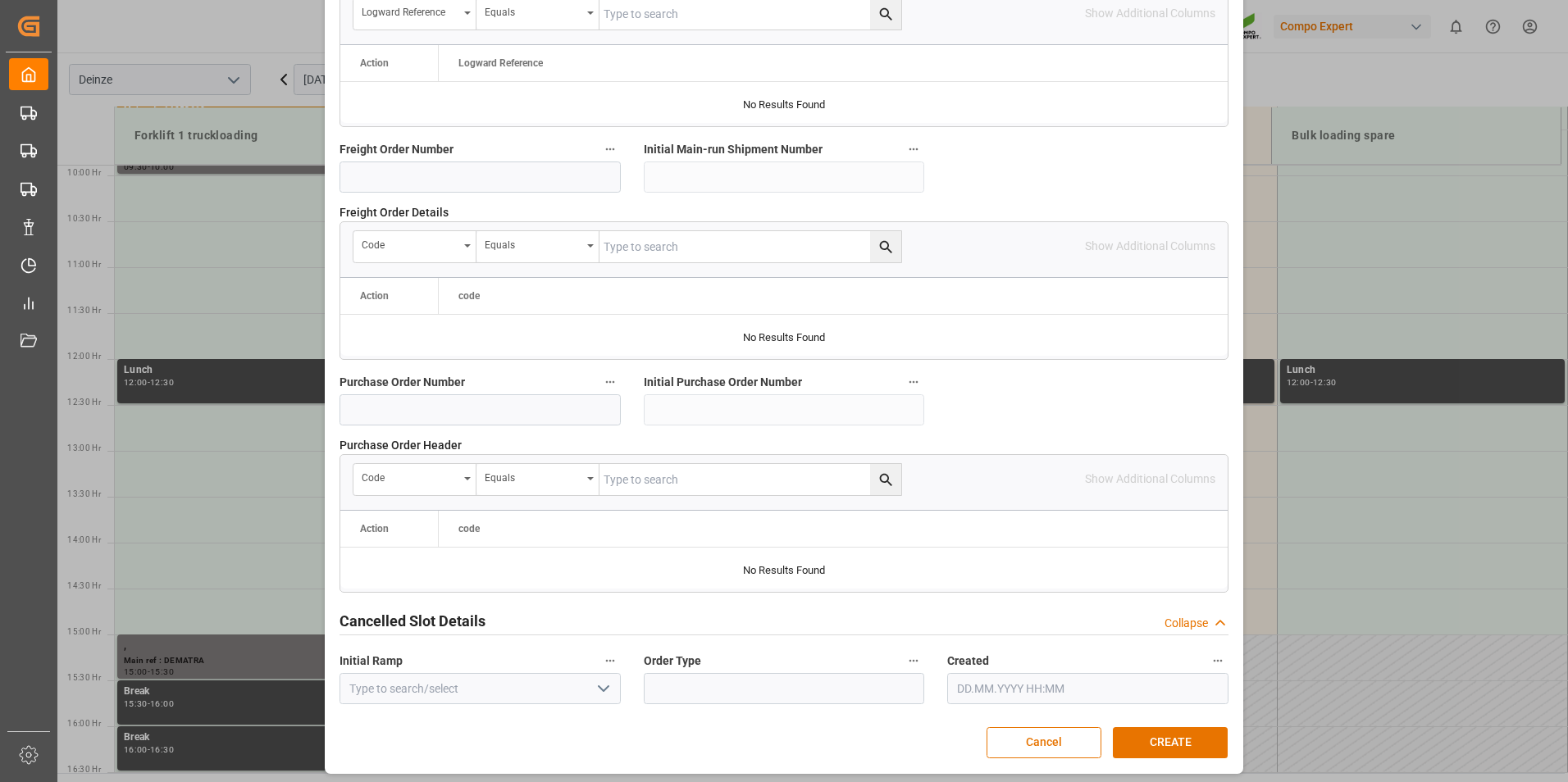
scroll to position [1493, 0]
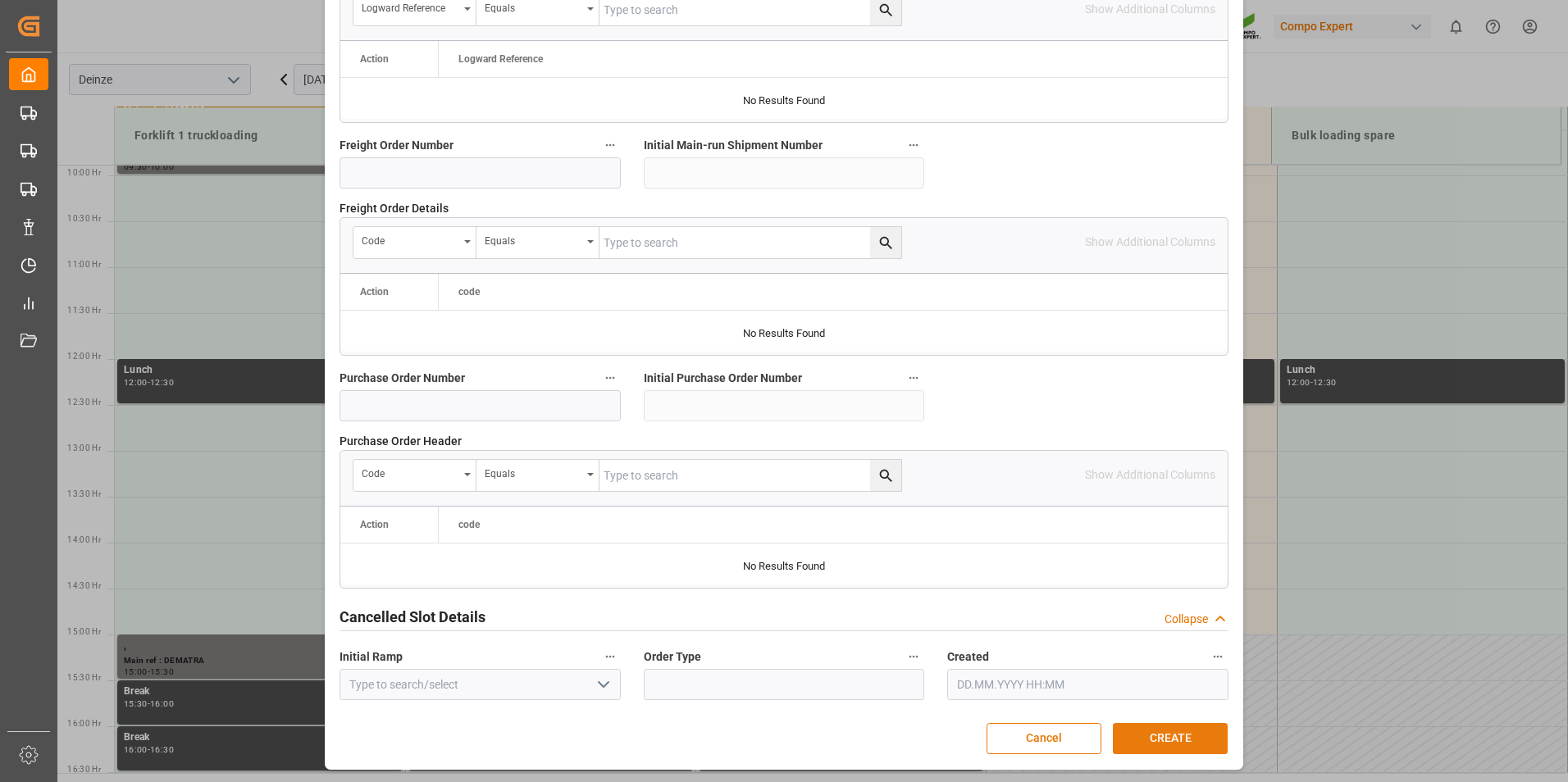
click at [1142, 738] on button "CREATE" at bounding box center [1169, 739] width 115 height 31
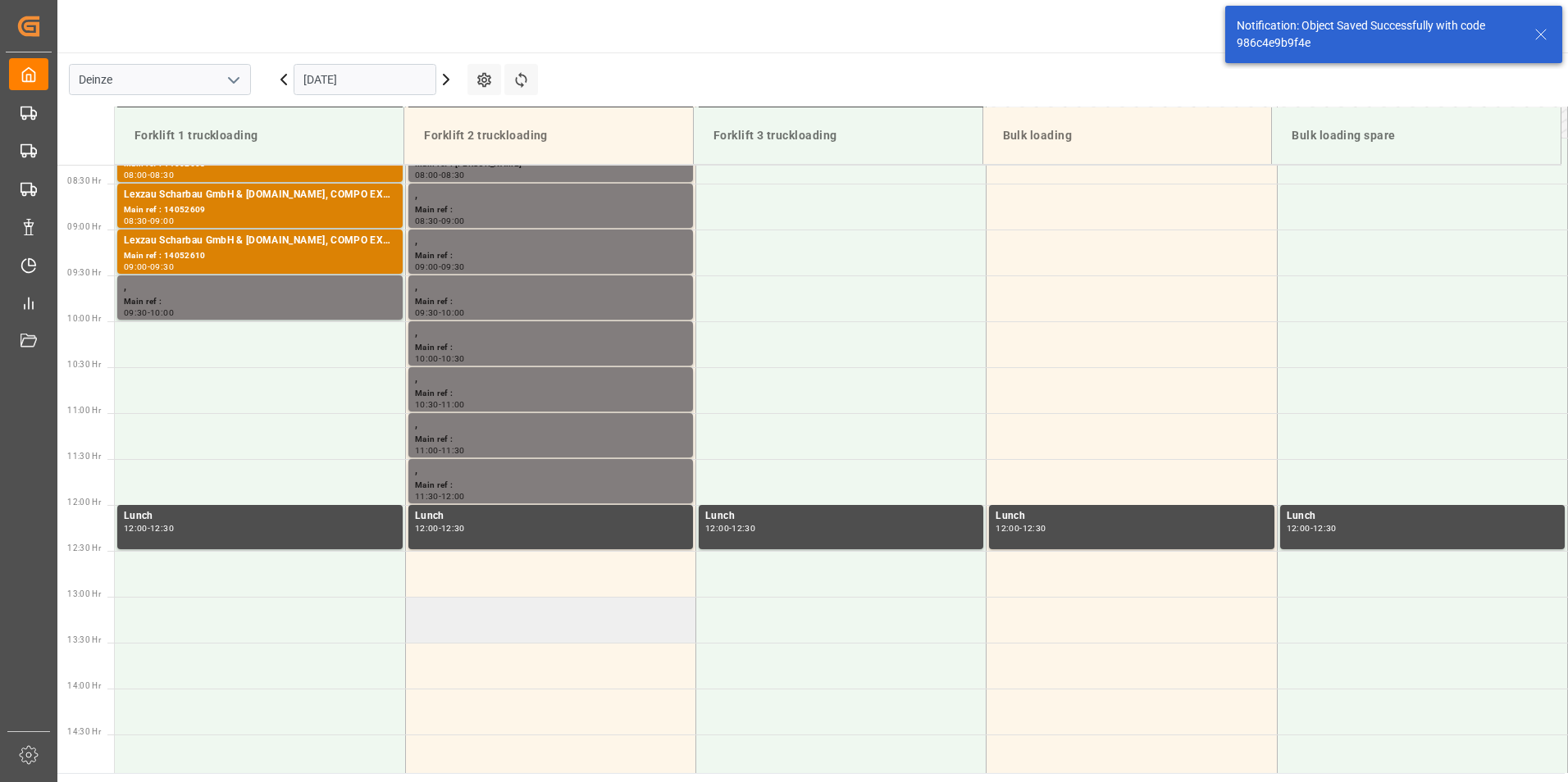
scroll to position [908, 0]
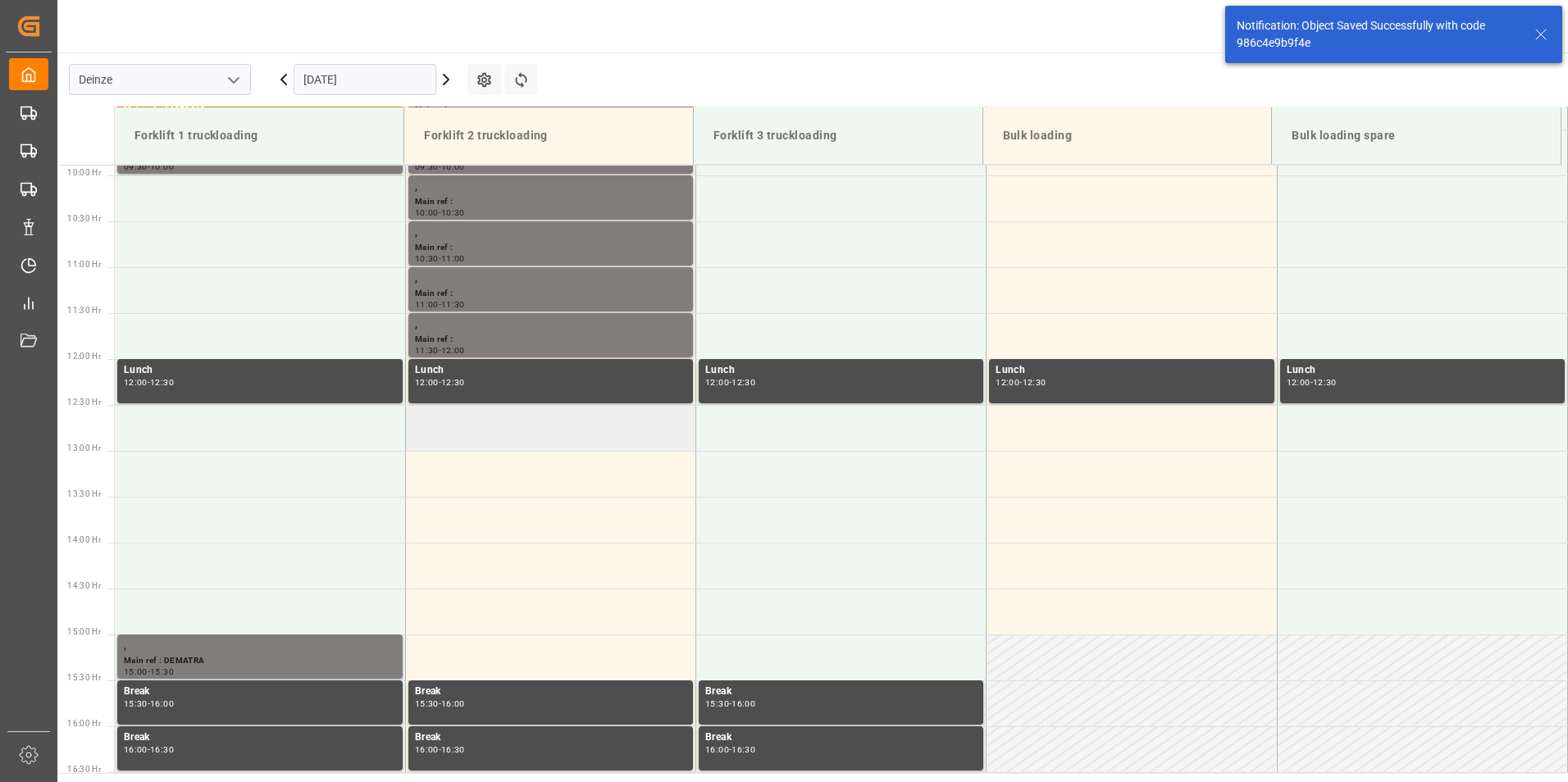
click at [432, 434] on td at bounding box center [550, 427] width 290 height 46
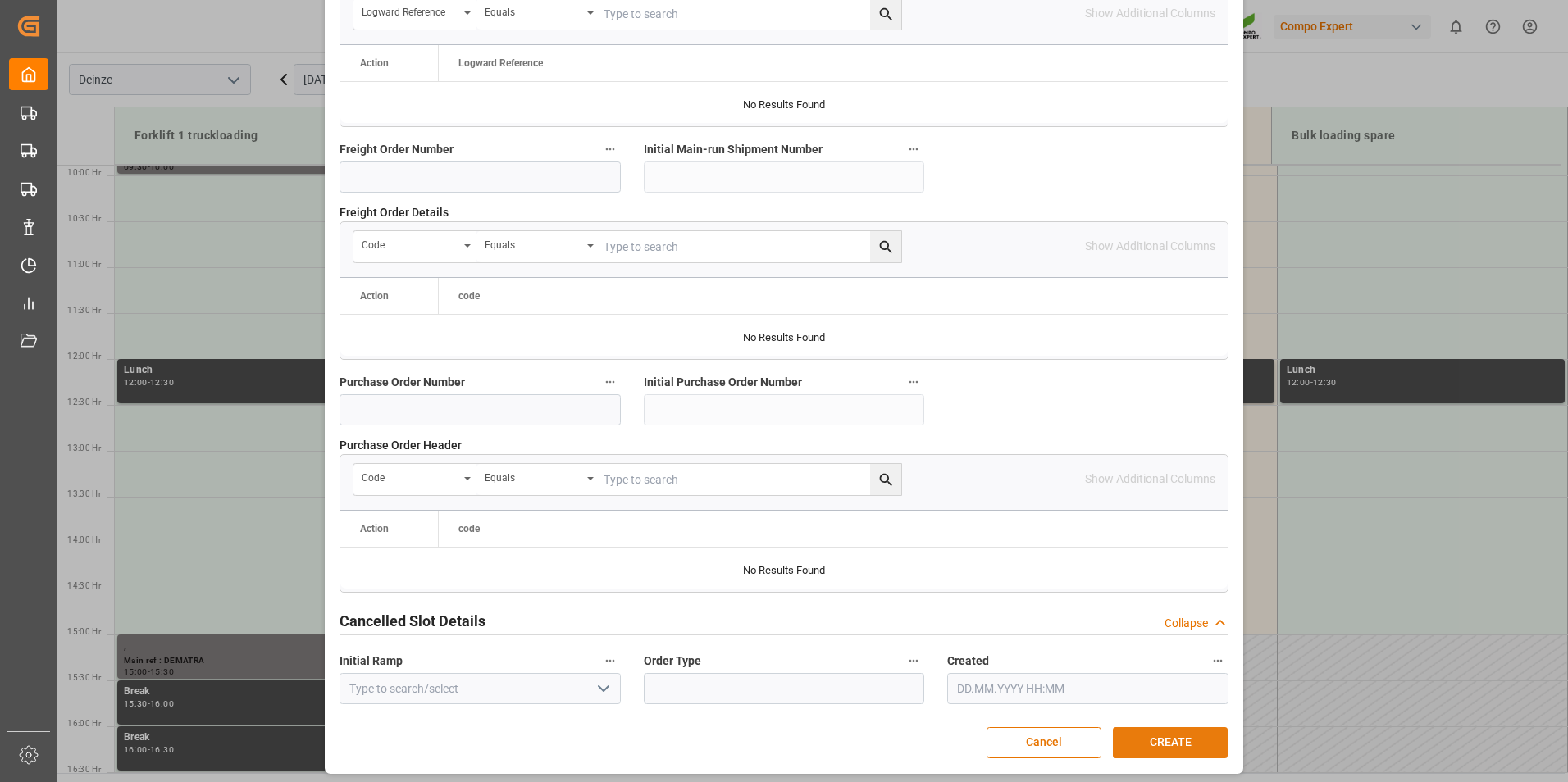
scroll to position [1493, 0]
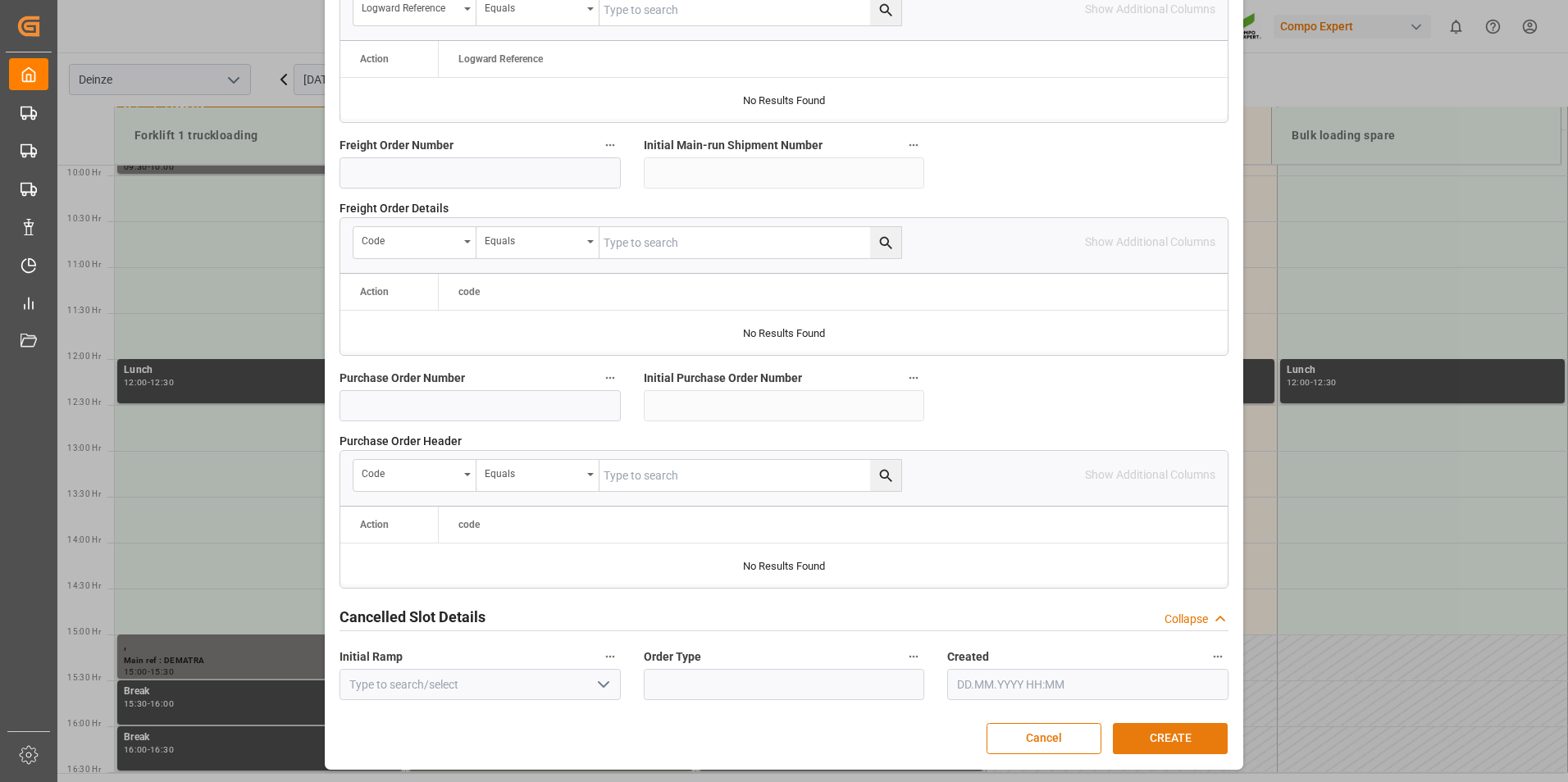
click at [1156, 735] on button "CREATE" at bounding box center [1169, 739] width 115 height 31
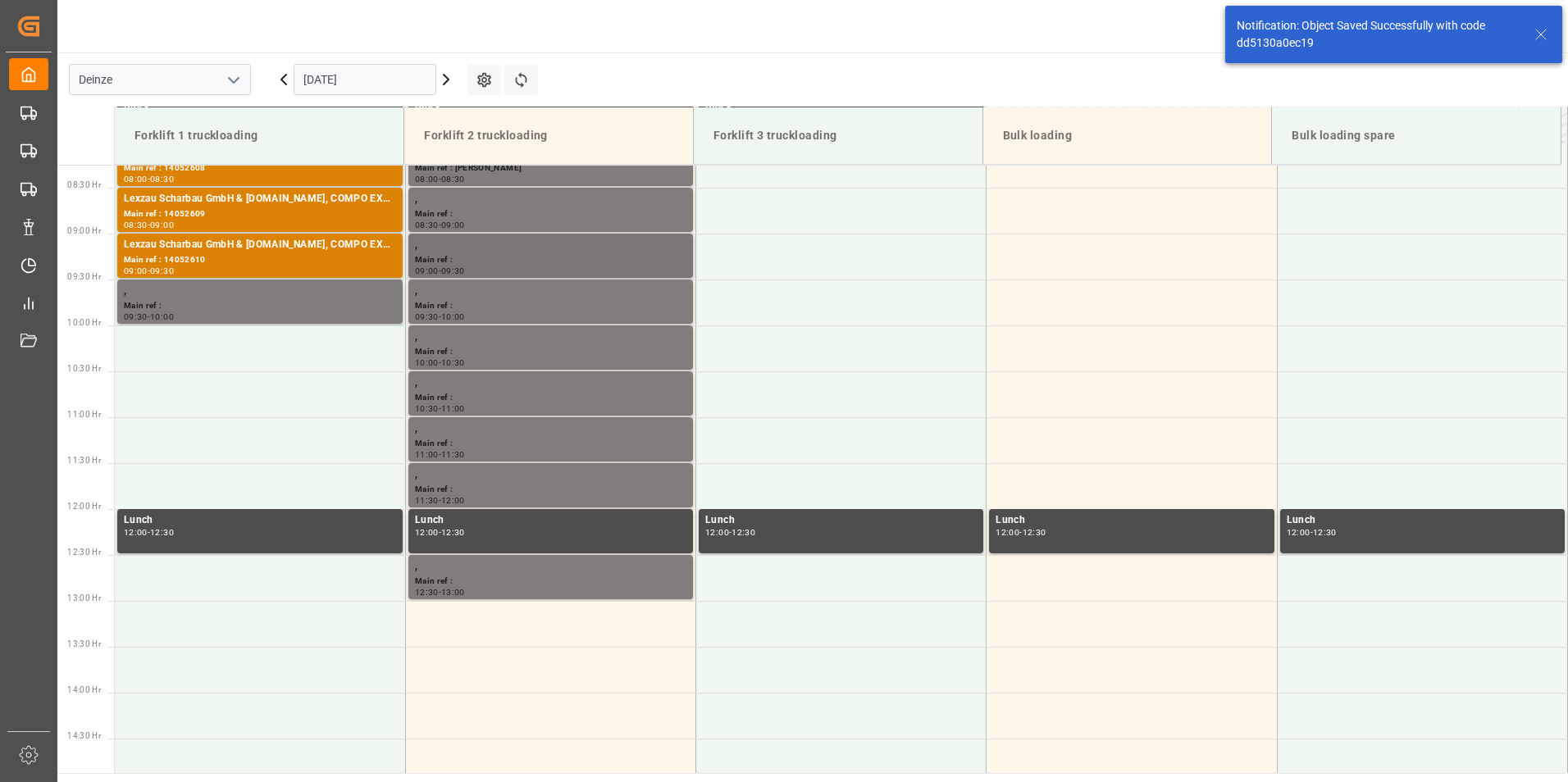
scroll to position [1000, 0]
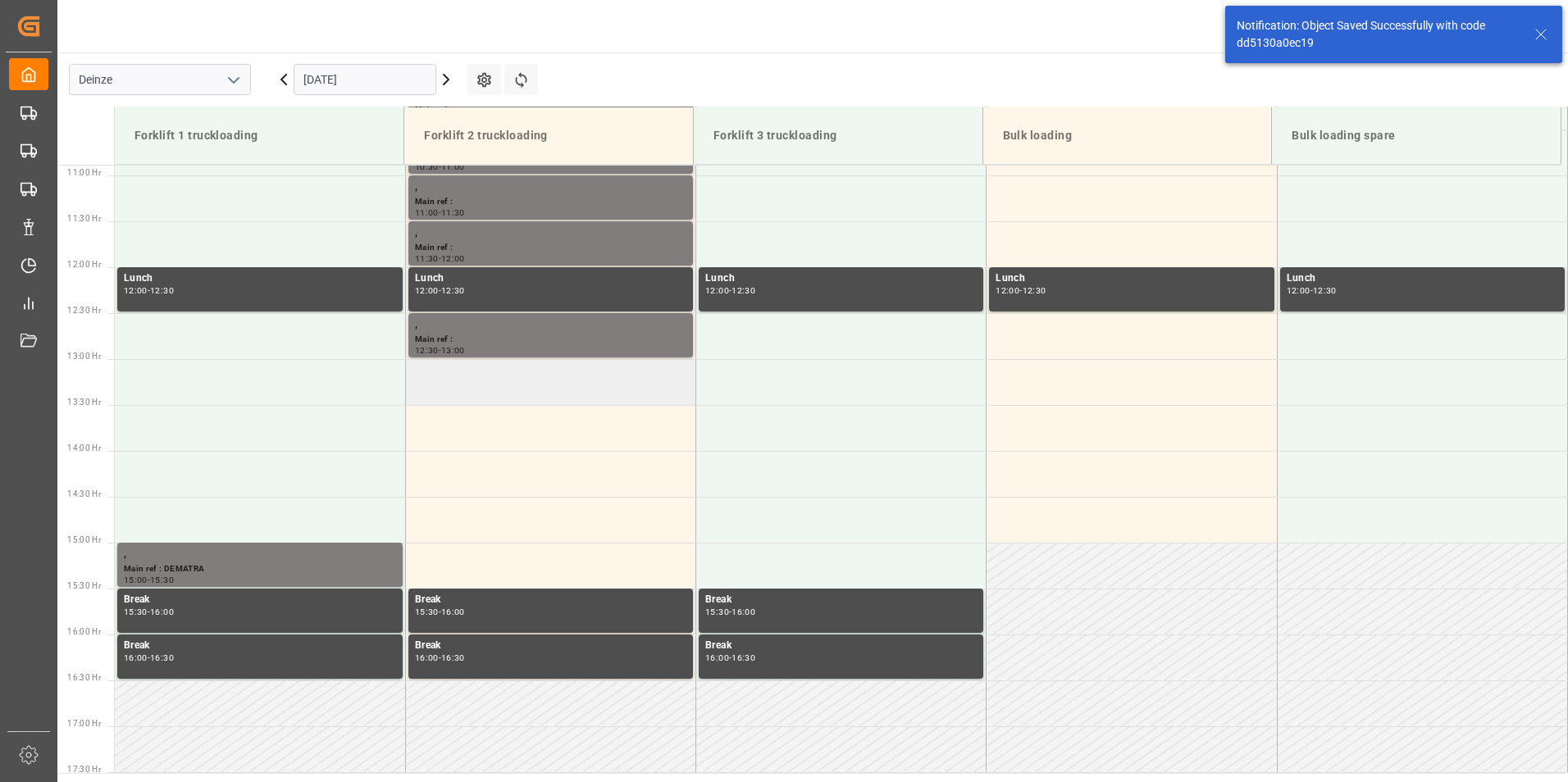
click at [460, 392] on td at bounding box center [550, 382] width 290 height 46
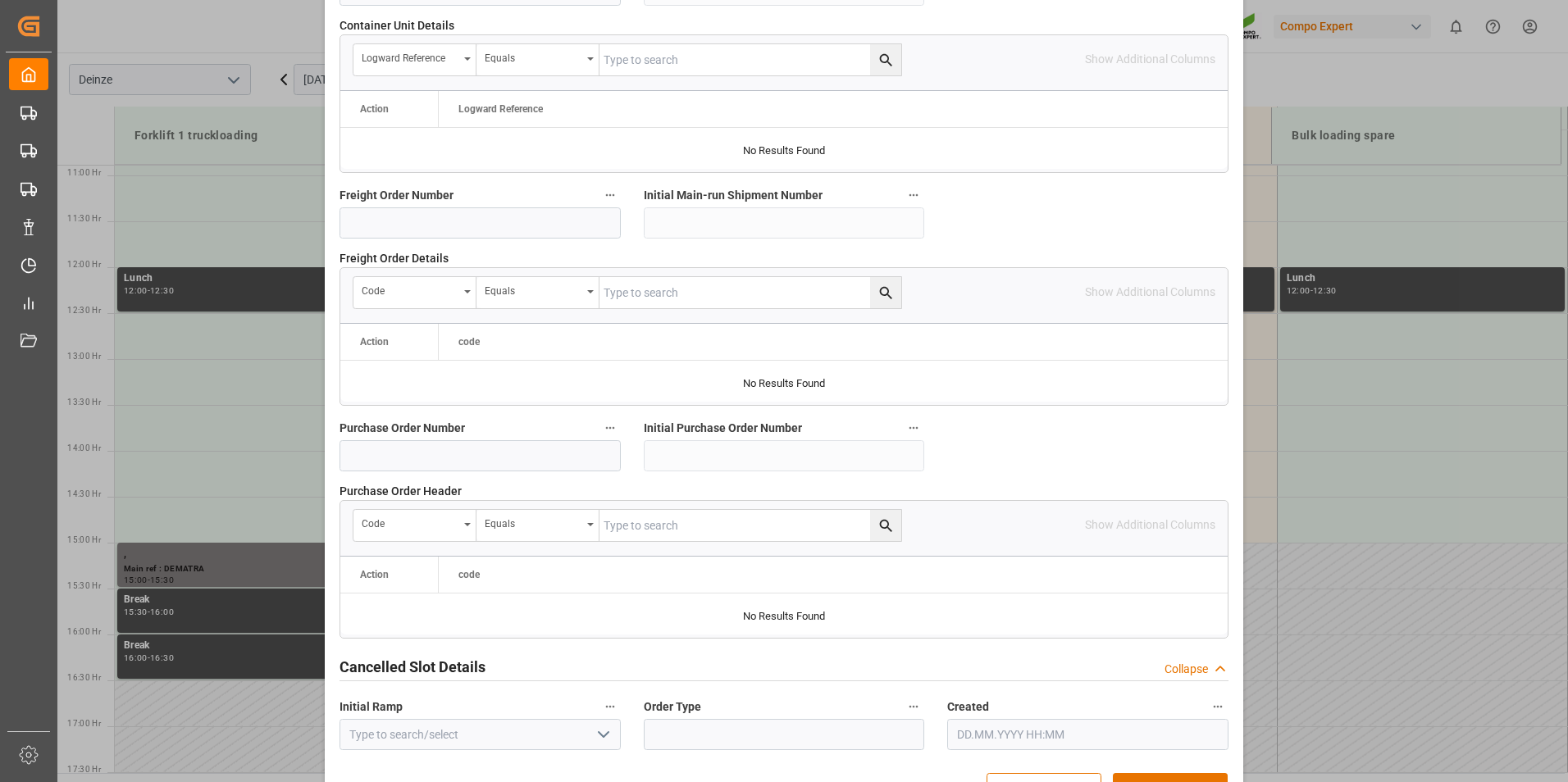
scroll to position [1493, 0]
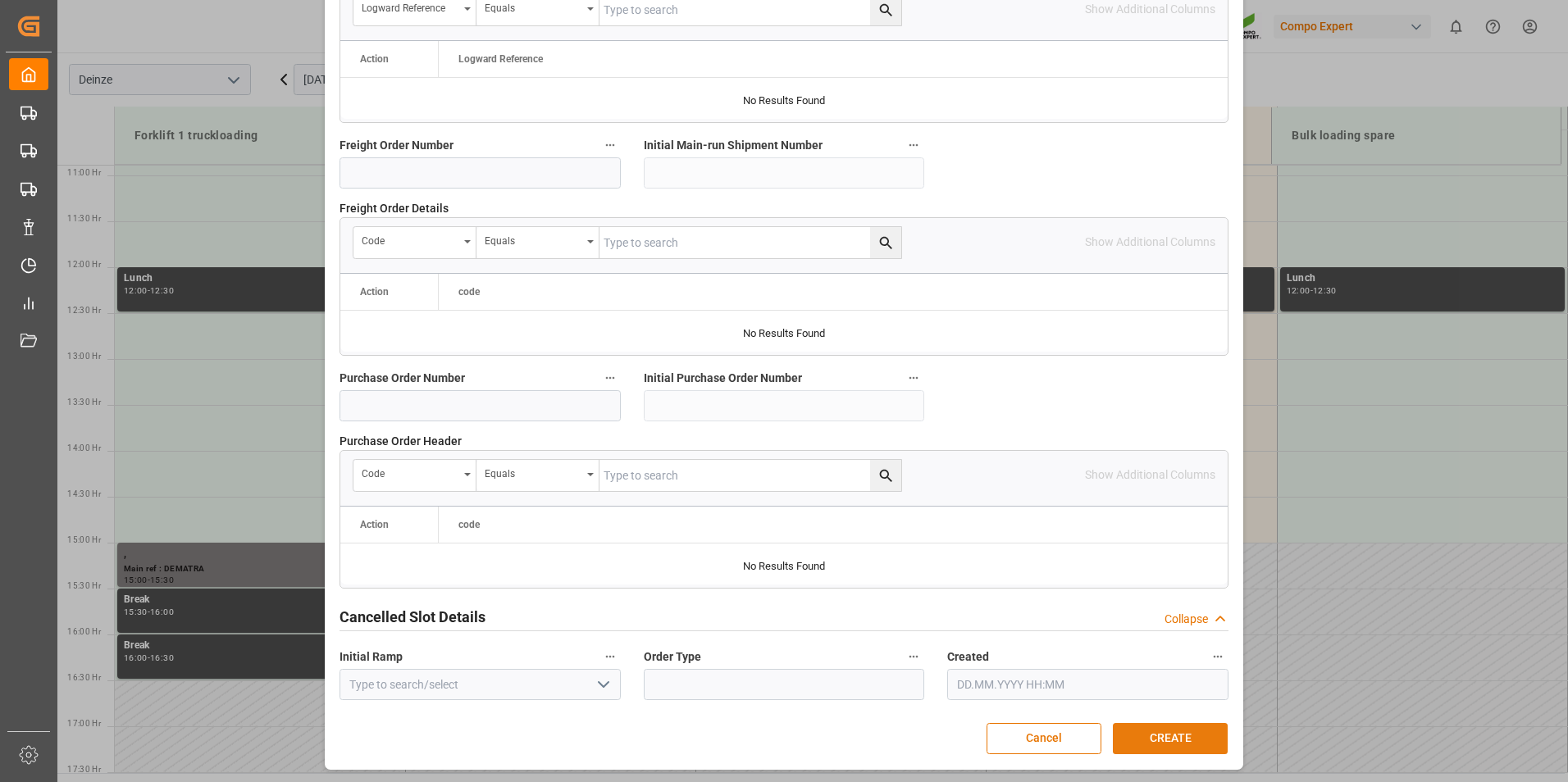
click at [1161, 742] on button "CREATE" at bounding box center [1169, 739] width 115 height 31
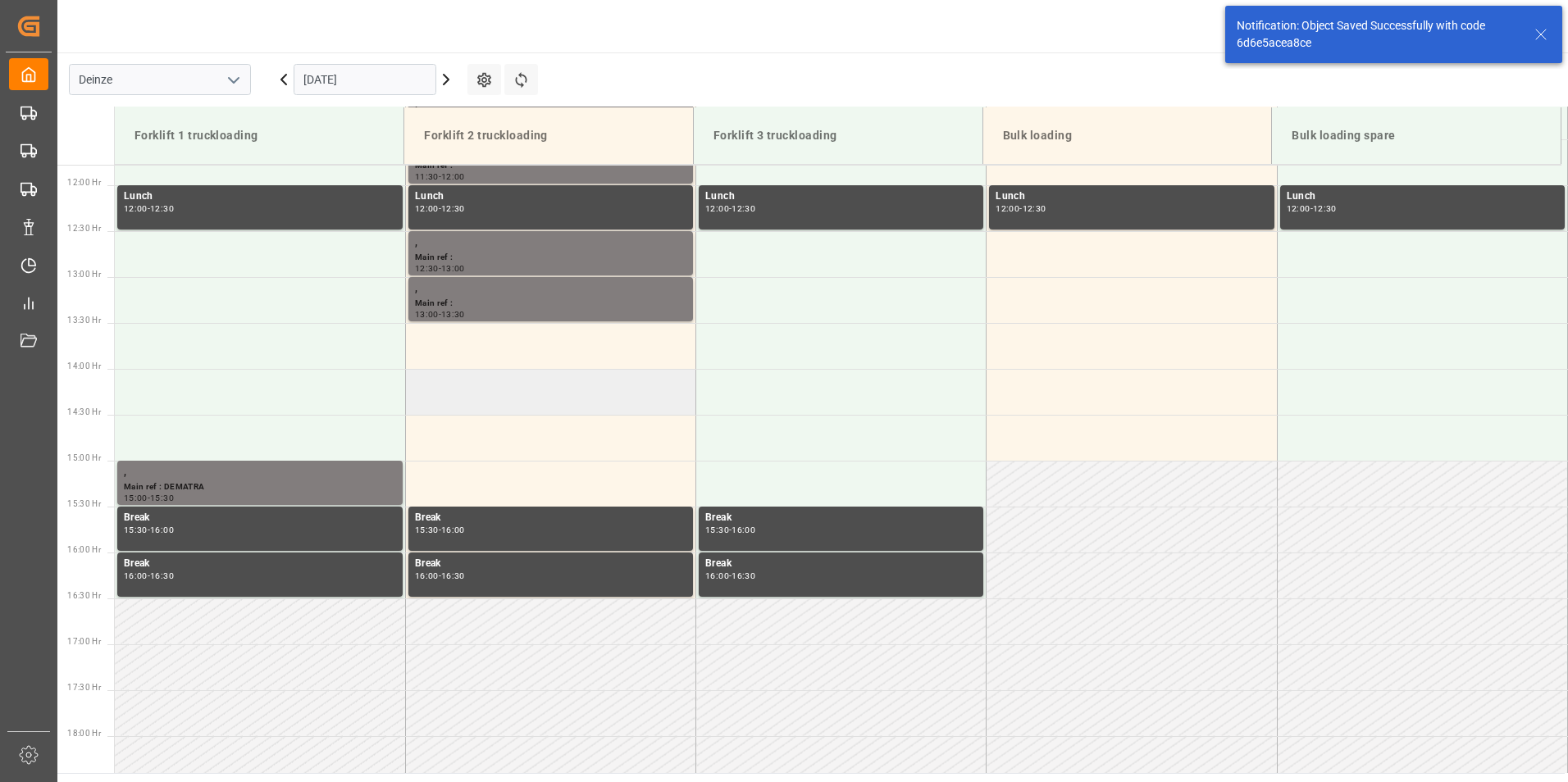
scroll to position [1092, 0]
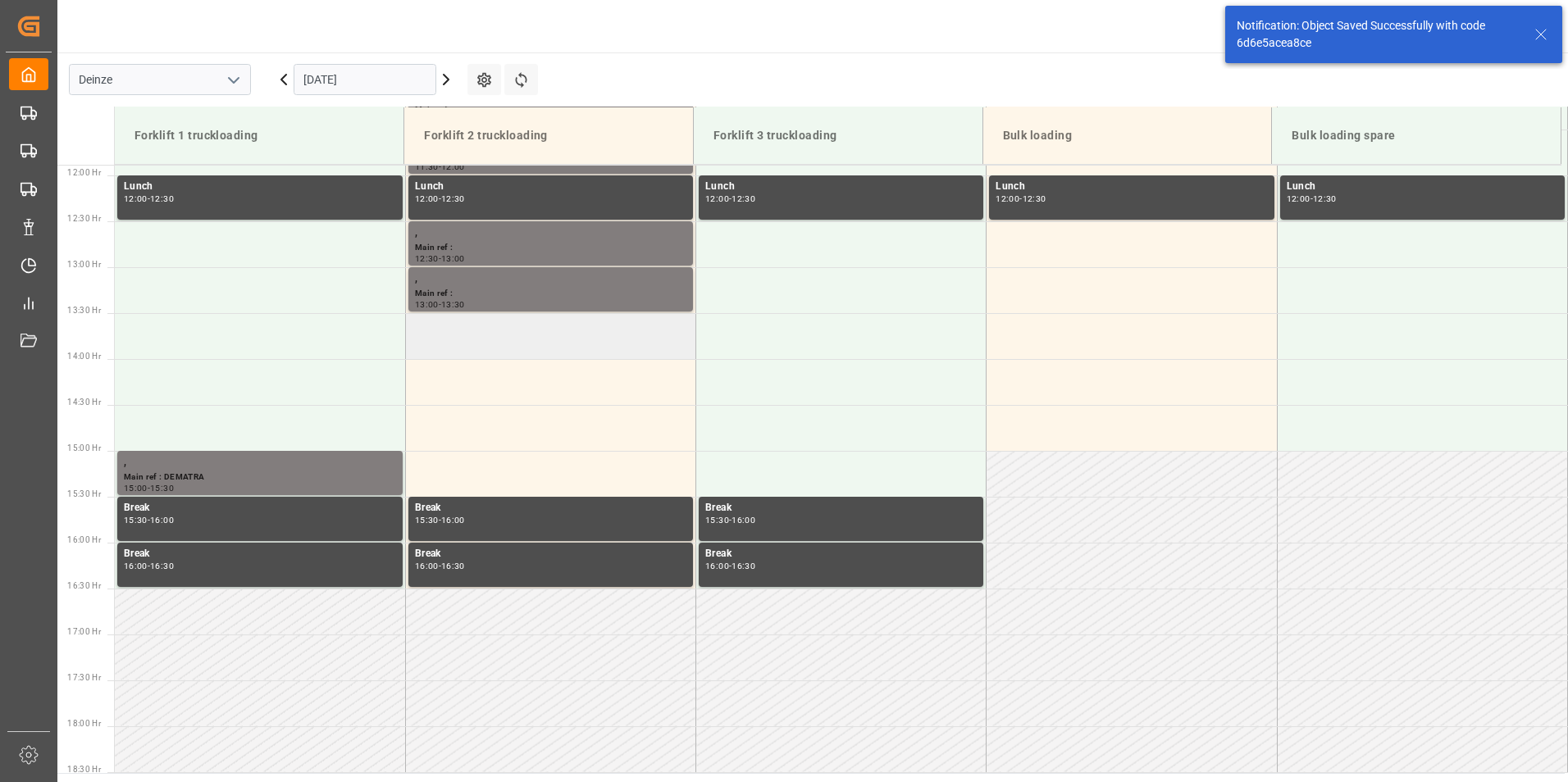
click at [454, 342] on td at bounding box center [550, 336] width 290 height 46
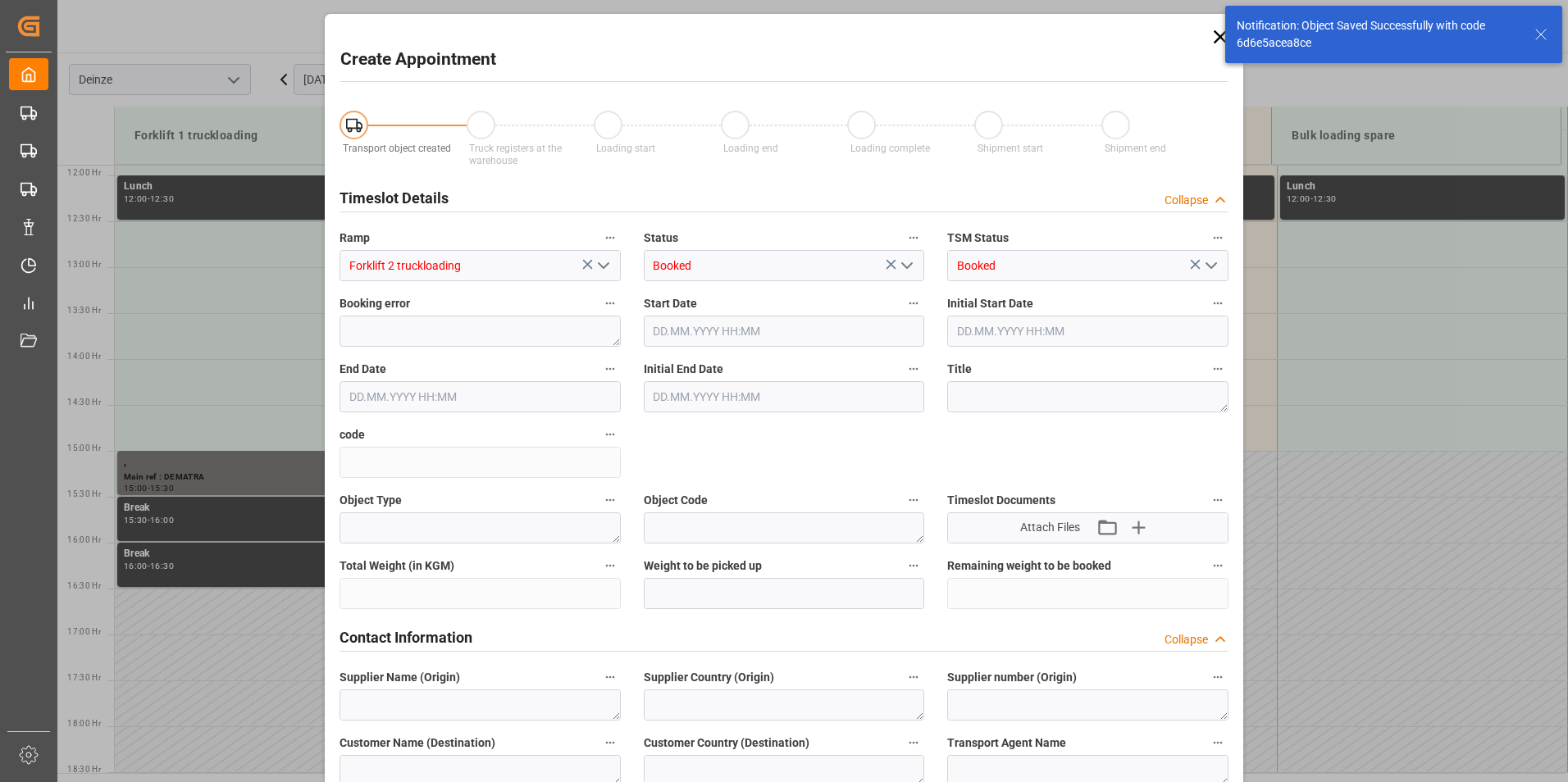
type input "15.10.2025 13:30"
type input "15.10.2025 14:00"
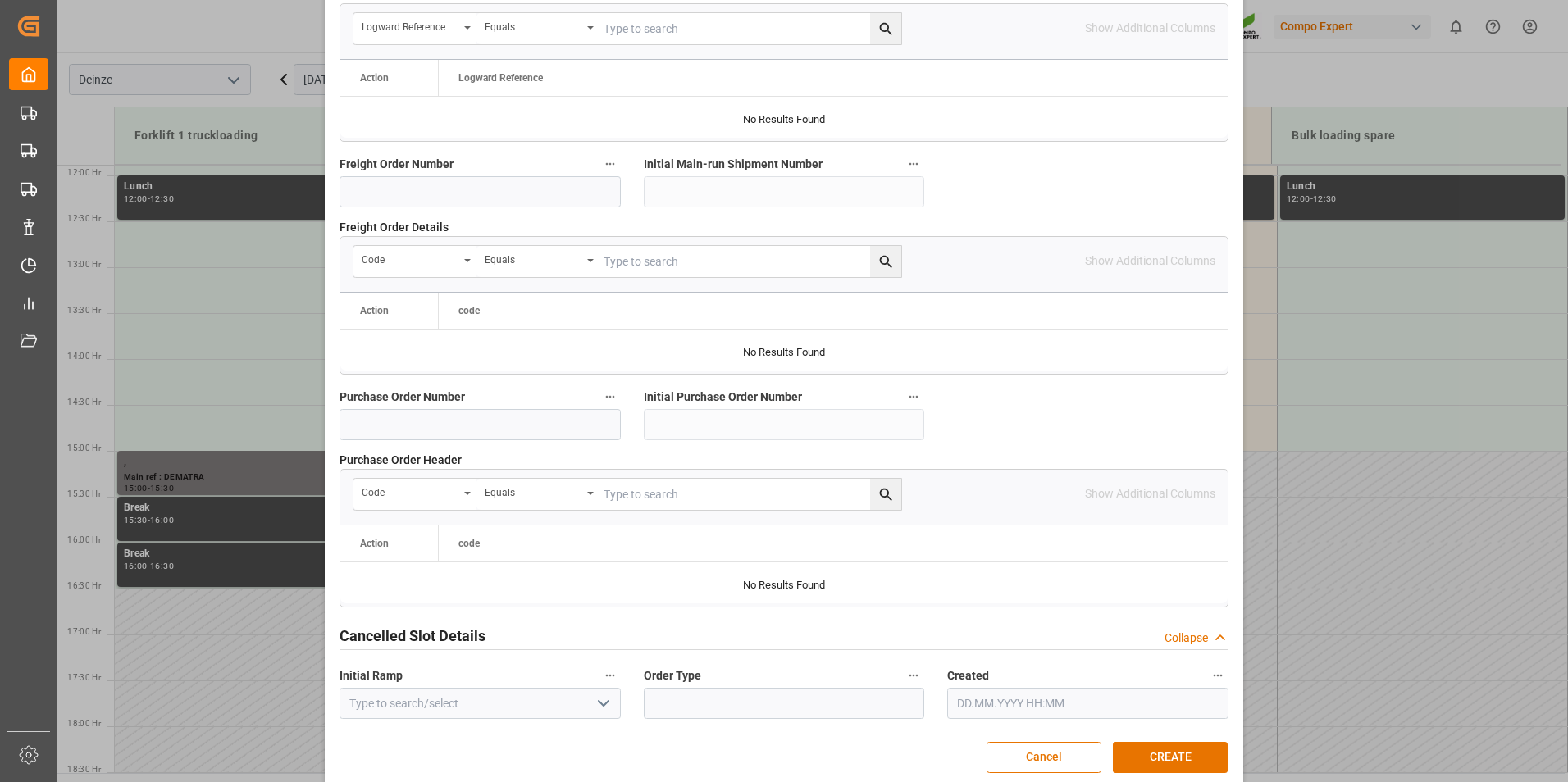
scroll to position [1476, 0]
click at [1158, 754] on button "CREATE" at bounding box center [1169, 756] width 115 height 31
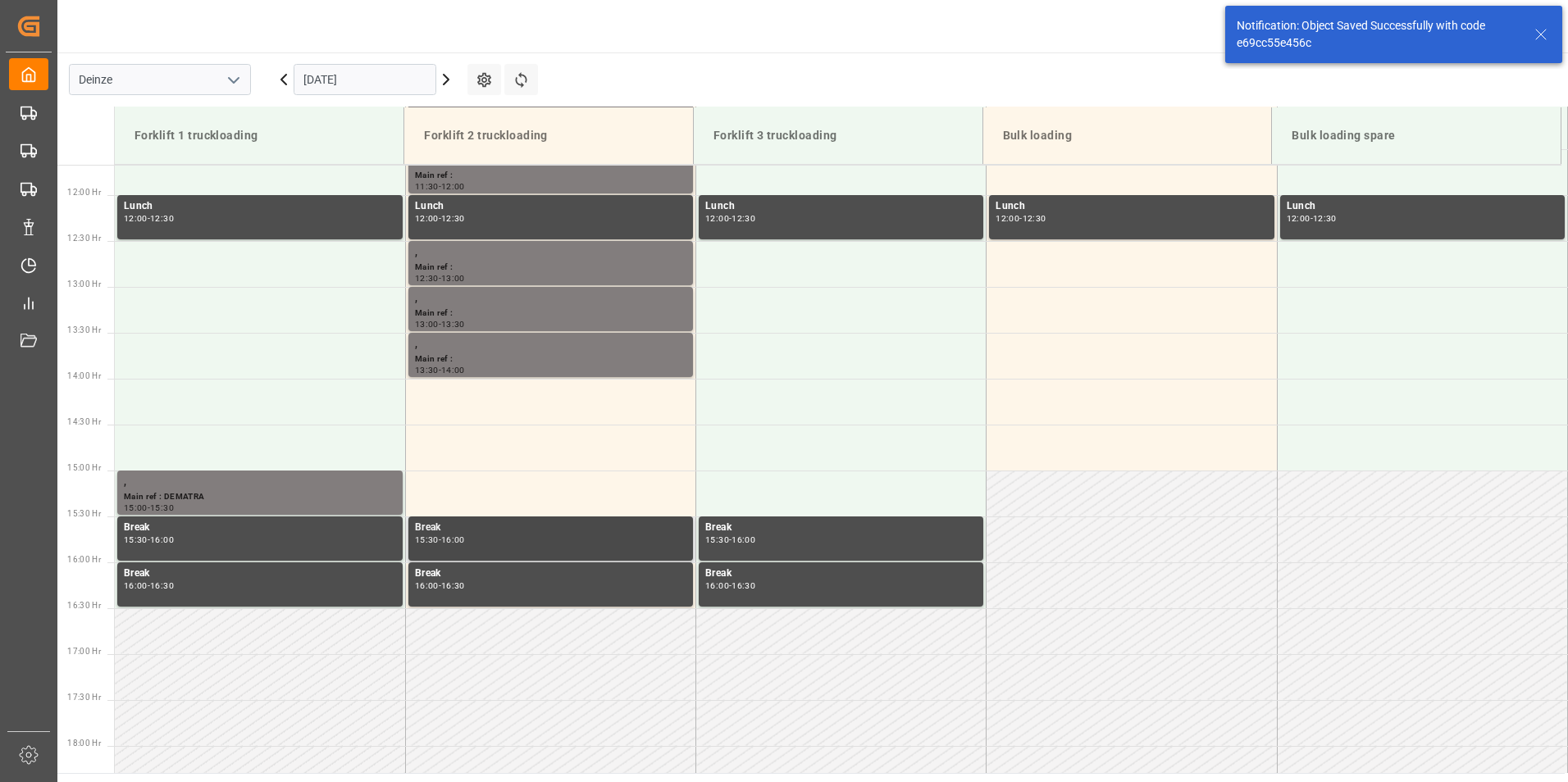
scroll to position [1092, 0]
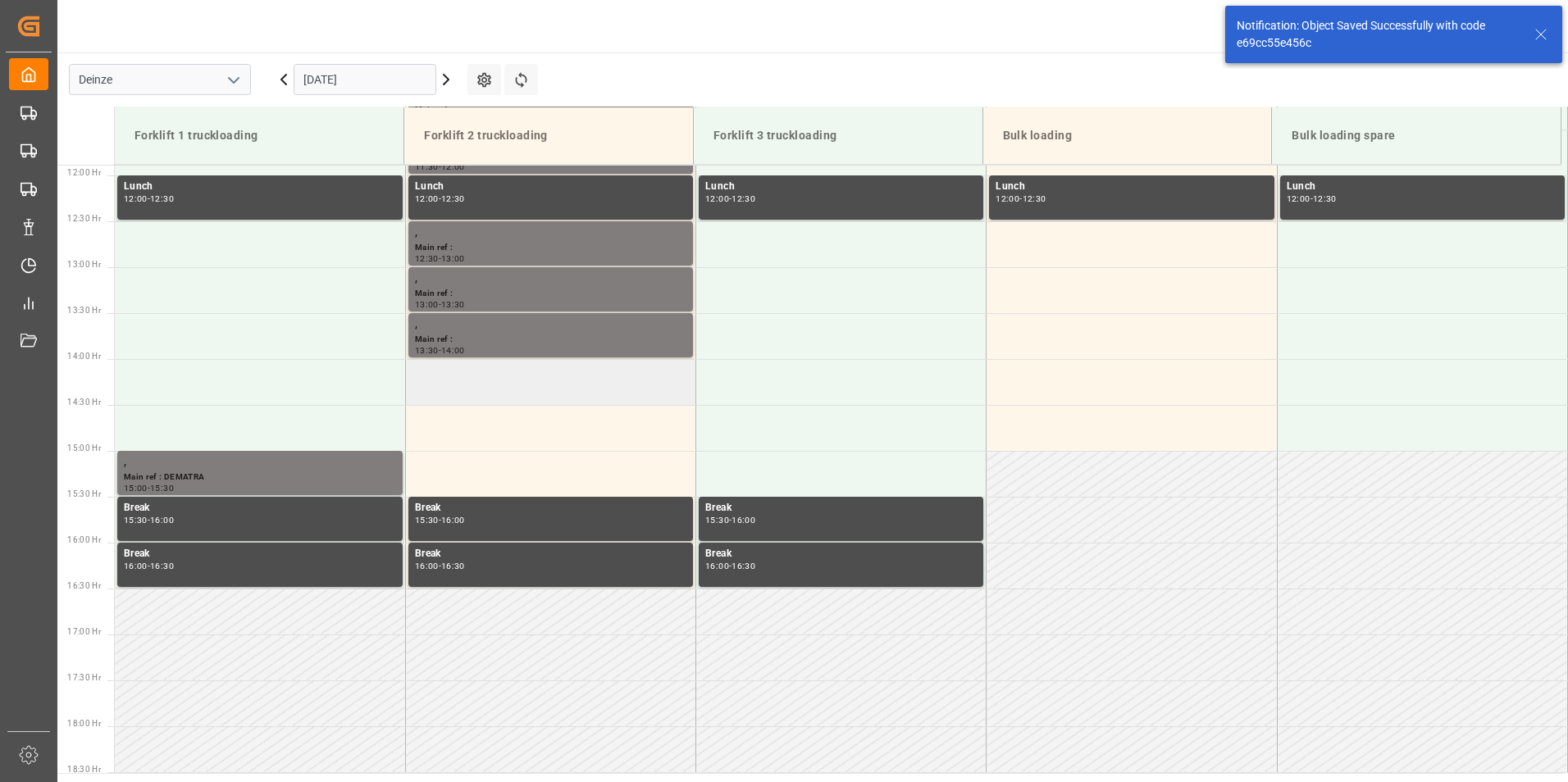
click at [457, 379] on td at bounding box center [550, 382] width 290 height 46
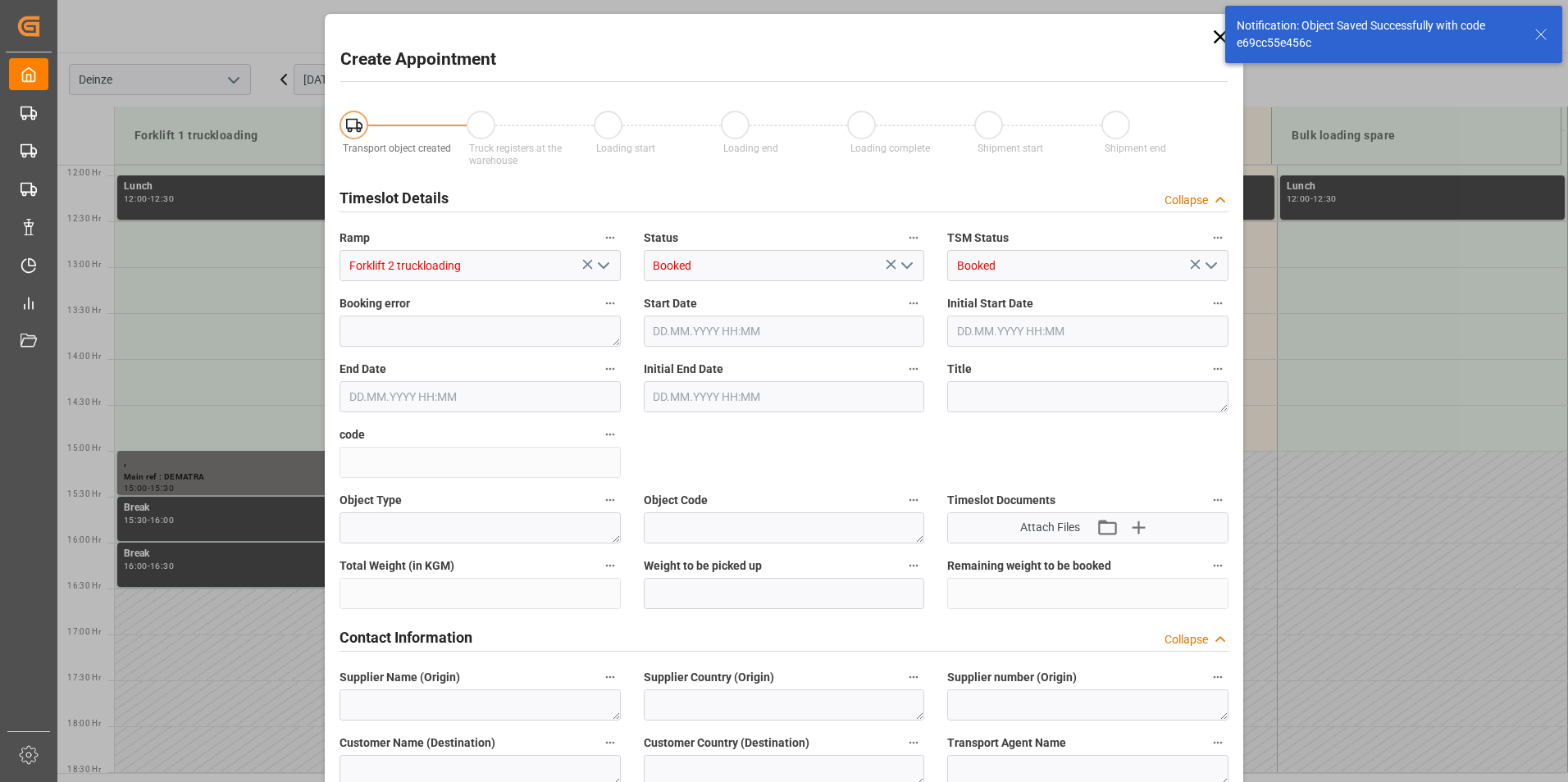
type input "15.10.2025 14:00"
type input "15.10.2025 14:30"
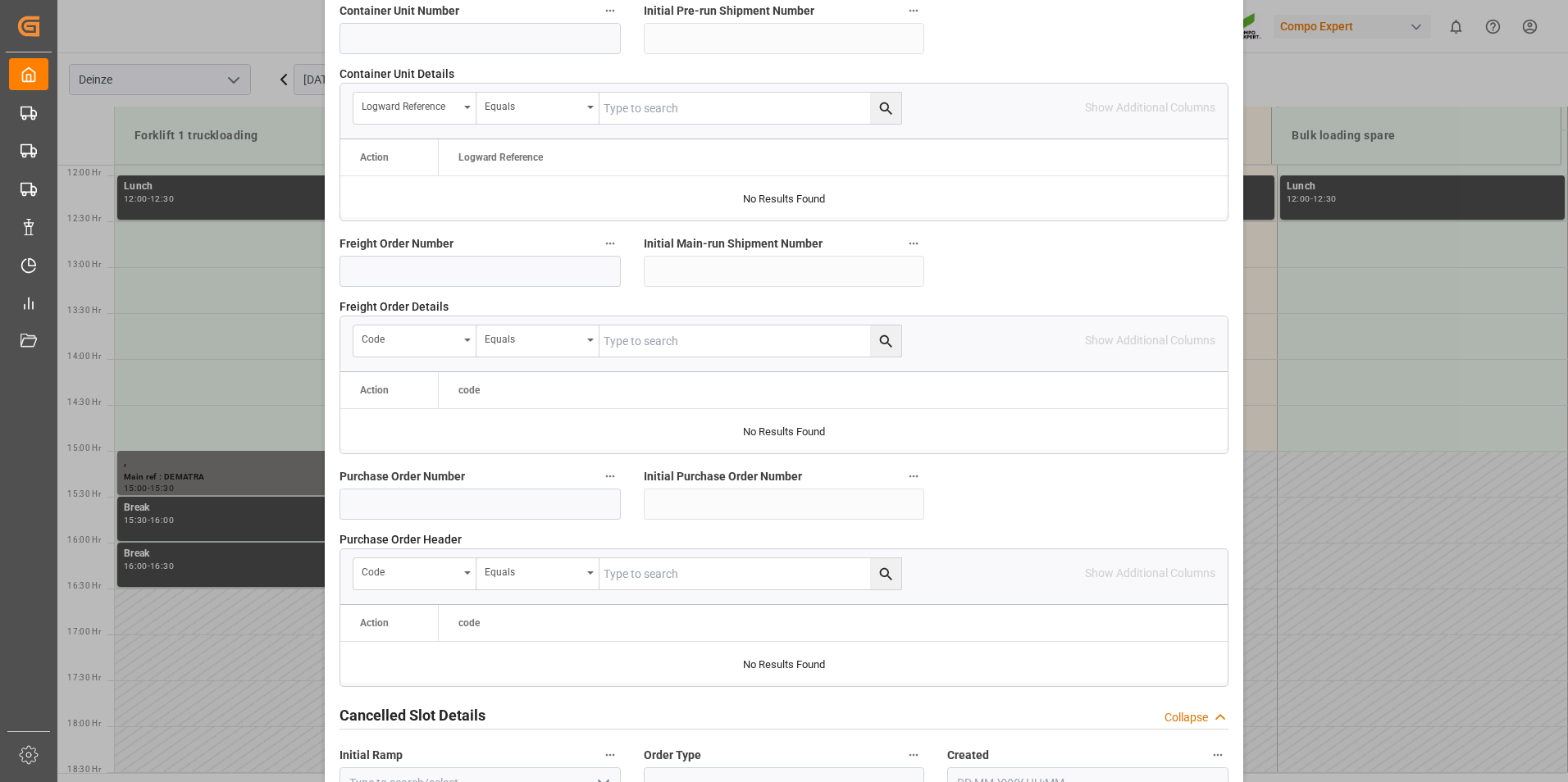
scroll to position [1493, 0]
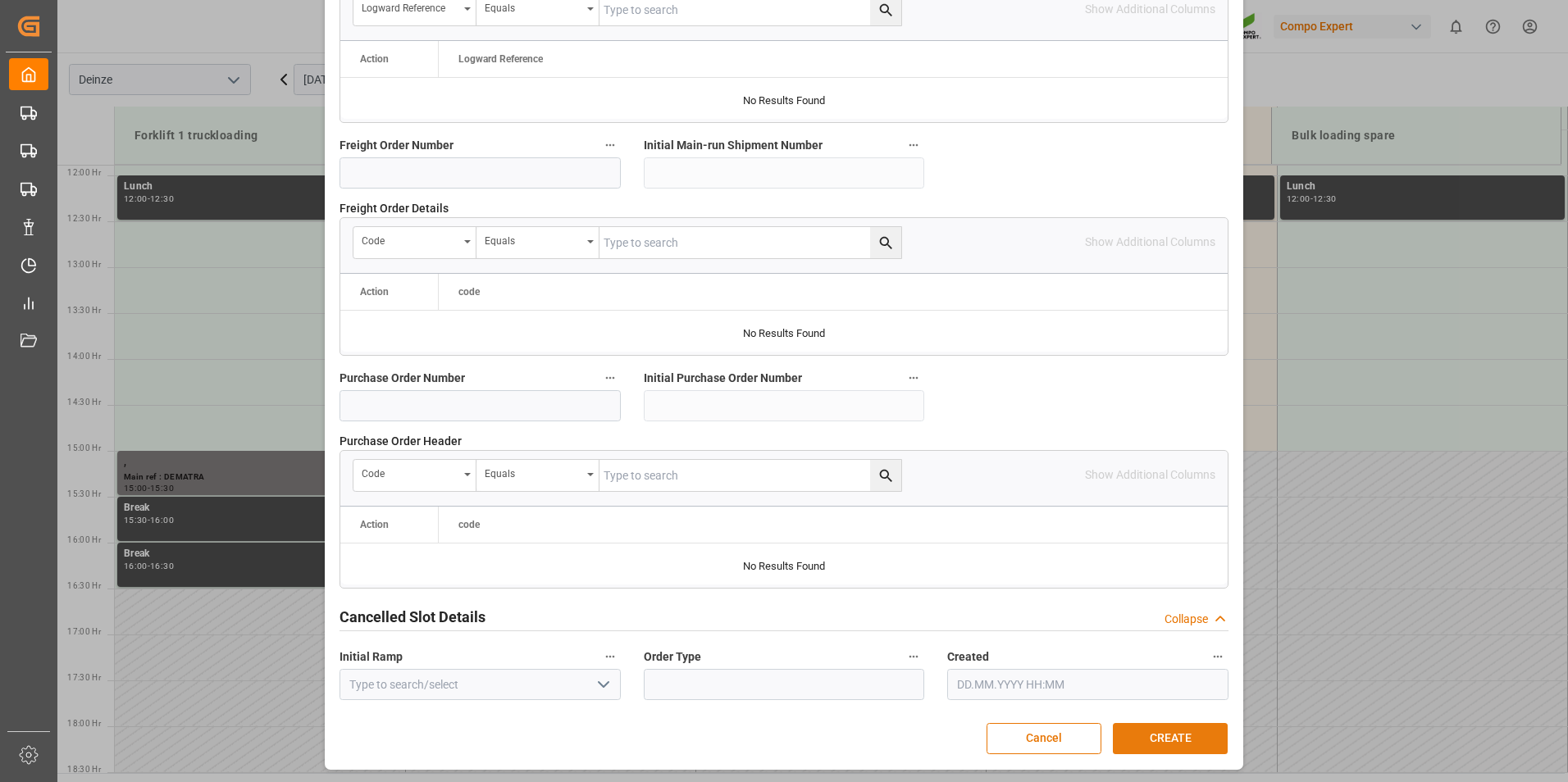
click at [1148, 729] on button "CREATE" at bounding box center [1169, 739] width 115 height 31
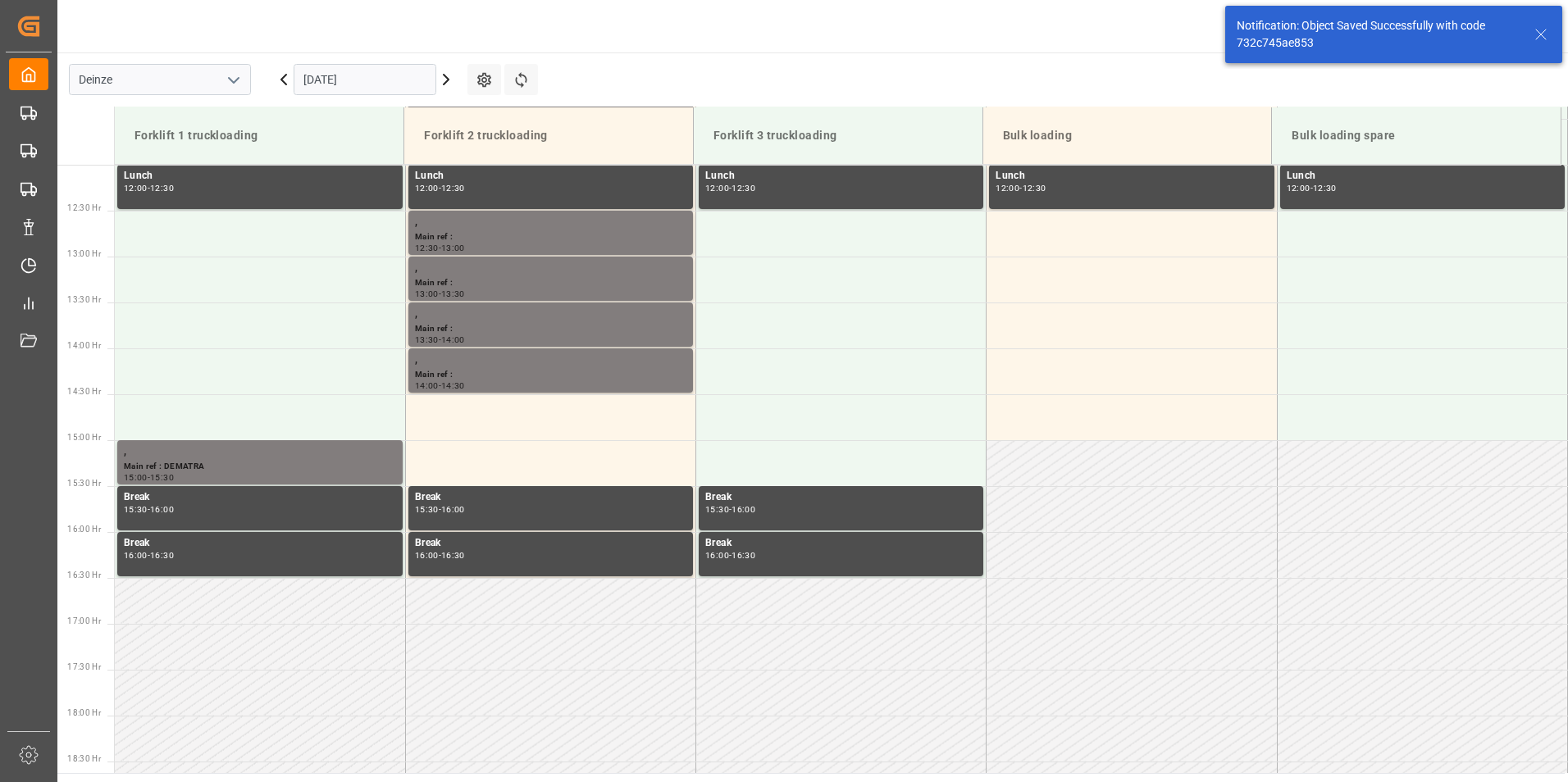
scroll to position [1183, 0]
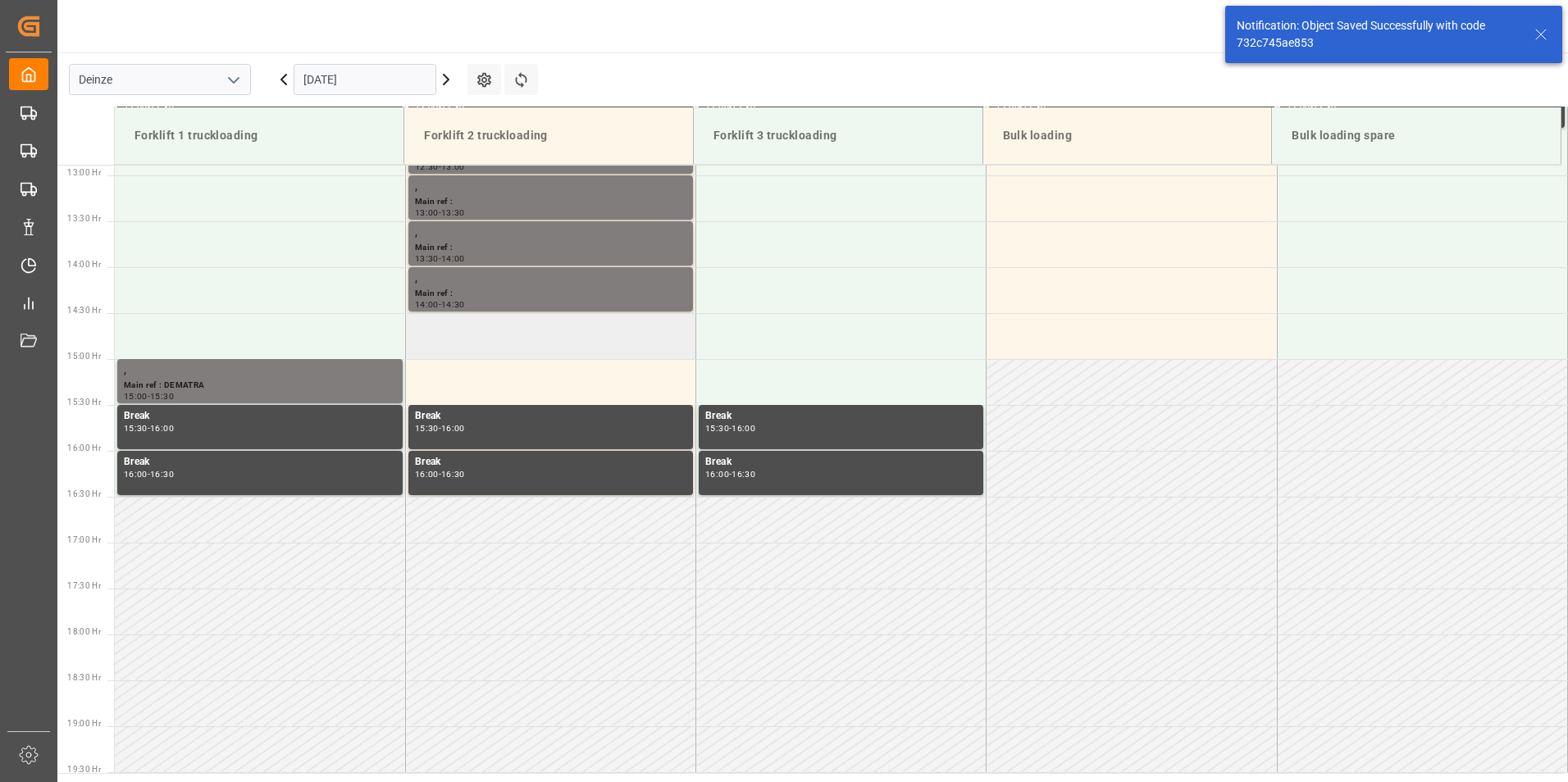
click at [466, 339] on td at bounding box center [550, 336] width 290 height 46
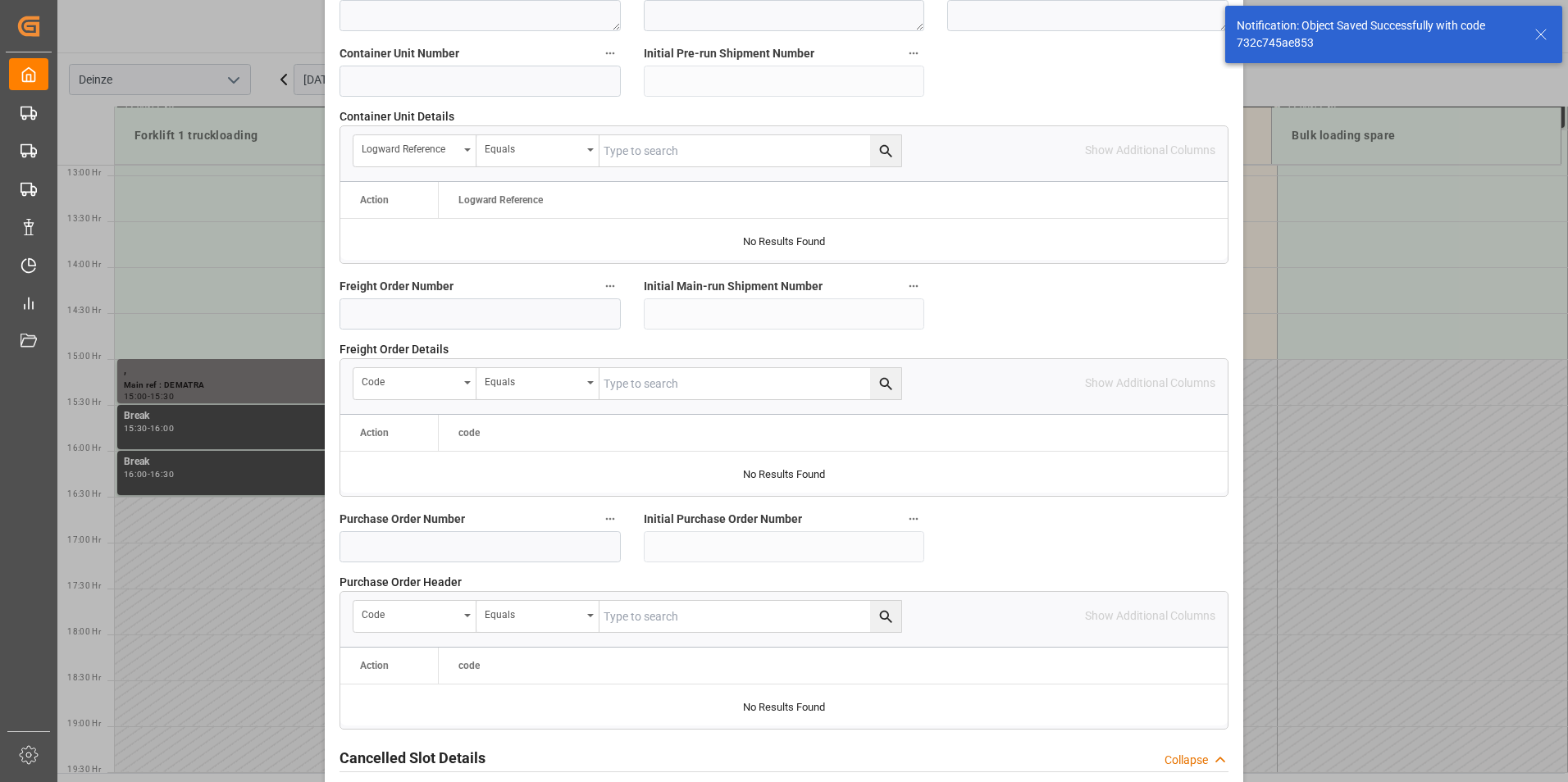
scroll to position [1476, 0]
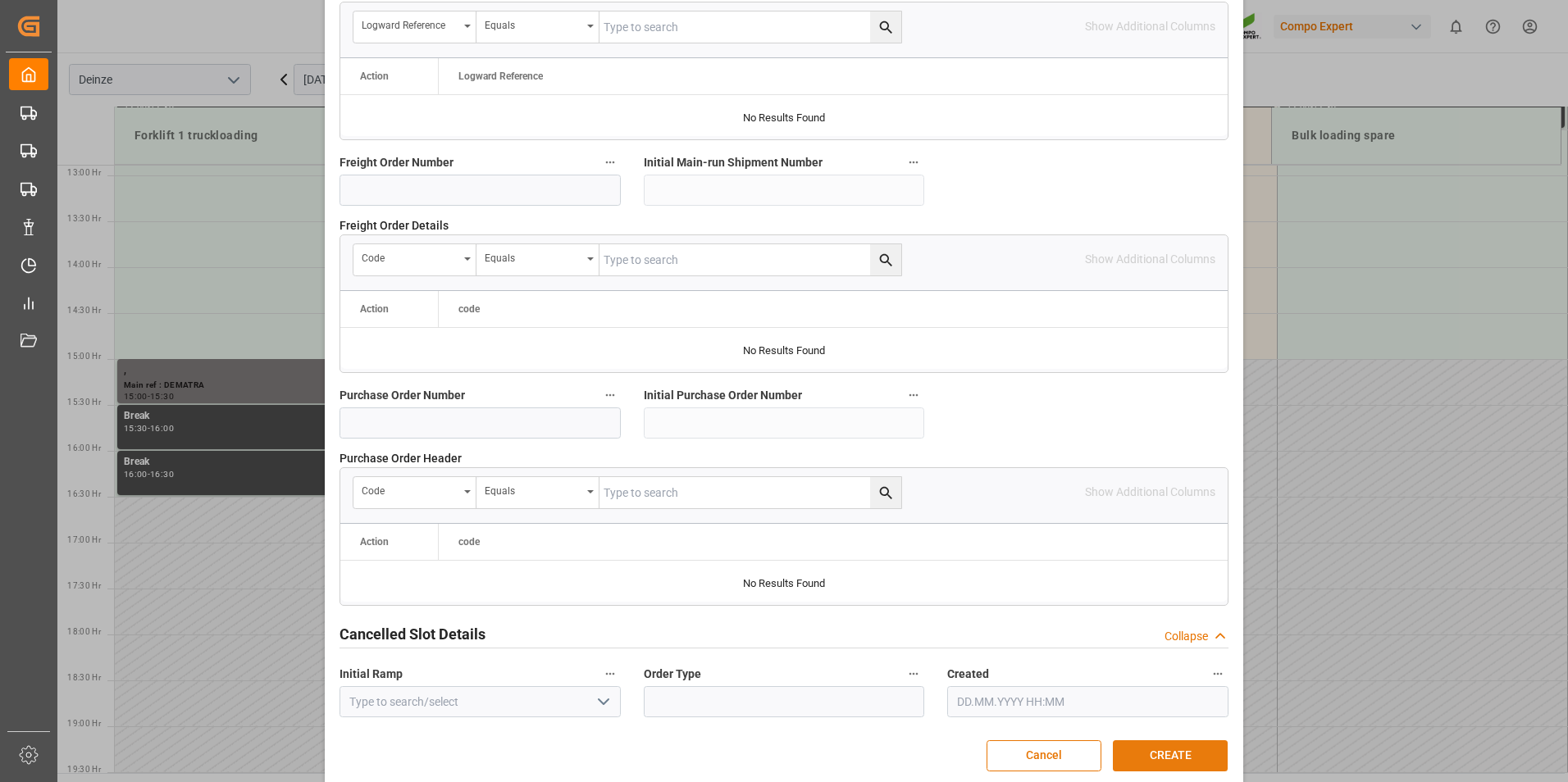
click at [1150, 757] on button "CREATE" at bounding box center [1169, 756] width 115 height 31
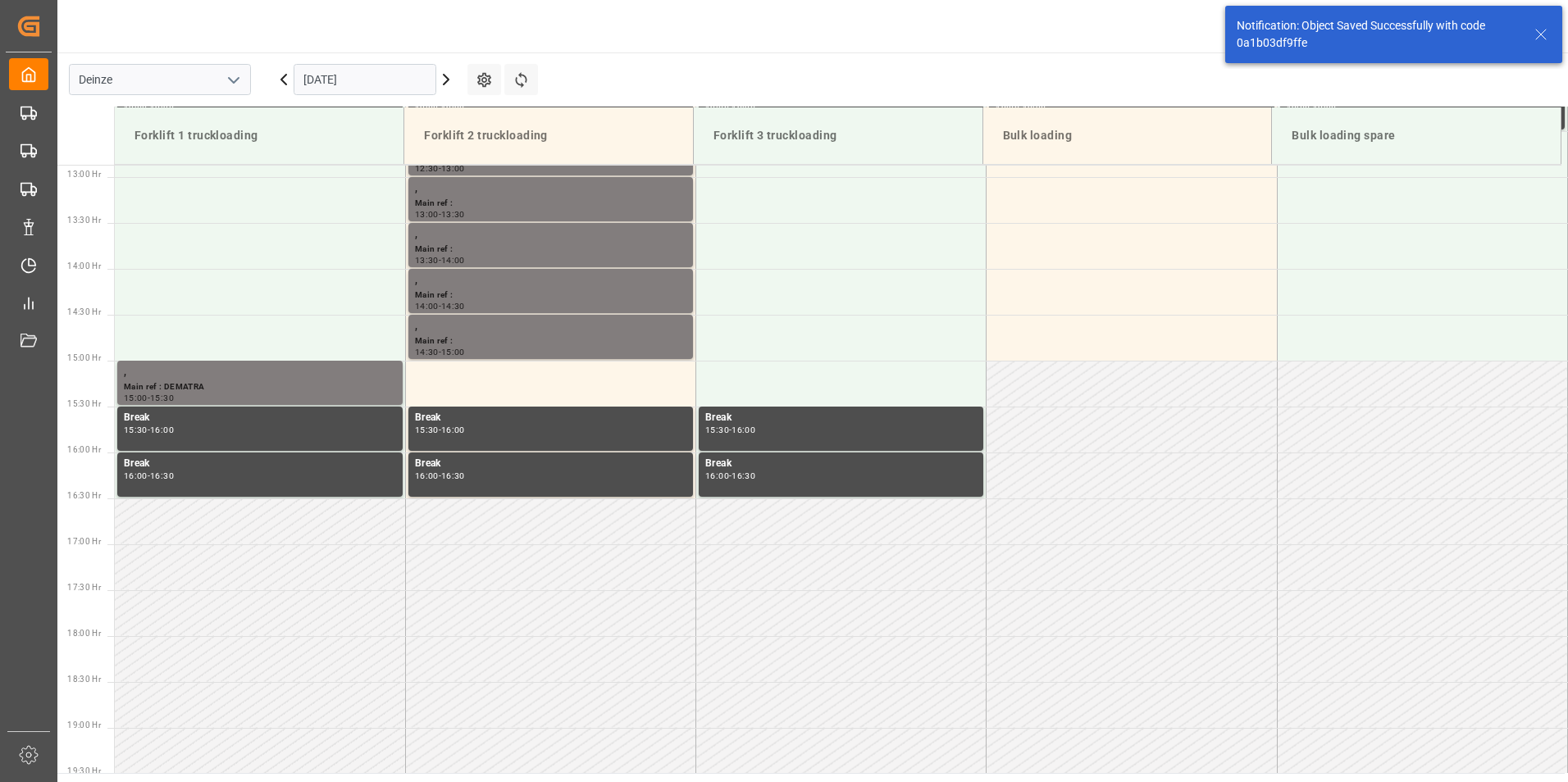
scroll to position [1183, 0]
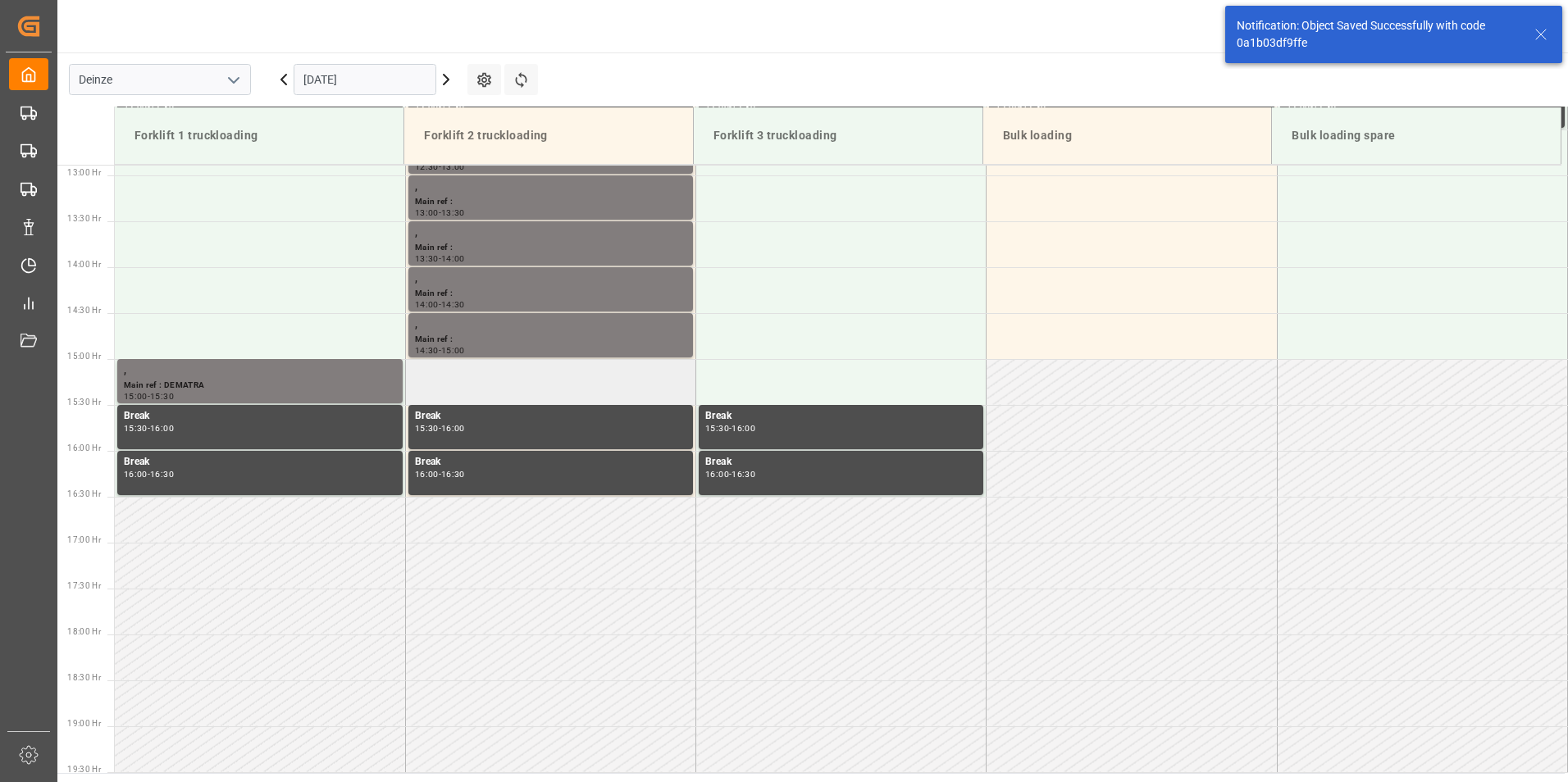
click at [457, 386] on td at bounding box center [550, 382] width 290 height 46
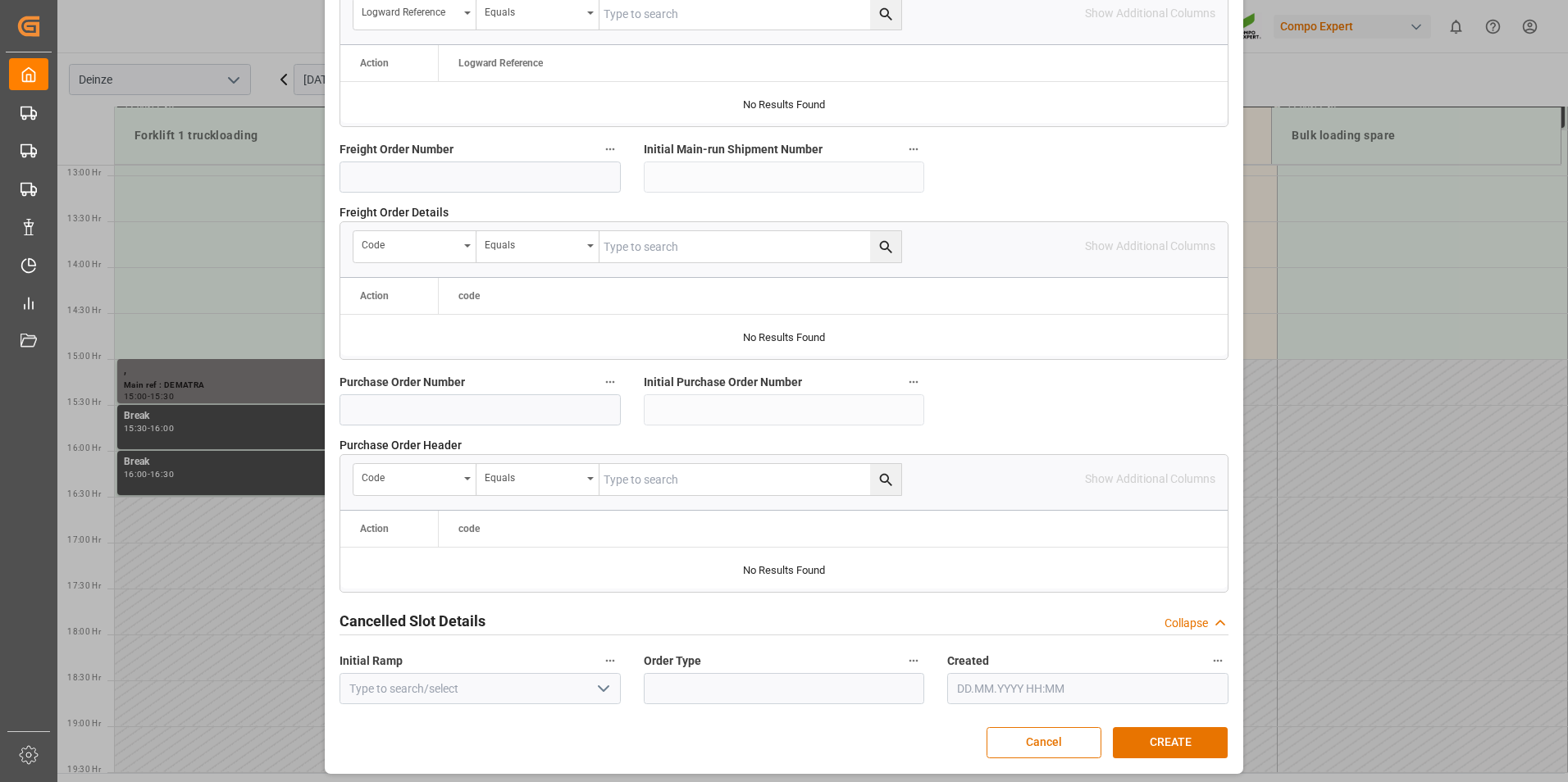
scroll to position [1493, 0]
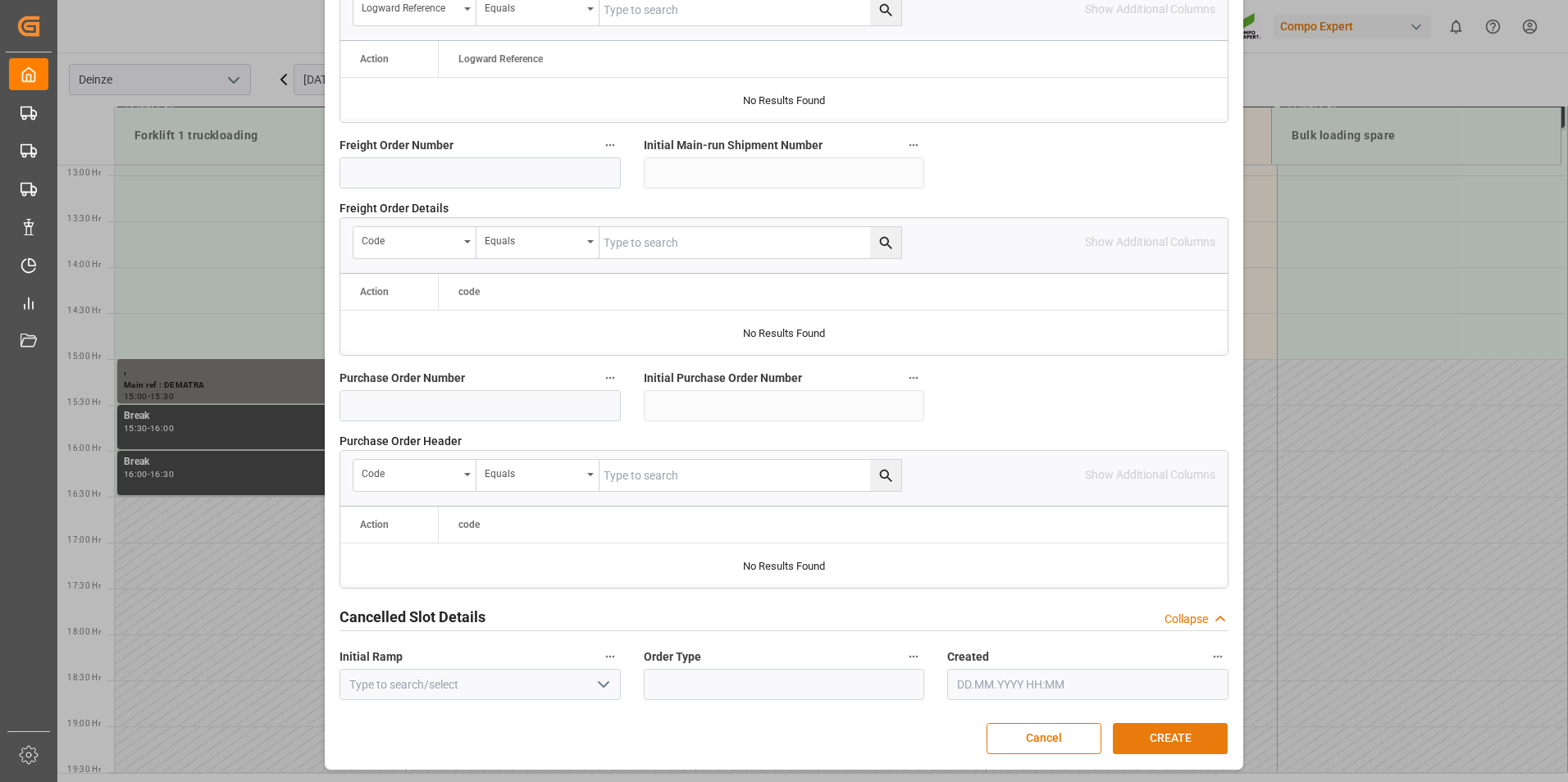
click at [1146, 737] on button "CREATE" at bounding box center [1169, 739] width 115 height 31
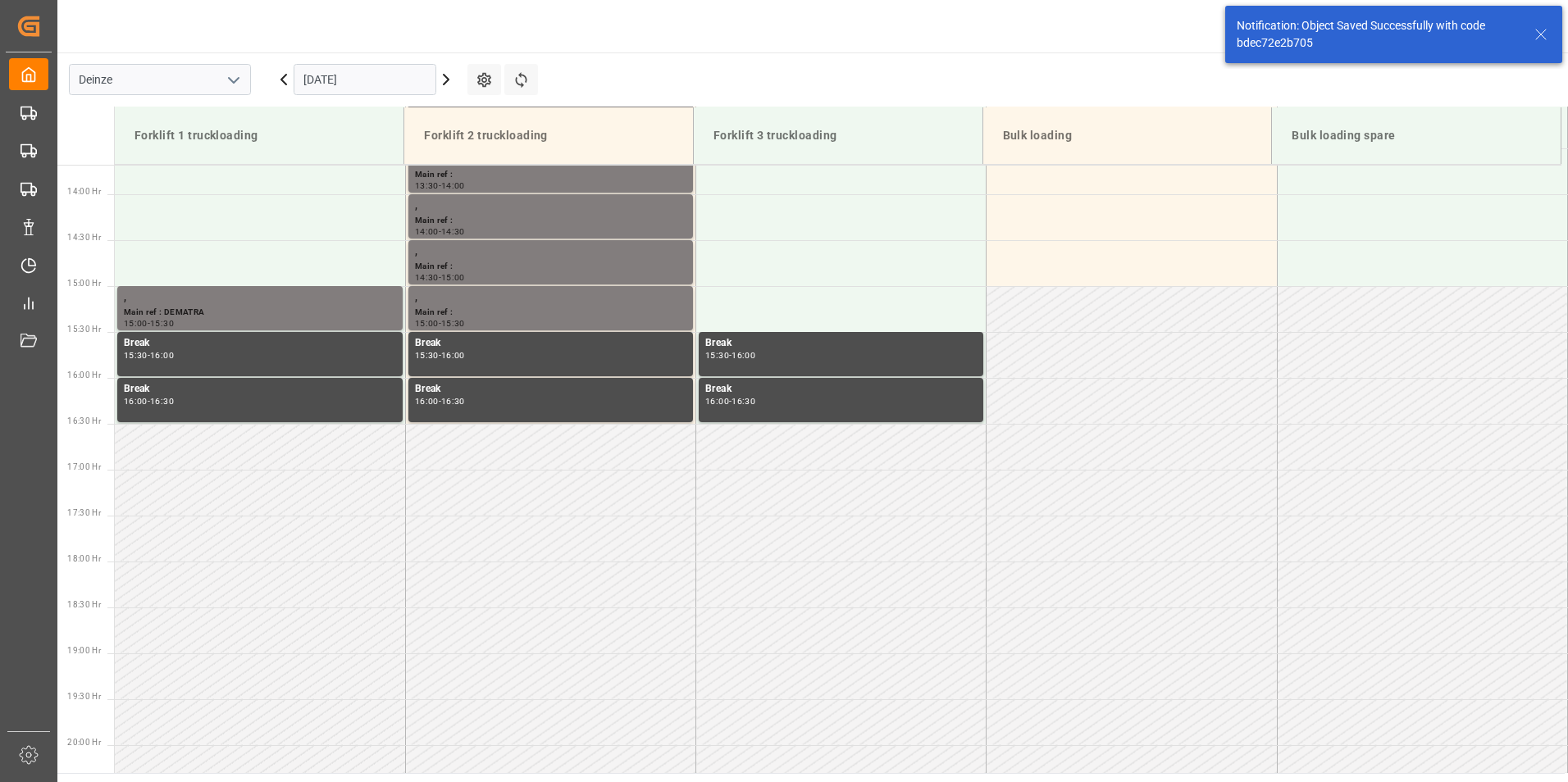
scroll to position [1275, 0]
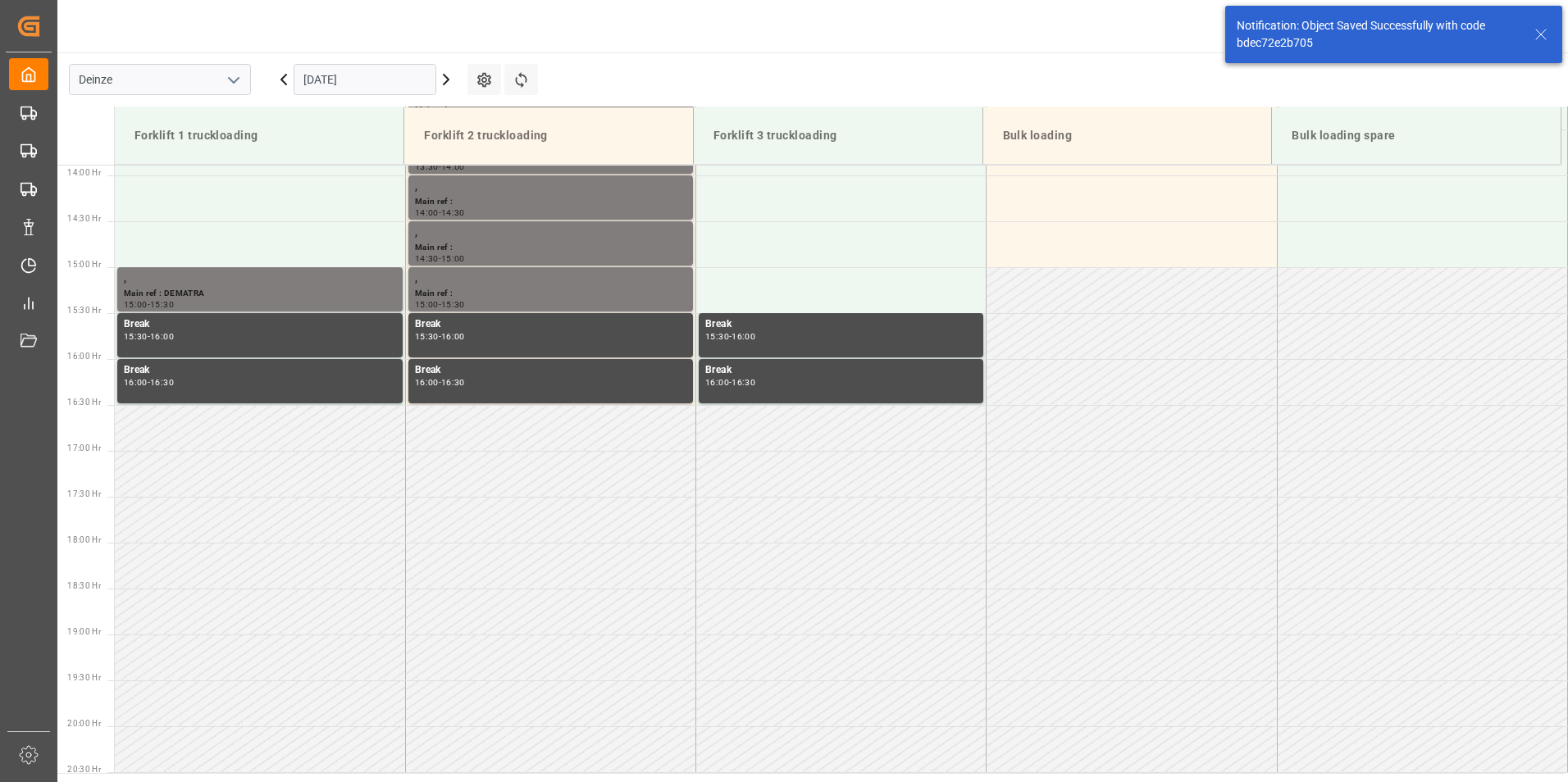
click at [383, 79] on input "15.10.2025" at bounding box center [364, 79] width 142 height 31
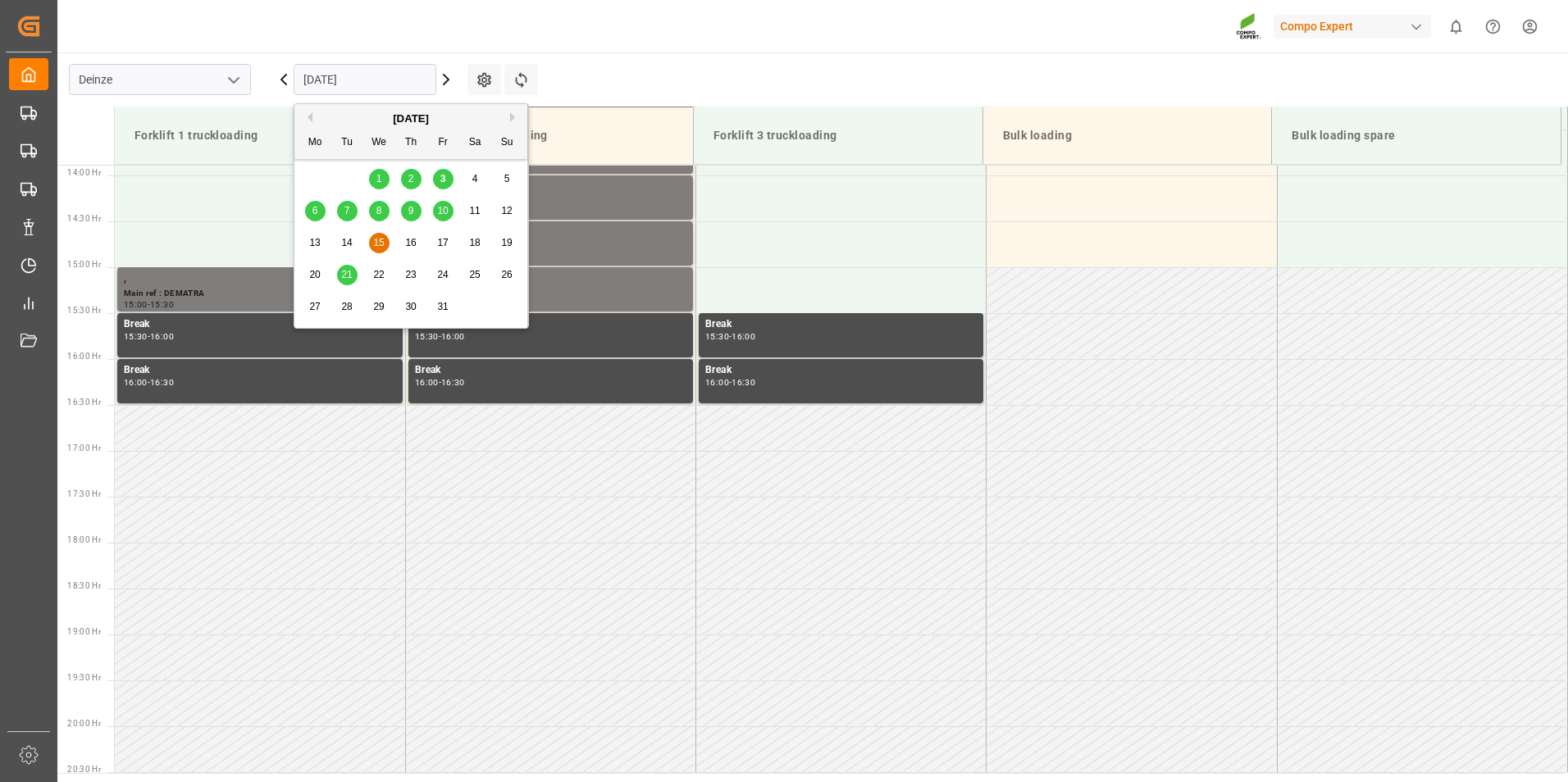
click at [351, 275] on span "21" at bounding box center [346, 274] width 10 height 11
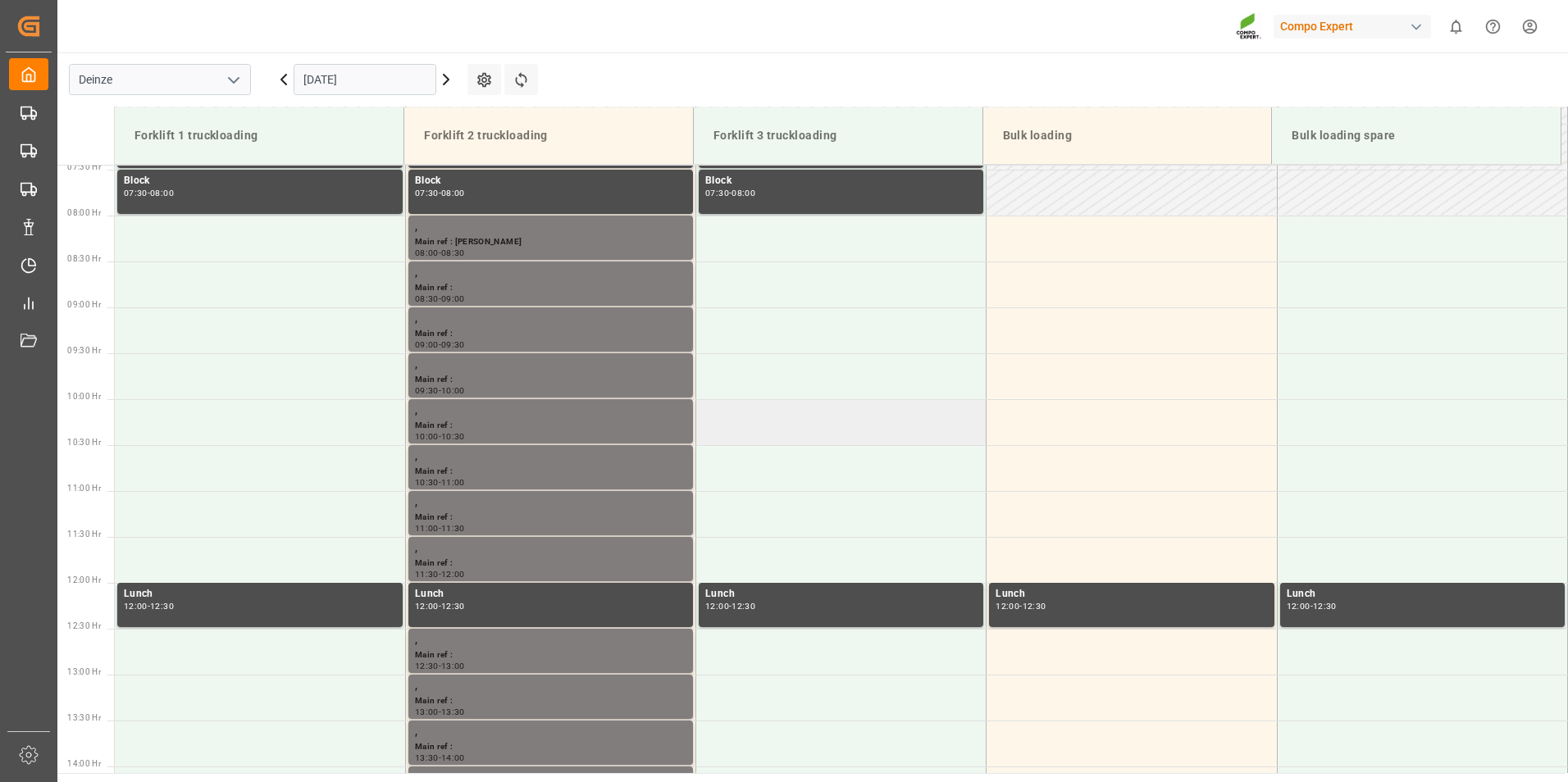
scroll to position [662, 0]
